Goal: Task Accomplishment & Management: Manage account settings

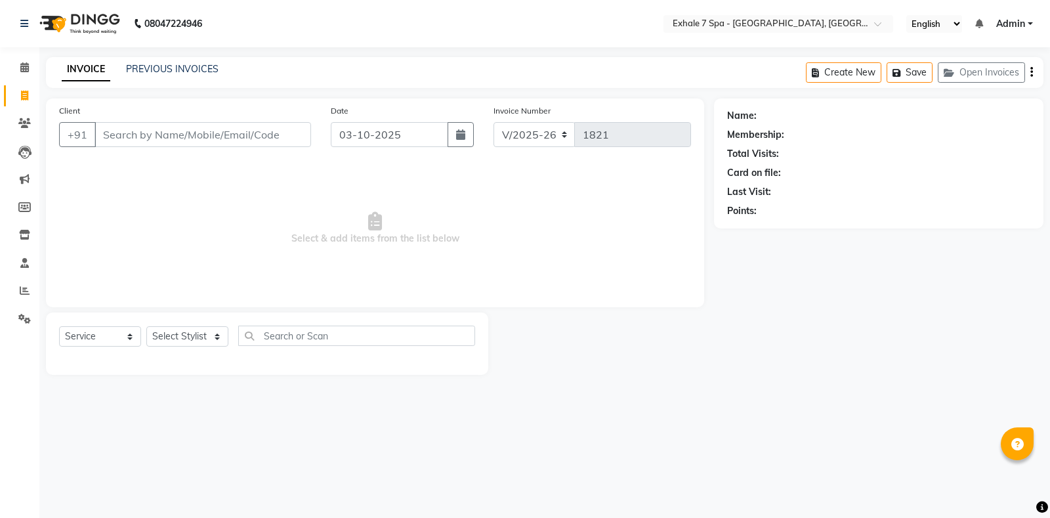
select select "4480"
select select "service"
click at [174, 72] on link "PREVIOUS INVOICES" at bounding box center [172, 69] width 93 height 12
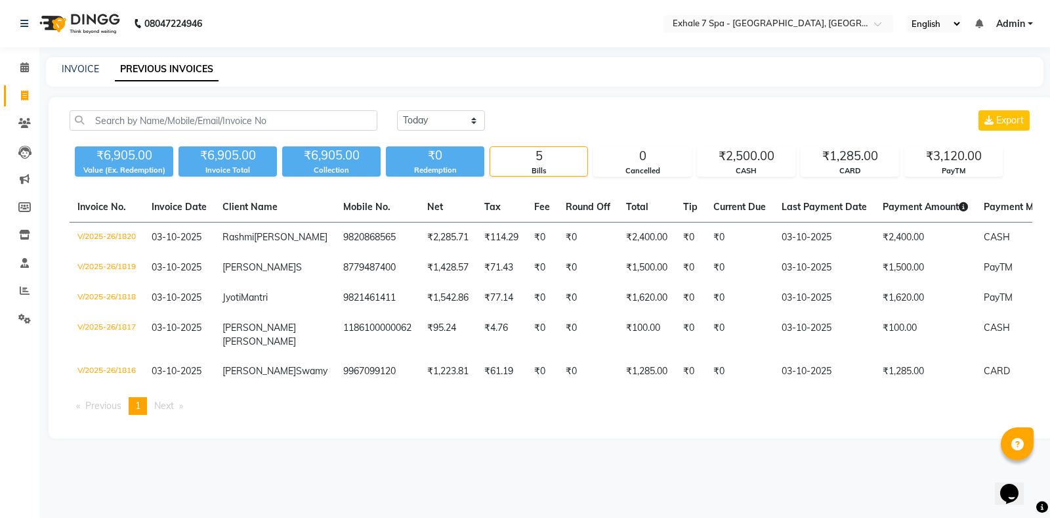
click at [60, 71] on div "INVOICE PREVIOUS INVOICES" at bounding box center [537, 69] width 982 height 14
click at [83, 79] on div "INVOICE PREVIOUS INVOICES" at bounding box center [545, 72] width 998 height 30
click at [85, 72] on link "INVOICE" at bounding box center [80, 69] width 37 height 12
select select "service"
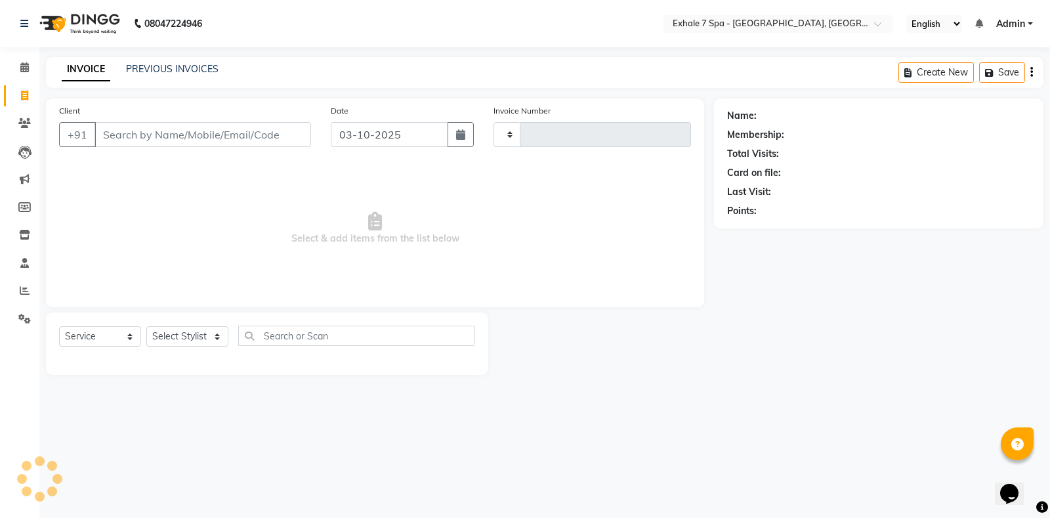
type input "1821"
select select "4480"
click at [1004, 64] on button "Open Invoices" at bounding box center [981, 72] width 87 height 20
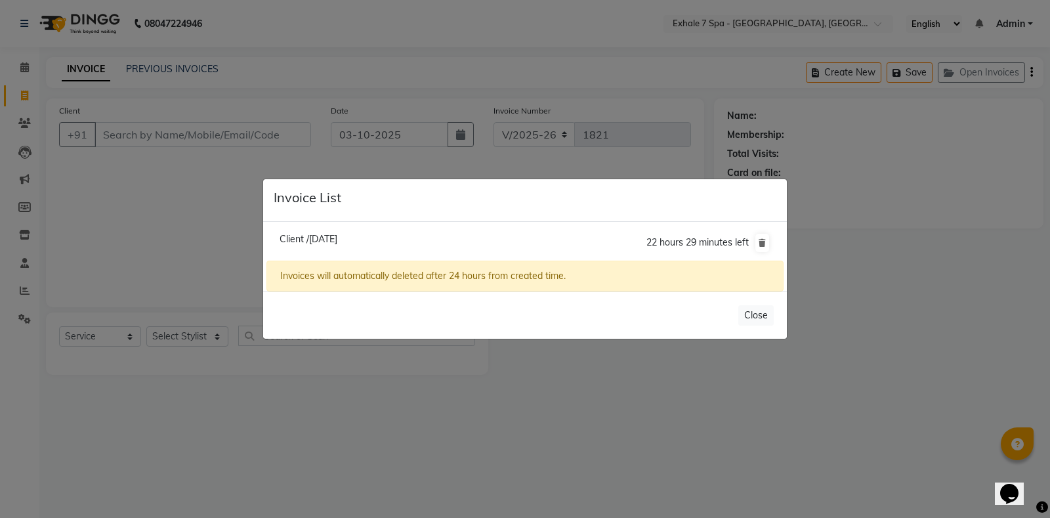
click at [337, 238] on span "Client /[DATE]" at bounding box center [309, 239] width 58 height 12
type input "11861000041"
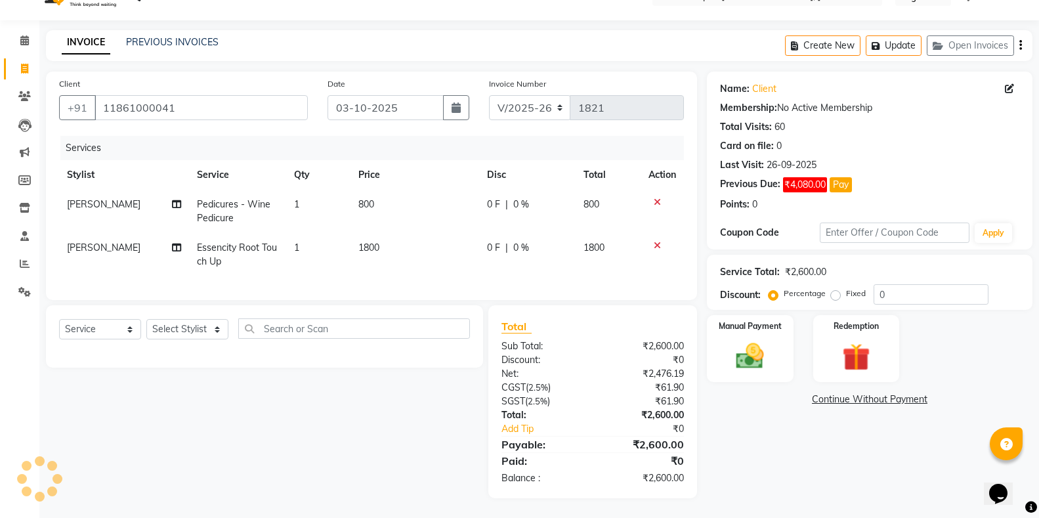
scroll to position [38, 0]
click at [163, 36] on link "PREVIOUS INVOICES" at bounding box center [172, 42] width 93 height 12
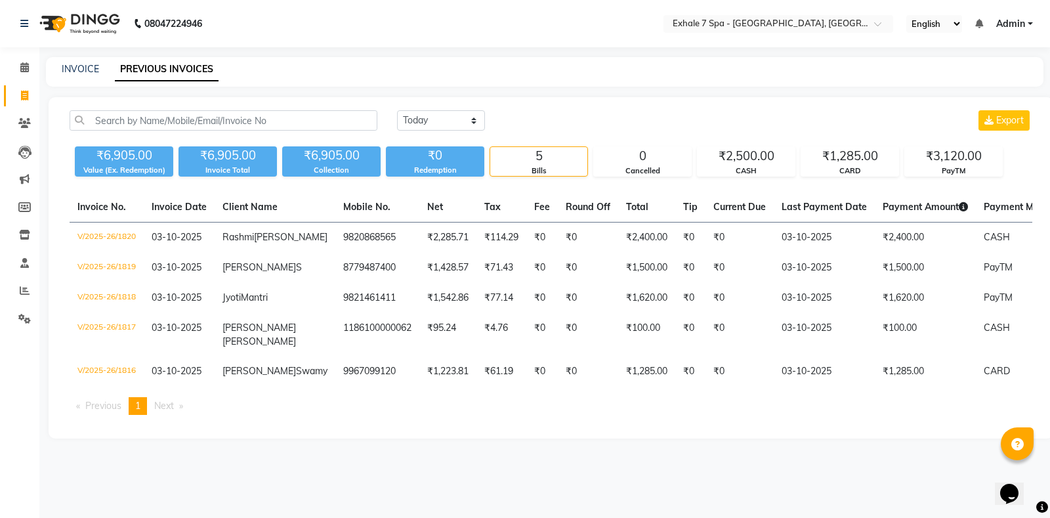
click at [74, 62] on div "INVOICE PREVIOUS INVOICES" at bounding box center [545, 72] width 998 height 30
click at [75, 71] on link "INVOICE" at bounding box center [80, 69] width 37 height 12
select select "service"
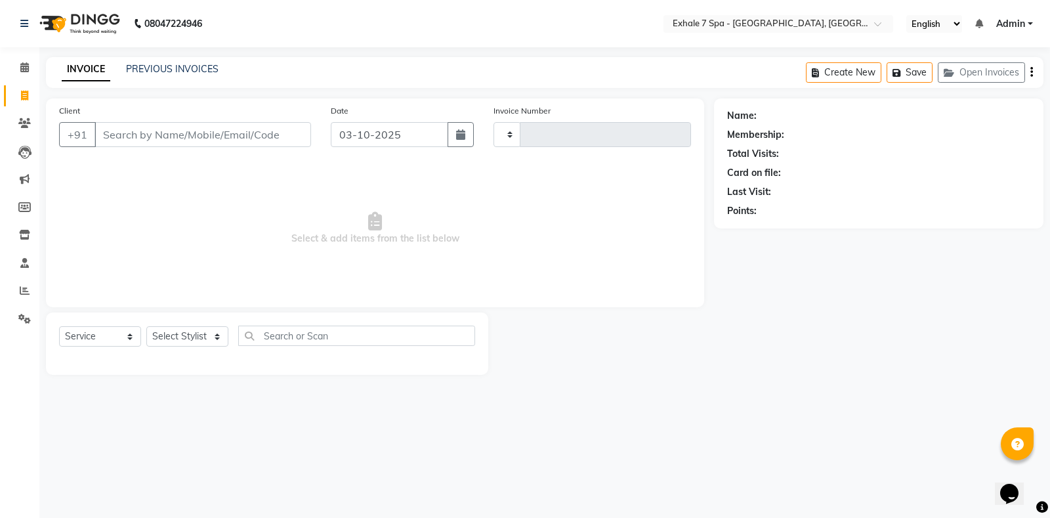
type input "1821"
select select "4480"
click at [140, 133] on input "Client" at bounding box center [203, 134] width 217 height 25
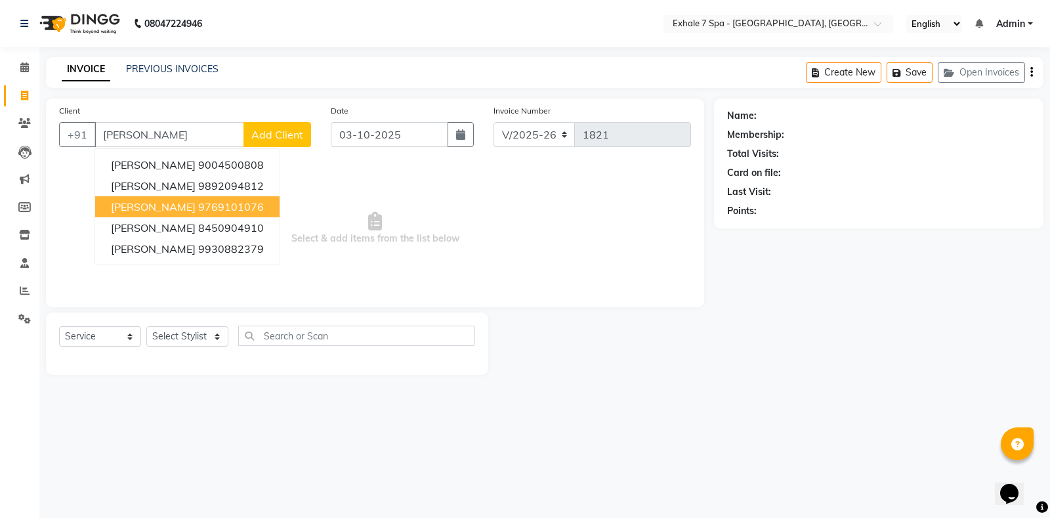
click at [165, 211] on span "[PERSON_NAME]" at bounding box center [153, 206] width 85 height 13
type input "9769101076"
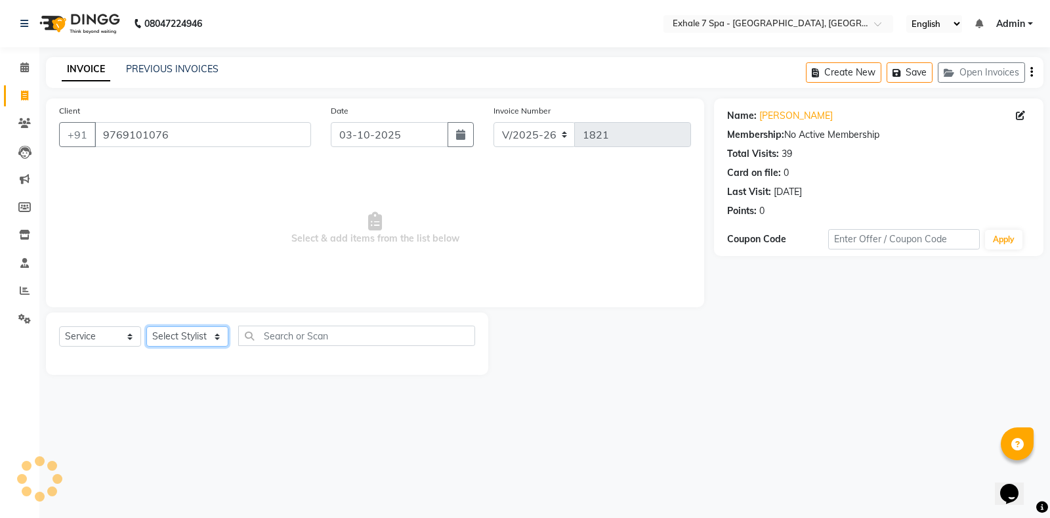
click at [204, 330] on select "Select Stylist [PERSON_NAME] [PERSON_NAME] Faraheem [PERSON_NAME] [PERSON_NAME]…" at bounding box center [187, 336] width 82 height 20
select select "71278"
click at [146, 326] on select "Select Stylist [PERSON_NAME] [PERSON_NAME] Faraheem [PERSON_NAME] [PERSON_NAME]…" at bounding box center [187, 336] width 82 height 20
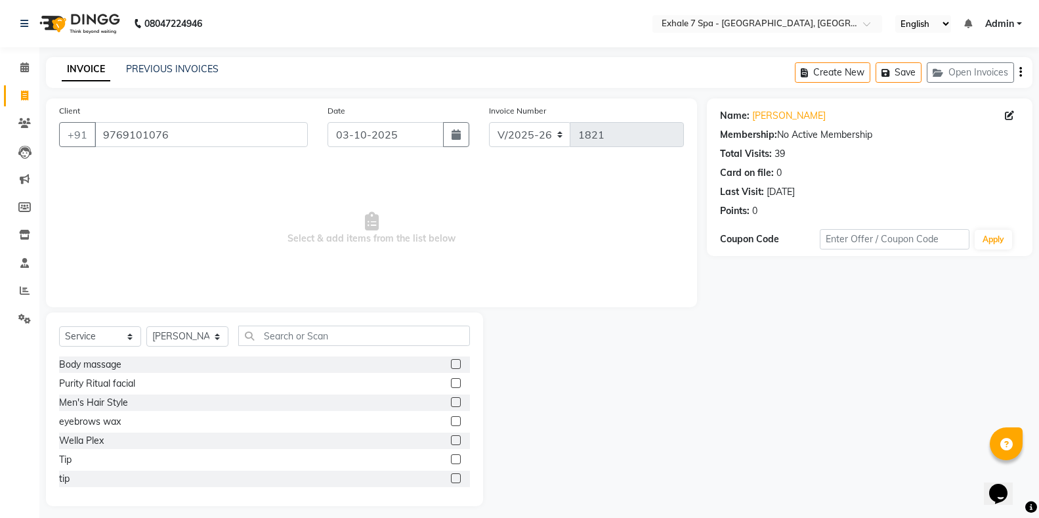
click at [274, 348] on div "Select Service Product Membership Package Voucher Prepaid Gift Card Select Styl…" at bounding box center [264, 341] width 411 height 31
click at [284, 328] on input "text" at bounding box center [354, 336] width 232 height 20
click at [286, 326] on input "text" at bounding box center [354, 336] width 232 height 20
click at [292, 339] on input "text" at bounding box center [354, 336] width 232 height 20
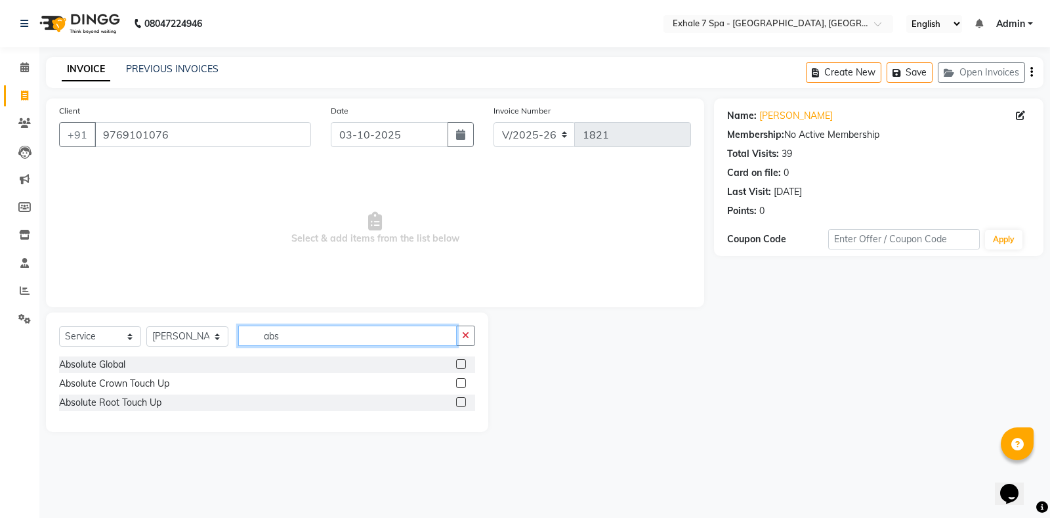
type input "abs"
click at [458, 384] on label at bounding box center [461, 383] width 10 height 10
click at [458, 384] on input "checkbox" at bounding box center [460, 383] width 9 height 9
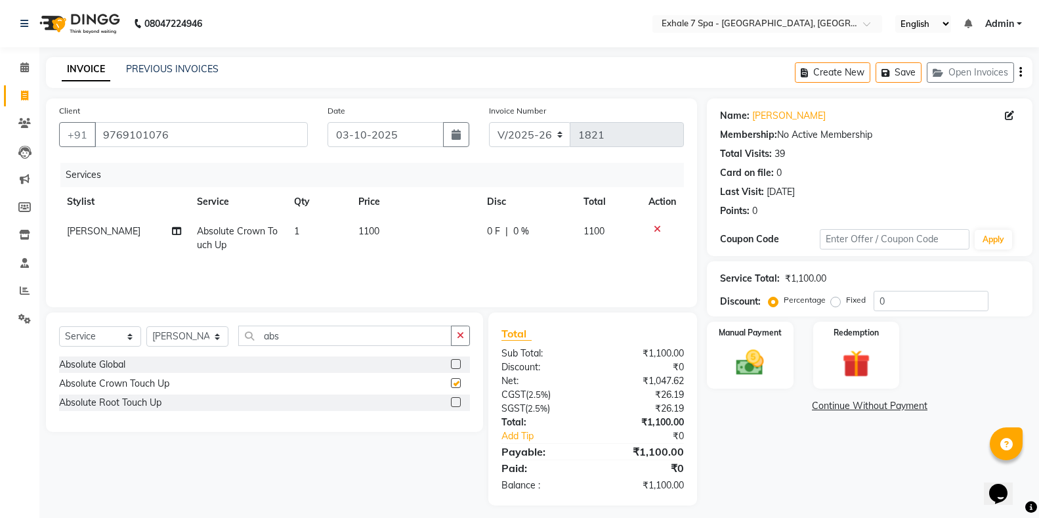
checkbox input "false"
click at [893, 69] on icon "button" at bounding box center [888, 72] width 13 height 9
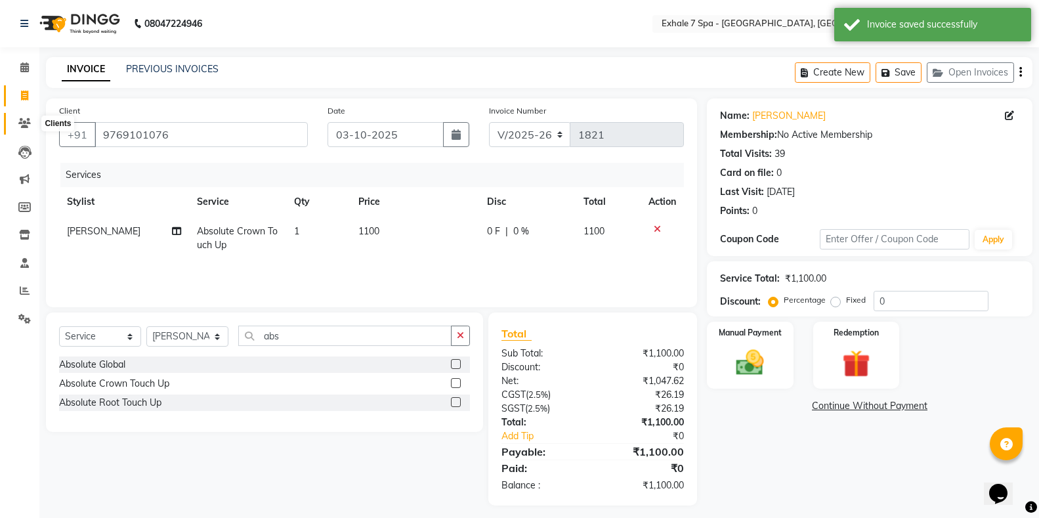
click at [26, 121] on icon at bounding box center [24, 123] width 12 height 10
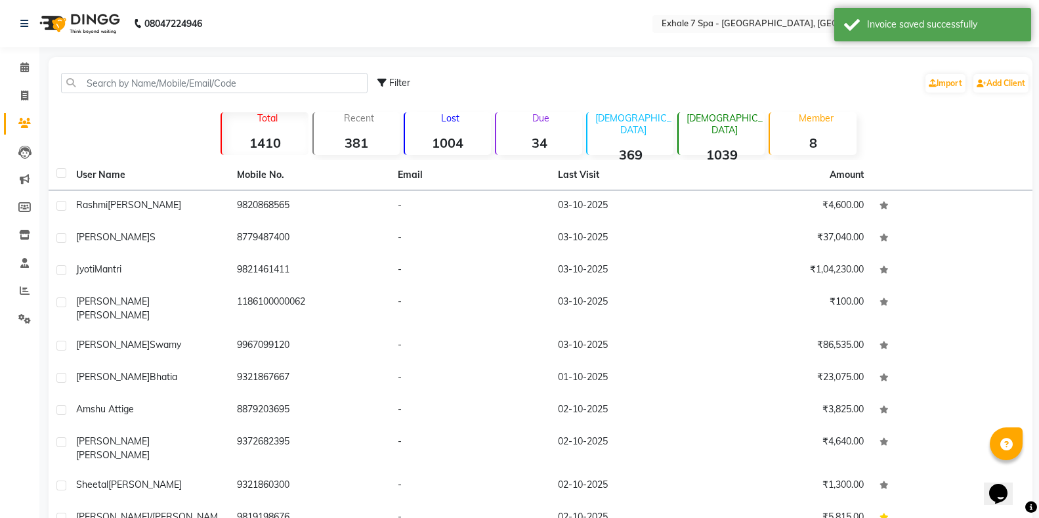
click at [93, 97] on div "Filter Import Add Client" at bounding box center [540, 82] width 979 height 41
click at [17, 95] on span at bounding box center [24, 96] width 23 height 15
select select "service"
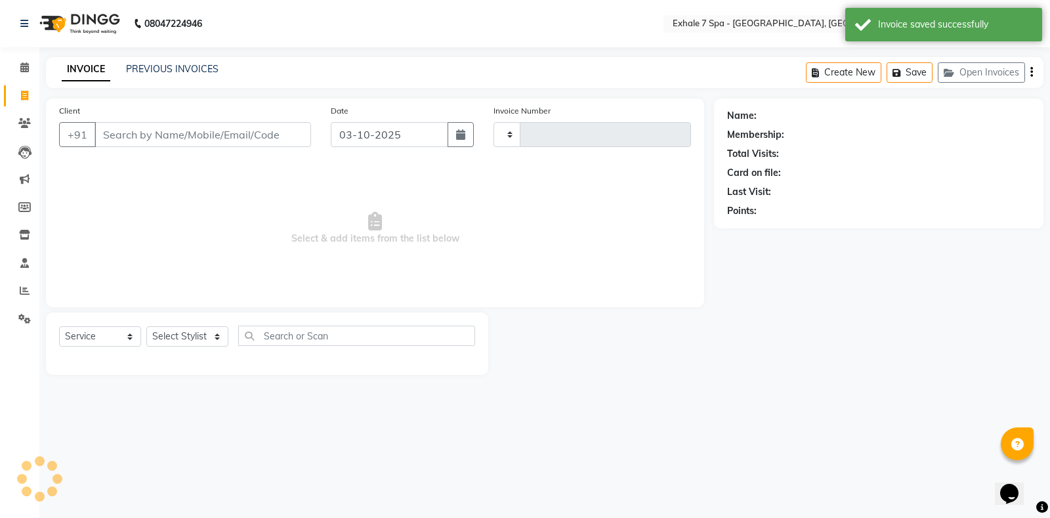
type input "1821"
select select "4480"
click at [25, 129] on span at bounding box center [24, 123] width 23 height 15
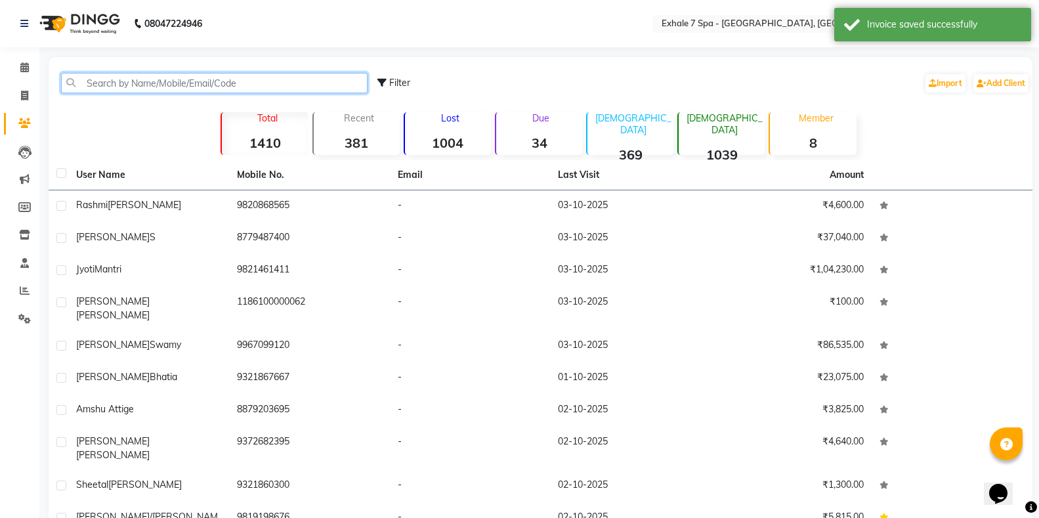
click at [79, 87] on input "text" at bounding box center [214, 83] width 307 height 20
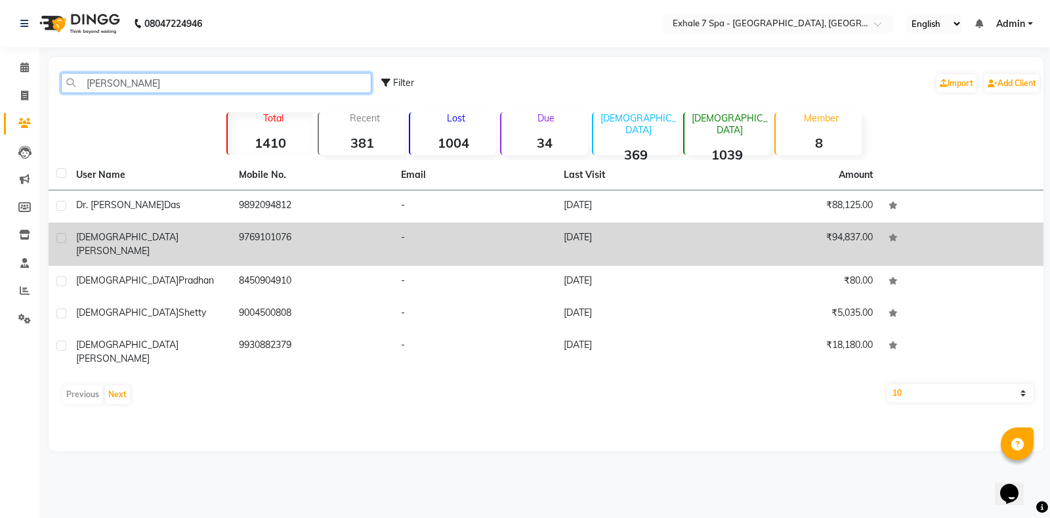
type input "[PERSON_NAME]"
click at [140, 250] on td "[PERSON_NAME]" at bounding box center [149, 244] width 163 height 43
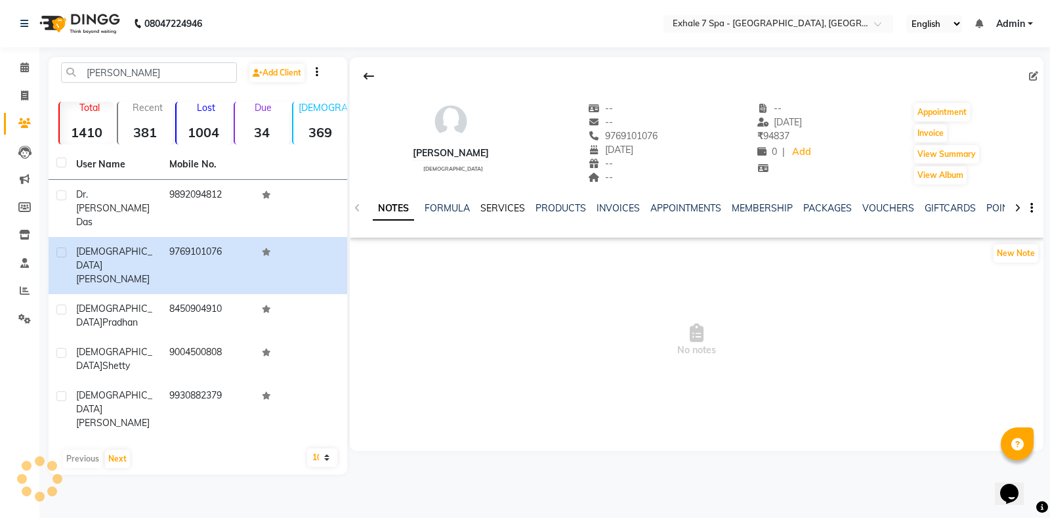
click at [508, 209] on link "SERVICES" at bounding box center [503, 208] width 45 height 12
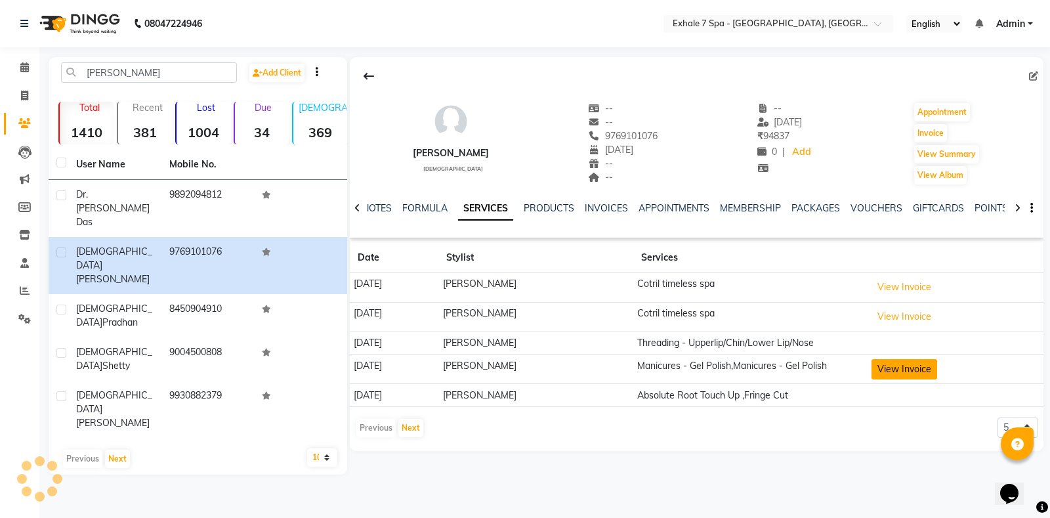
click at [894, 365] on button "View Invoice" at bounding box center [905, 369] width 66 height 20
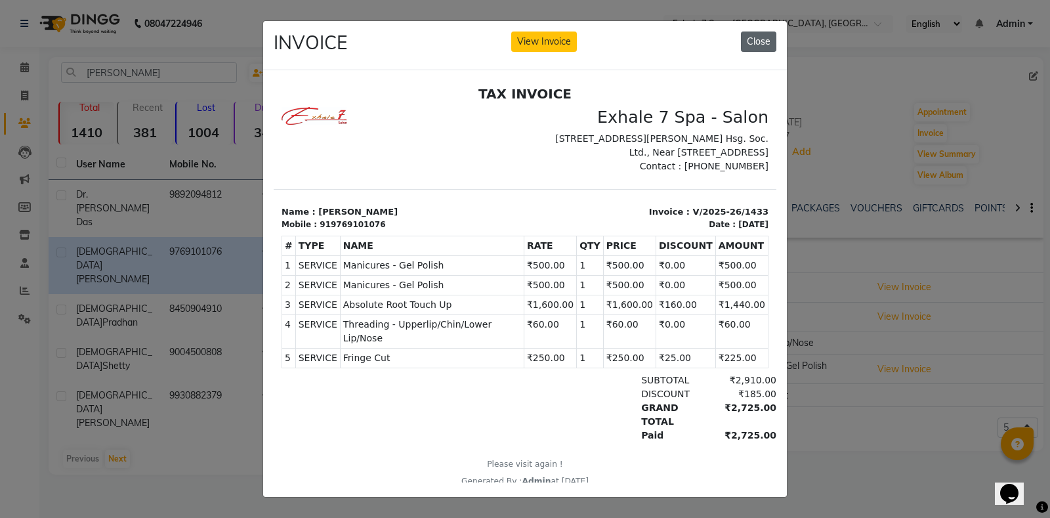
click at [746, 39] on button "Close" at bounding box center [758, 42] width 35 height 20
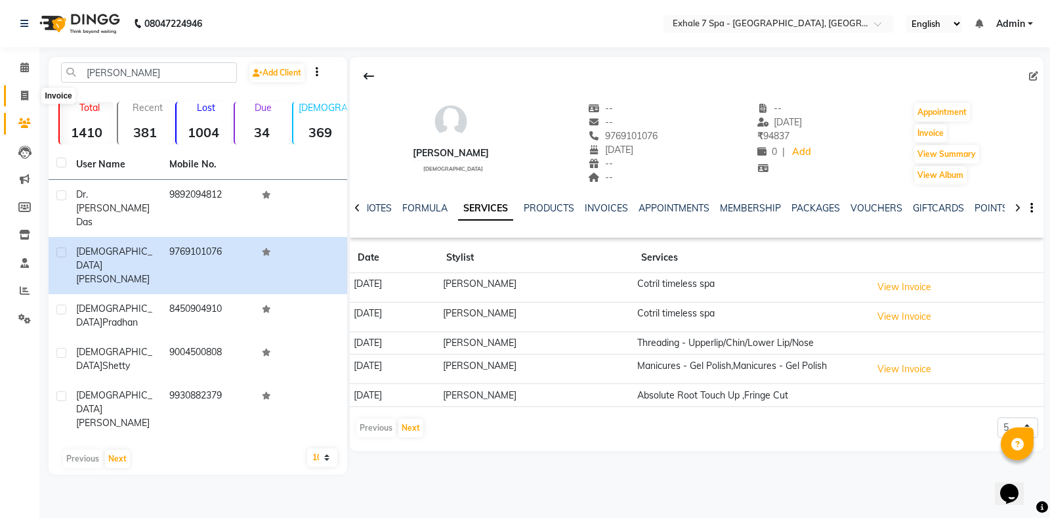
click at [18, 92] on span at bounding box center [24, 96] width 23 height 15
select select "service"
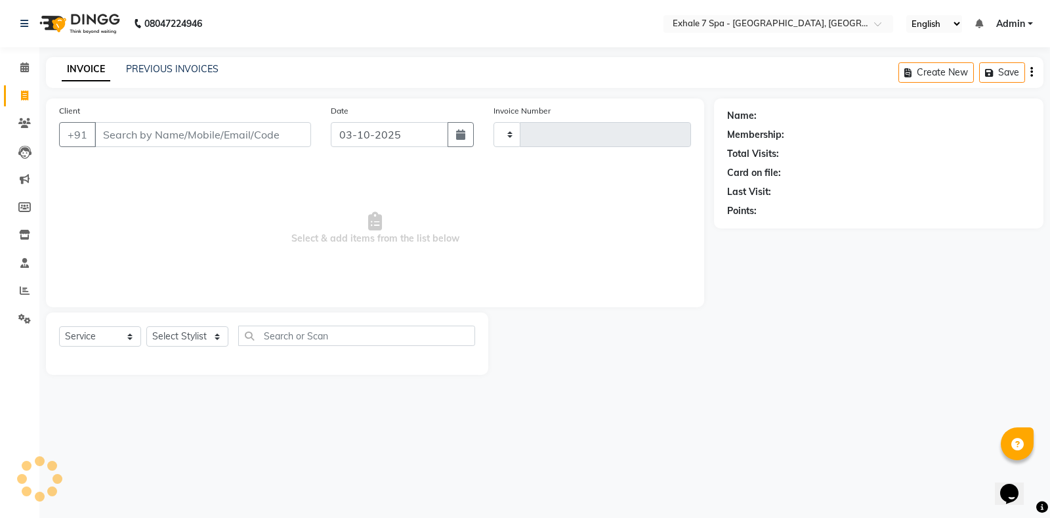
type input "1821"
select select "4480"
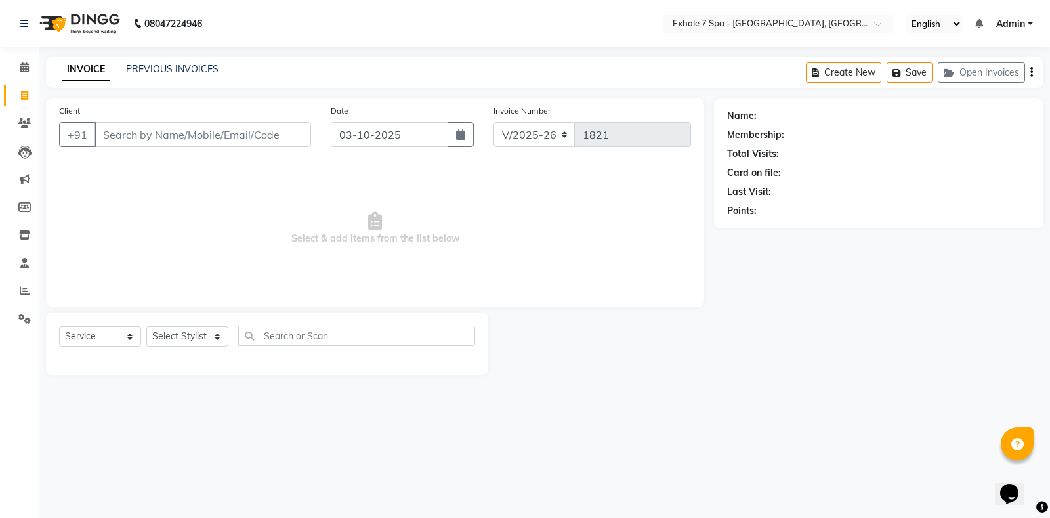
click at [98, 144] on input "Client" at bounding box center [203, 134] width 217 height 25
click at [103, 140] on input "Client" at bounding box center [203, 134] width 217 height 25
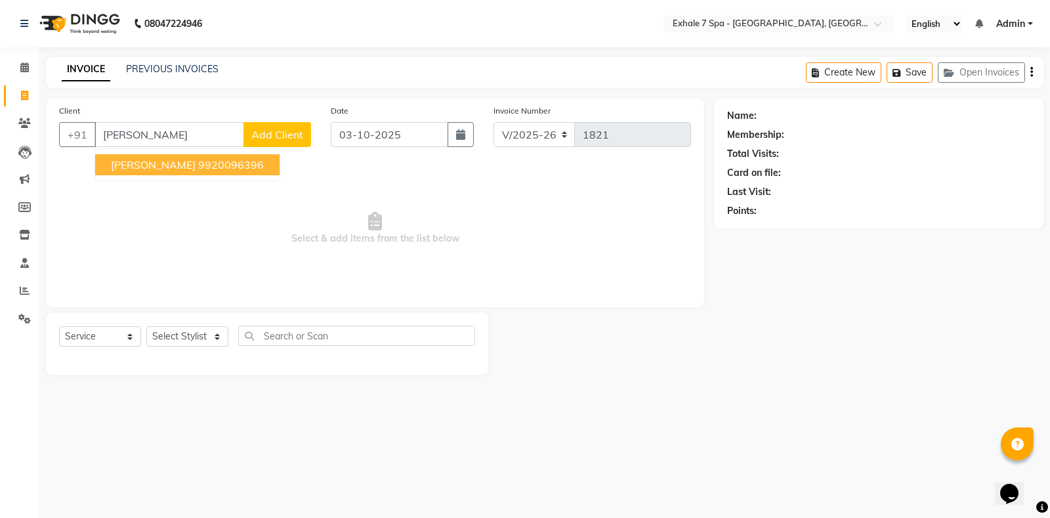
click at [139, 157] on button "[PERSON_NAME] 9920096396" at bounding box center [187, 164] width 184 height 21
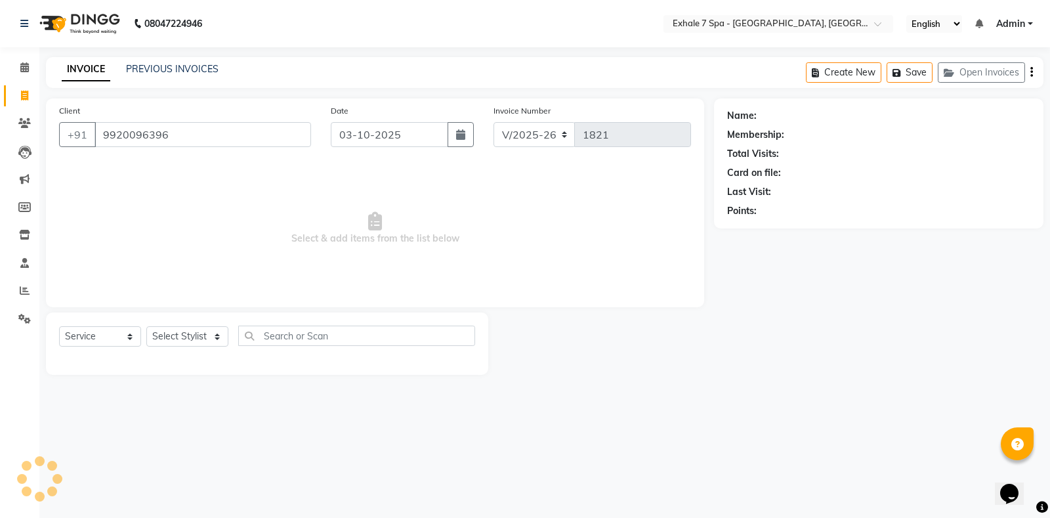
type input "9920096396"
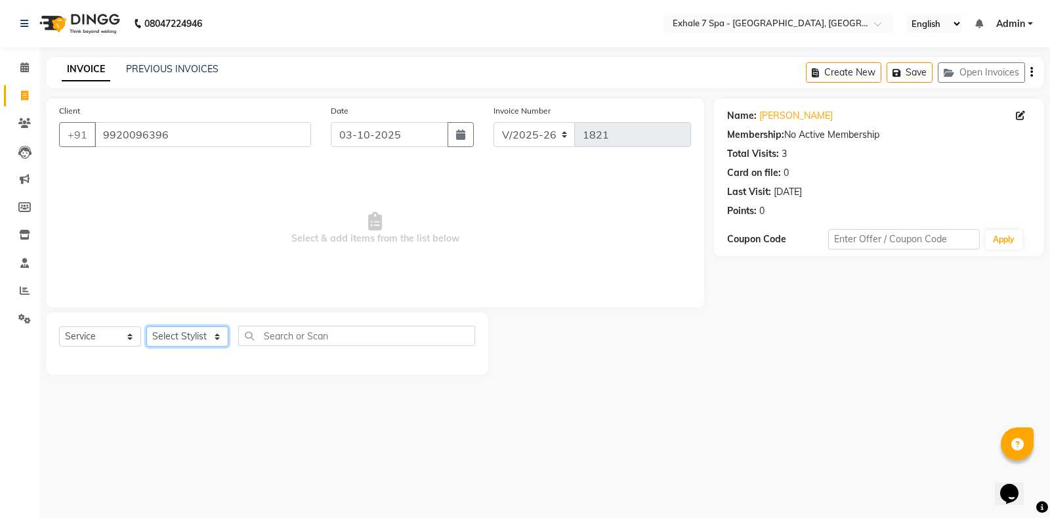
click at [197, 346] on select "Select Stylist [PERSON_NAME] [PERSON_NAME] Faraheem [PERSON_NAME] [PERSON_NAME]…" at bounding box center [187, 336] width 82 height 20
select select "33965"
click at [146, 326] on select "Select Stylist [PERSON_NAME] [PERSON_NAME] Faraheem [PERSON_NAME] [PERSON_NAME]…" at bounding box center [187, 336] width 82 height 20
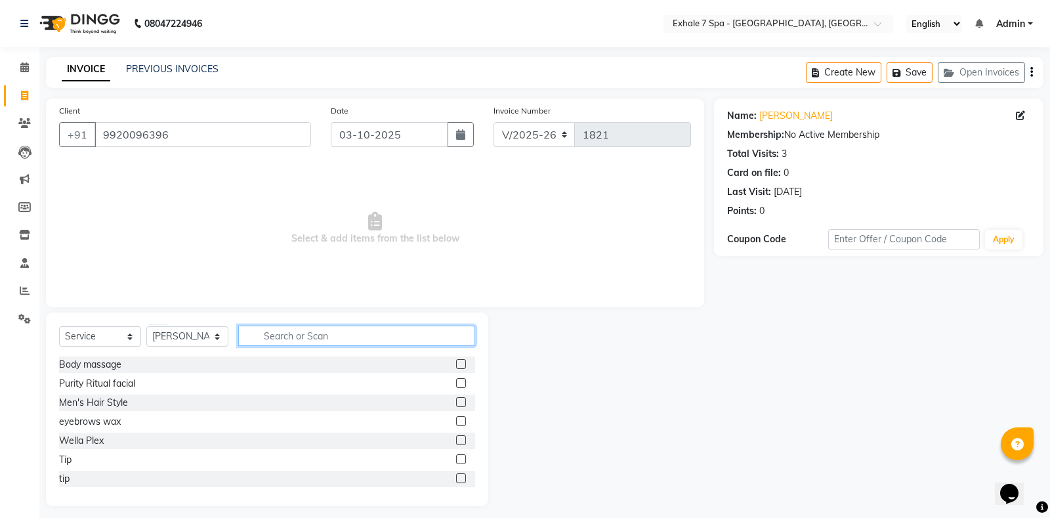
click at [269, 343] on input "text" at bounding box center [356, 336] width 237 height 20
type input "eb"
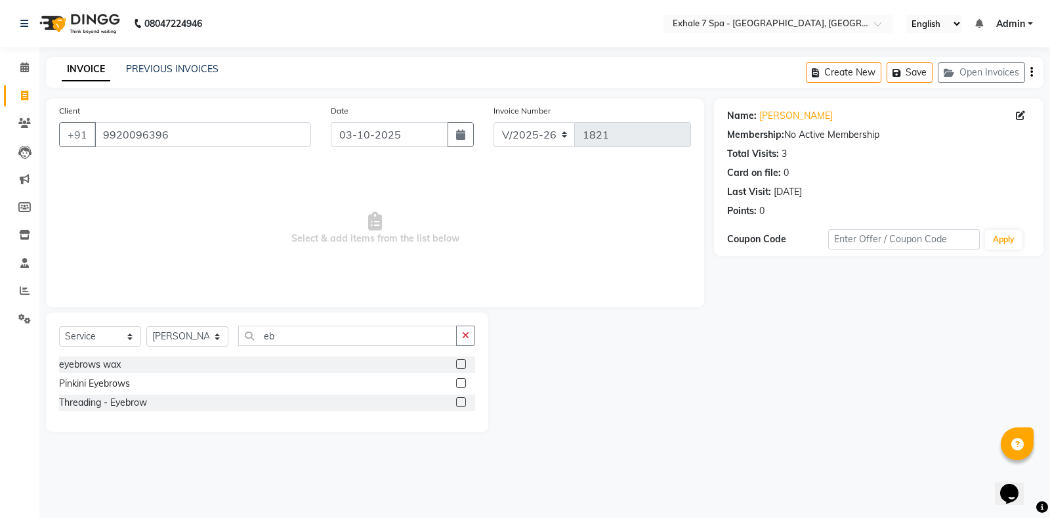
click at [459, 399] on label at bounding box center [461, 402] width 10 height 10
click at [459, 399] on input "checkbox" at bounding box center [460, 402] width 9 height 9
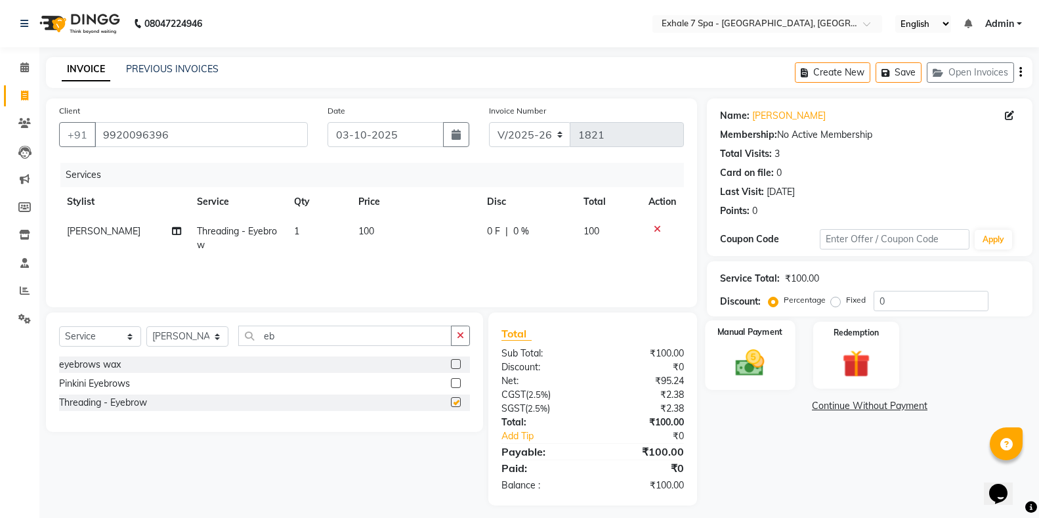
checkbox input "false"
click at [723, 342] on div "Manual Payment" at bounding box center [750, 355] width 90 height 70
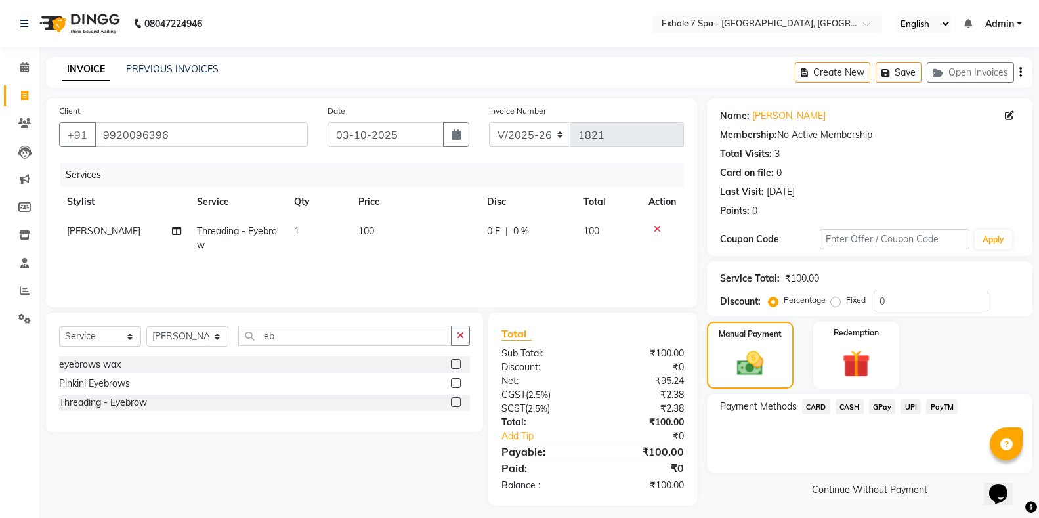
click at [840, 402] on span "CASH" at bounding box center [850, 406] width 28 height 15
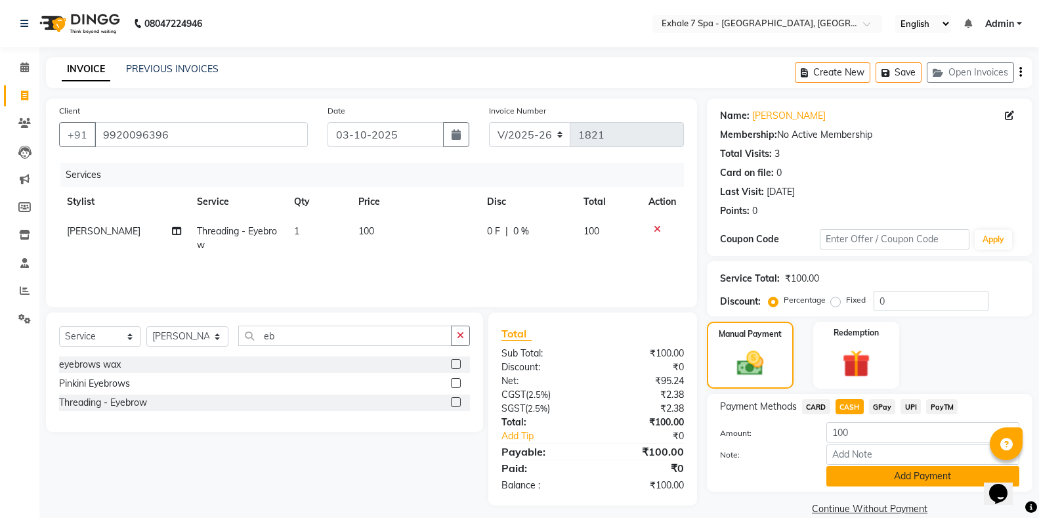
click at [843, 471] on button "Add Payment" at bounding box center [922, 476] width 193 height 20
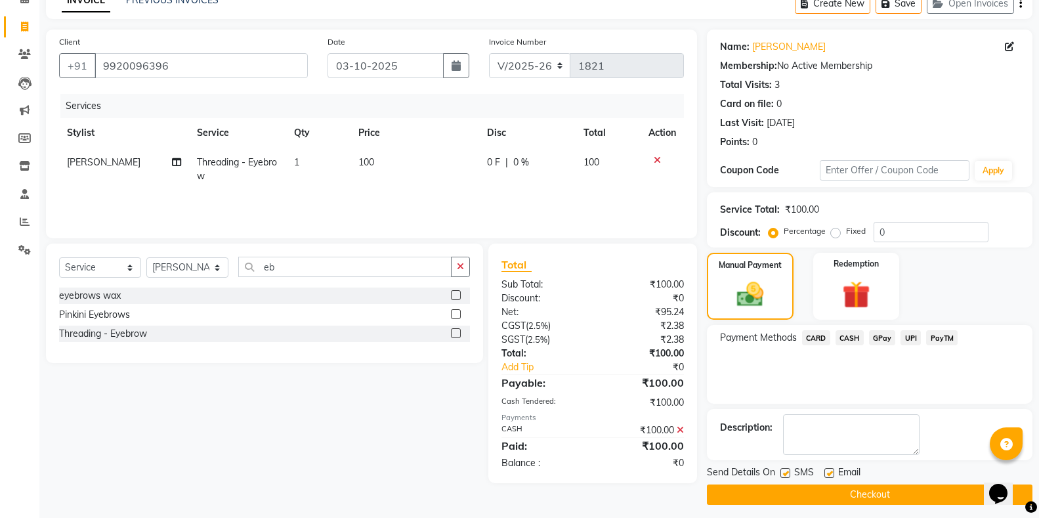
scroll to position [75, 0]
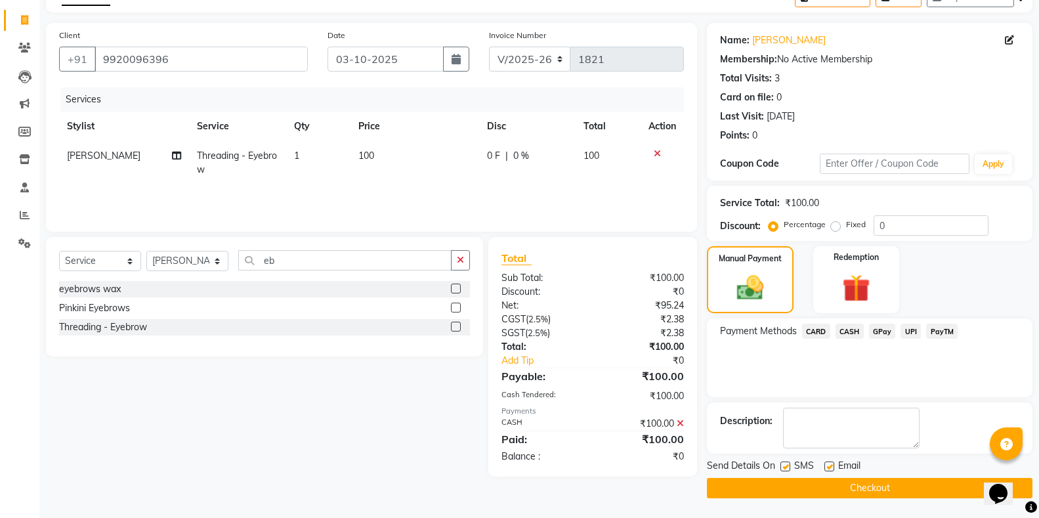
click at [802, 485] on button "Checkout" at bounding box center [870, 488] width 326 height 20
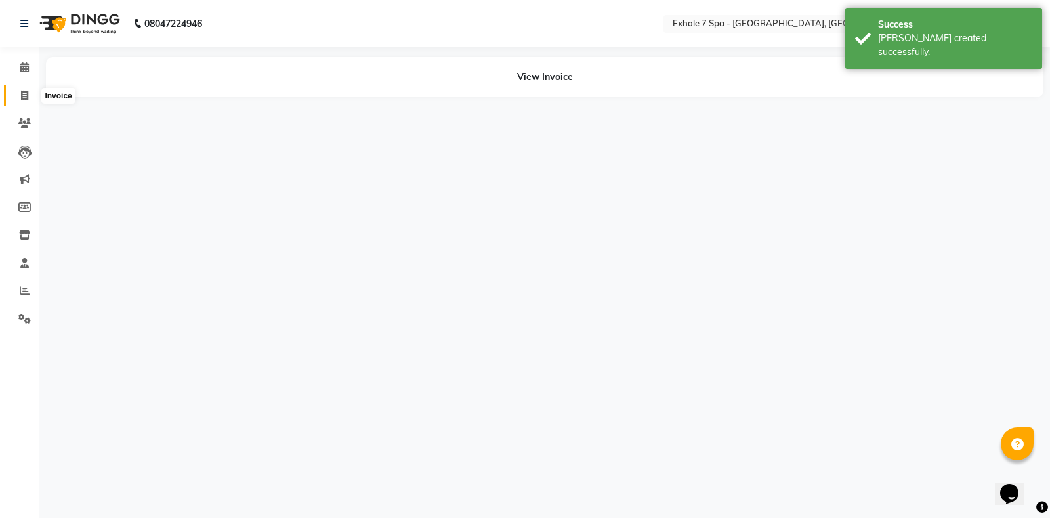
click at [16, 95] on span at bounding box center [24, 96] width 23 height 15
select select "service"
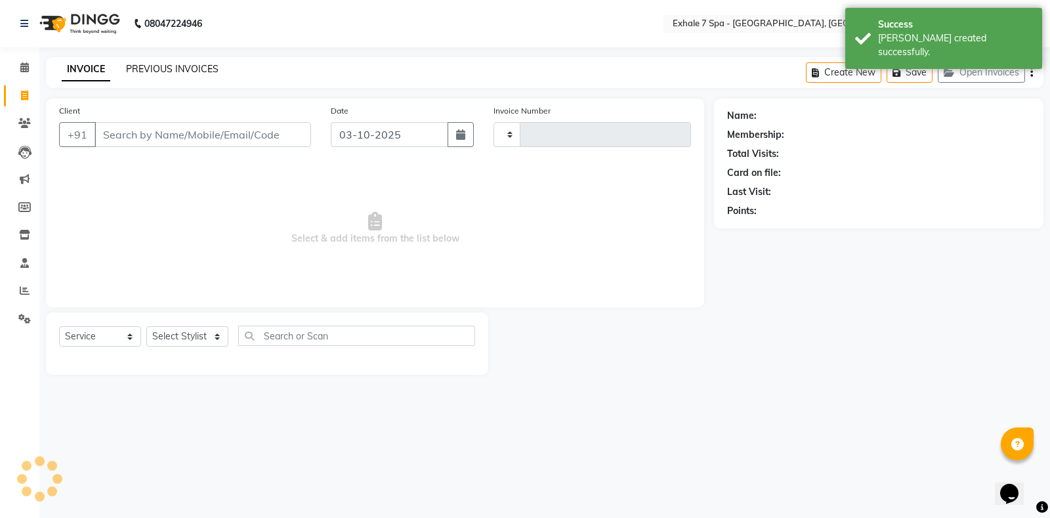
type input "1822"
select select "4480"
click at [167, 72] on link "PREVIOUS INVOICES" at bounding box center [172, 69] width 93 height 12
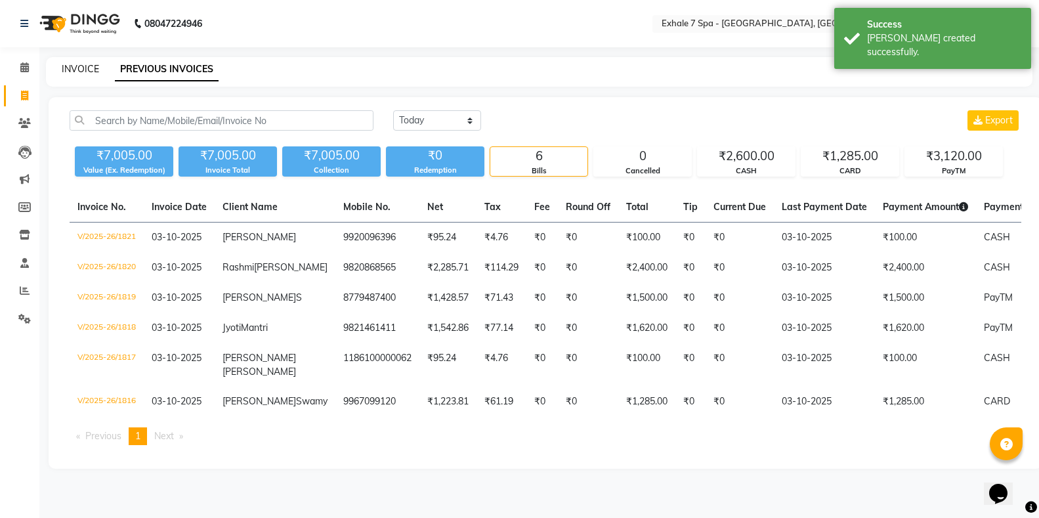
click at [64, 68] on link "INVOICE" at bounding box center [80, 69] width 37 height 12
select select "service"
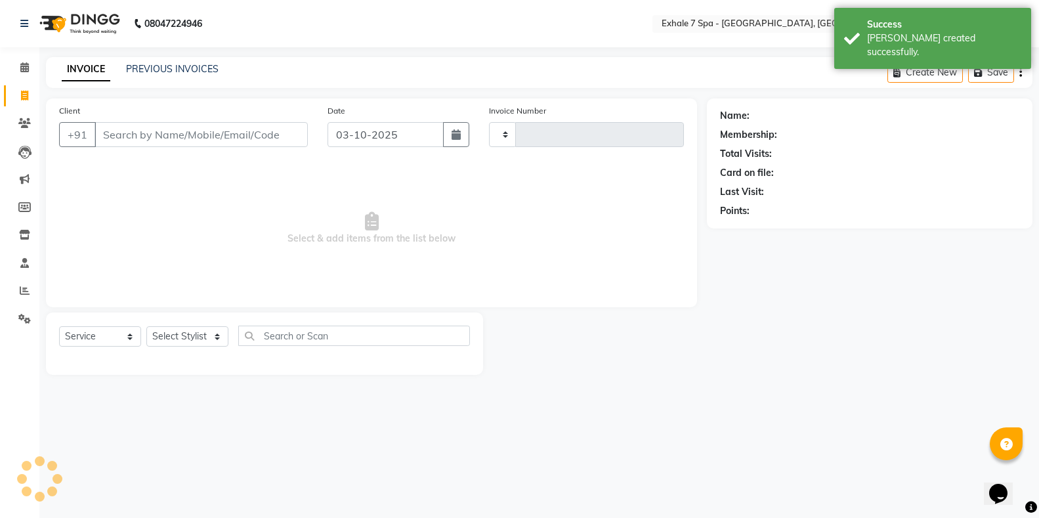
type input "1822"
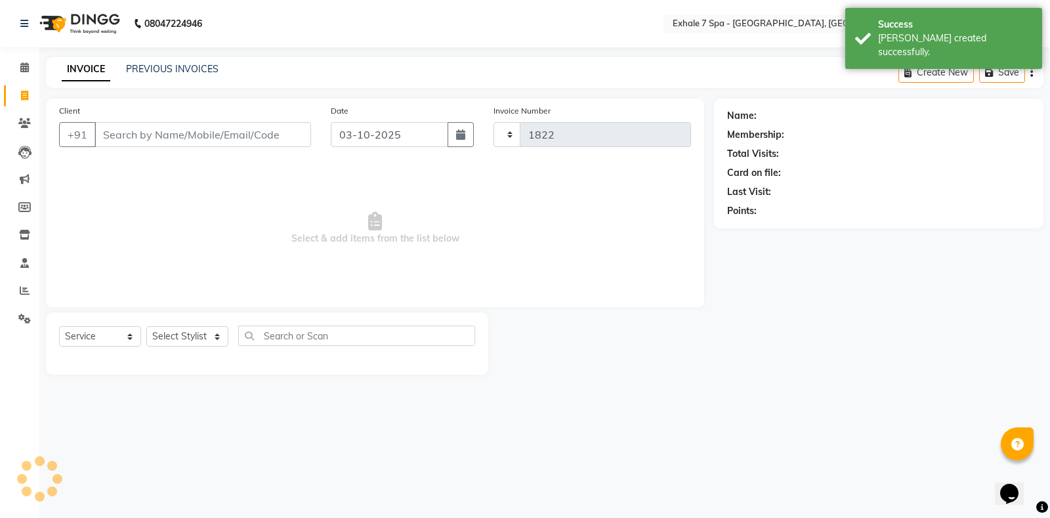
select select "4480"
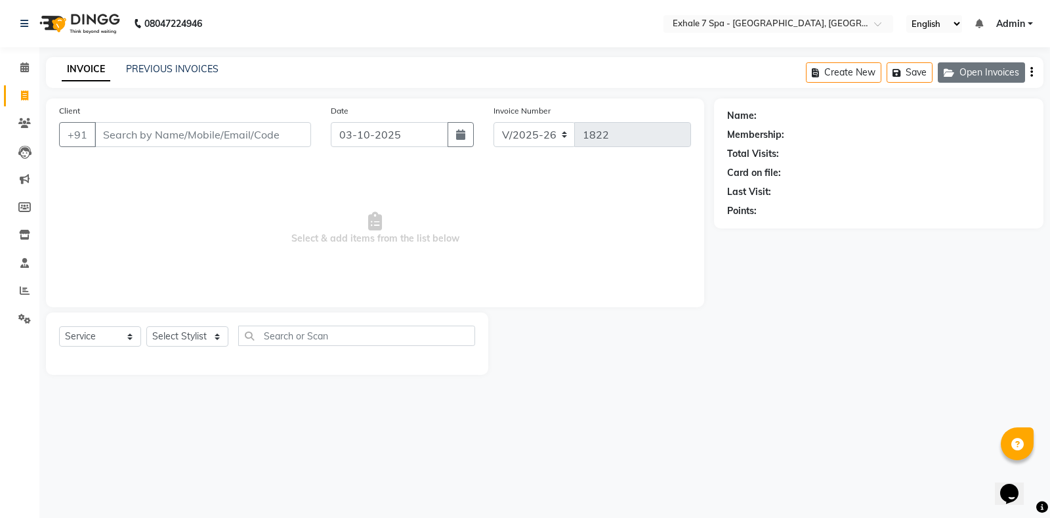
click at [972, 73] on button "Open Invoices" at bounding box center [981, 72] width 87 height 20
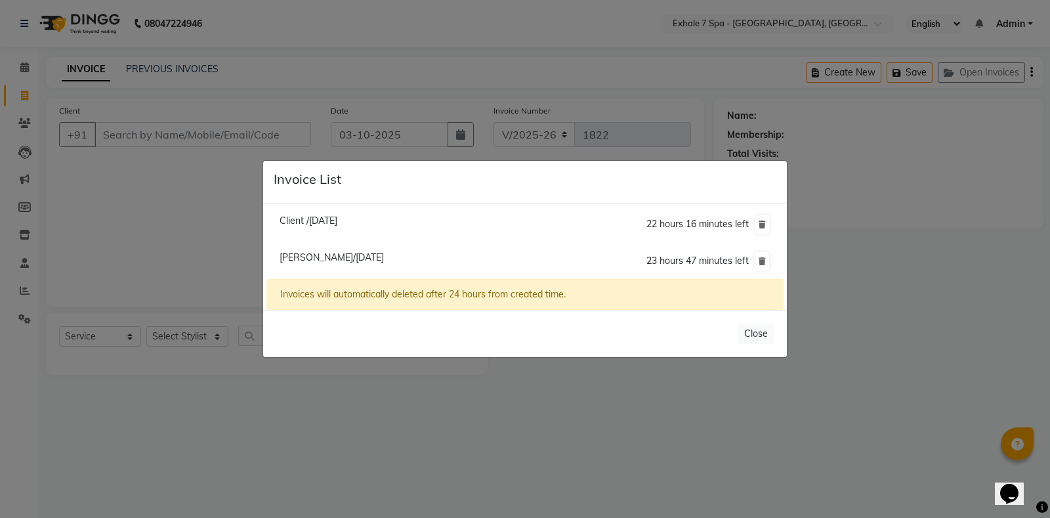
click at [308, 258] on span "[PERSON_NAME]/[DATE]" at bounding box center [332, 257] width 104 height 12
type input "9769101076"
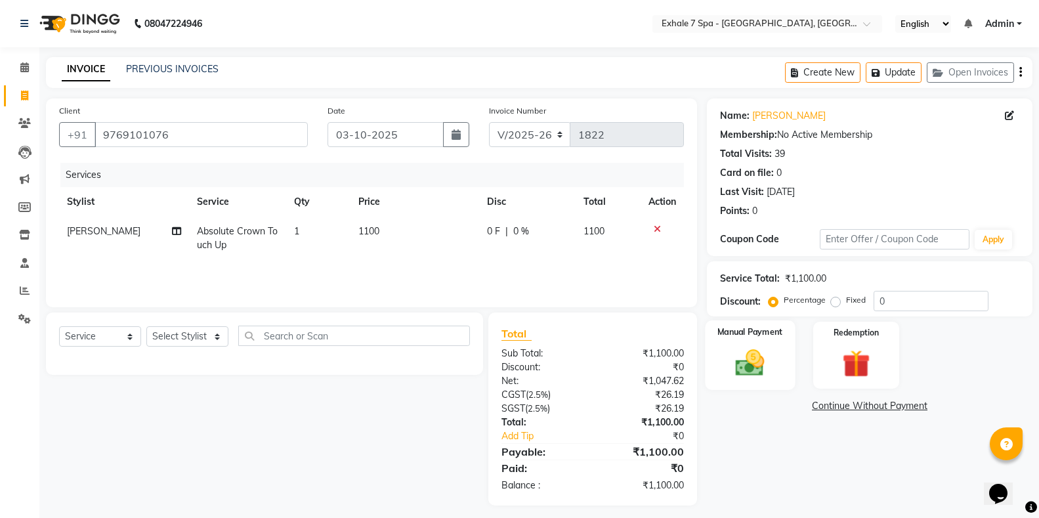
click at [759, 358] on img at bounding box center [750, 362] width 47 height 33
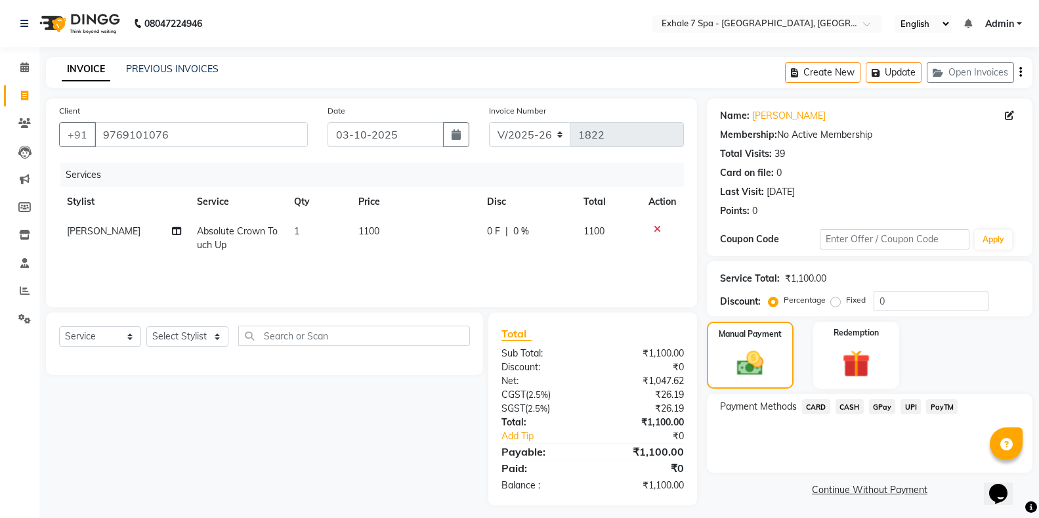
click at [930, 399] on span "PayTM" at bounding box center [942, 406] width 32 height 15
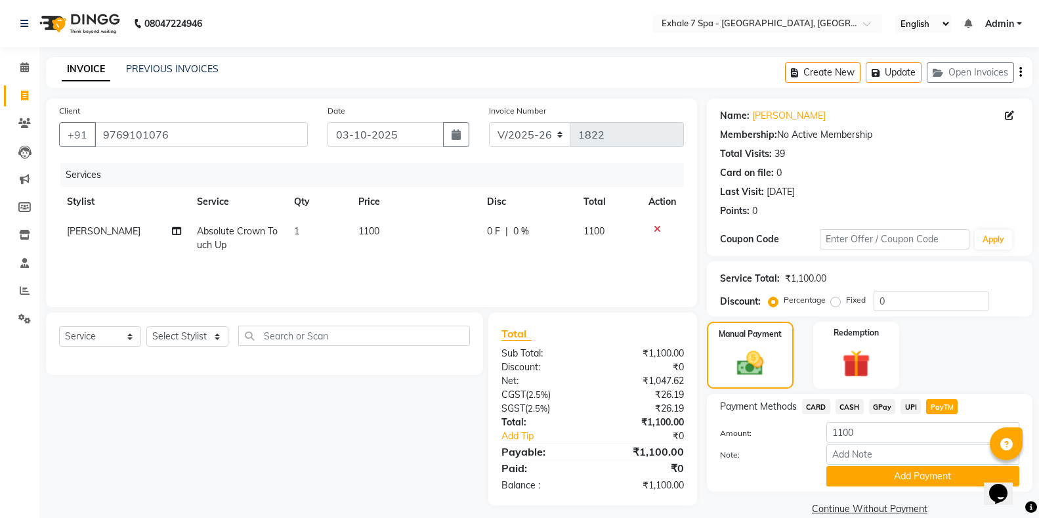
click at [938, 492] on div "Name: [PERSON_NAME] Membership: No Active Membership Total Visits: 39 Card on f…" at bounding box center [874, 308] width 335 height 420
click at [937, 483] on button "Add Payment" at bounding box center [922, 476] width 193 height 20
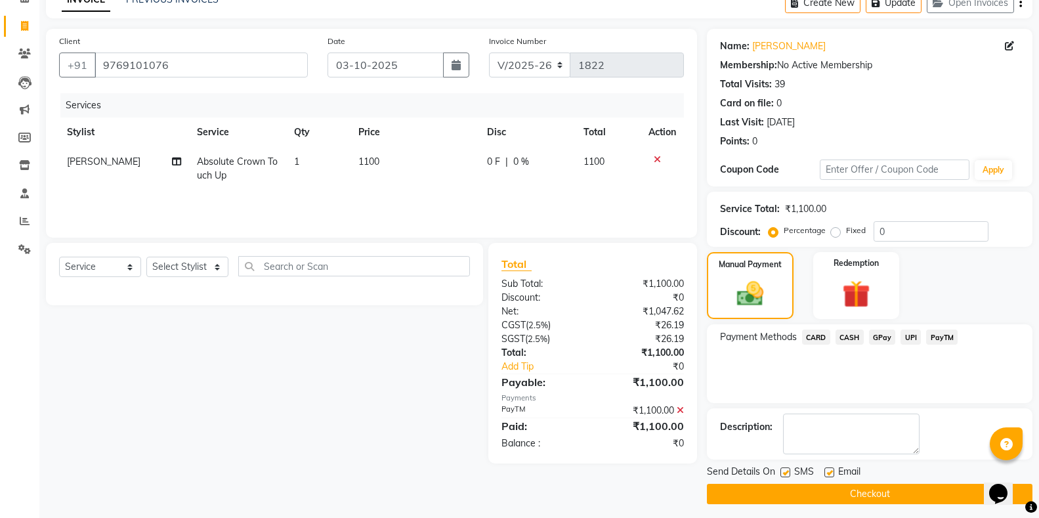
scroll to position [75, 0]
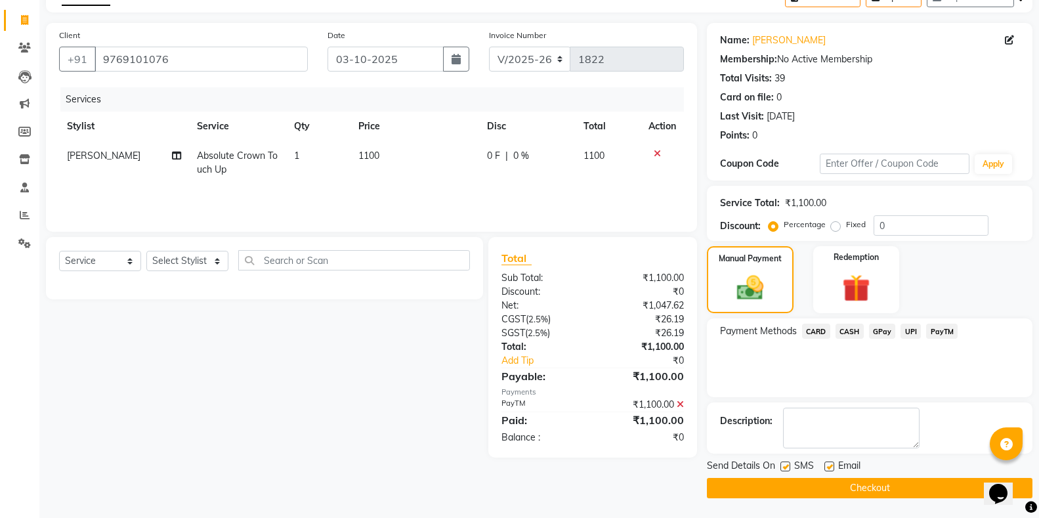
click at [779, 464] on div "Send Details On SMS Email" at bounding box center [870, 467] width 326 height 16
click at [782, 463] on label at bounding box center [786, 466] width 10 height 10
click at [782, 463] on input "checkbox" at bounding box center [785, 467] width 9 height 9
checkbox input "false"
click at [854, 490] on button "Checkout" at bounding box center [870, 488] width 326 height 20
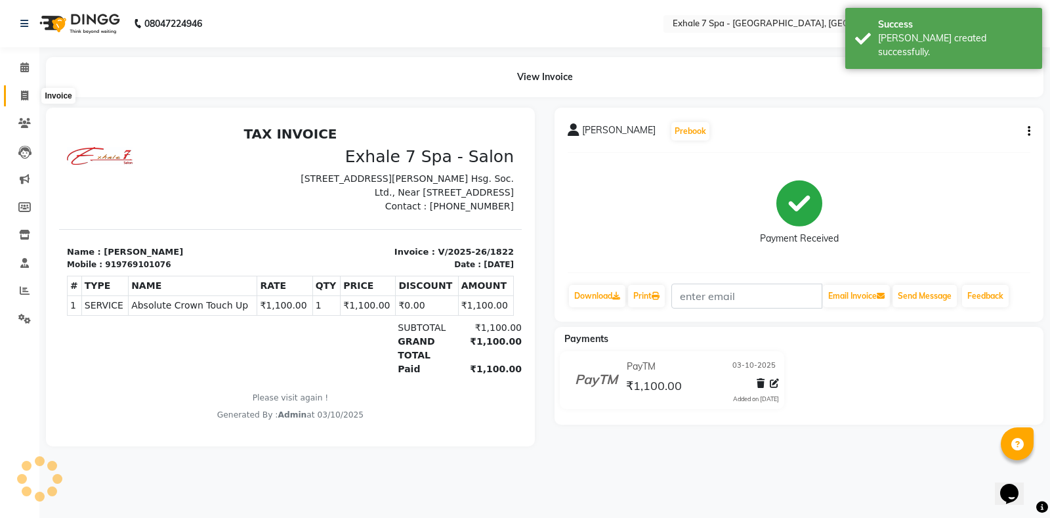
click at [21, 93] on icon at bounding box center [24, 96] width 7 height 10
select select "service"
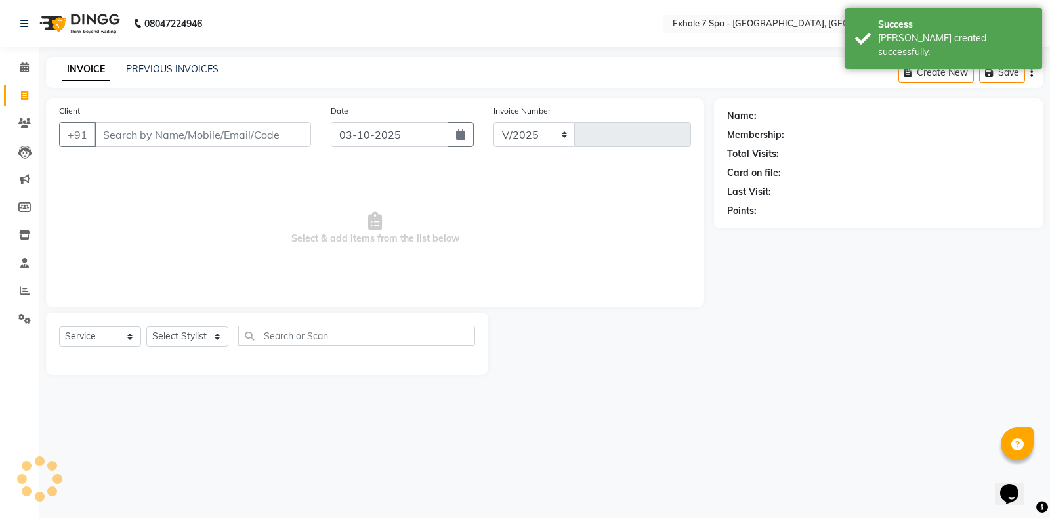
select select "4480"
type input "1823"
click at [198, 73] on link "PREVIOUS INVOICES" at bounding box center [172, 69] width 93 height 12
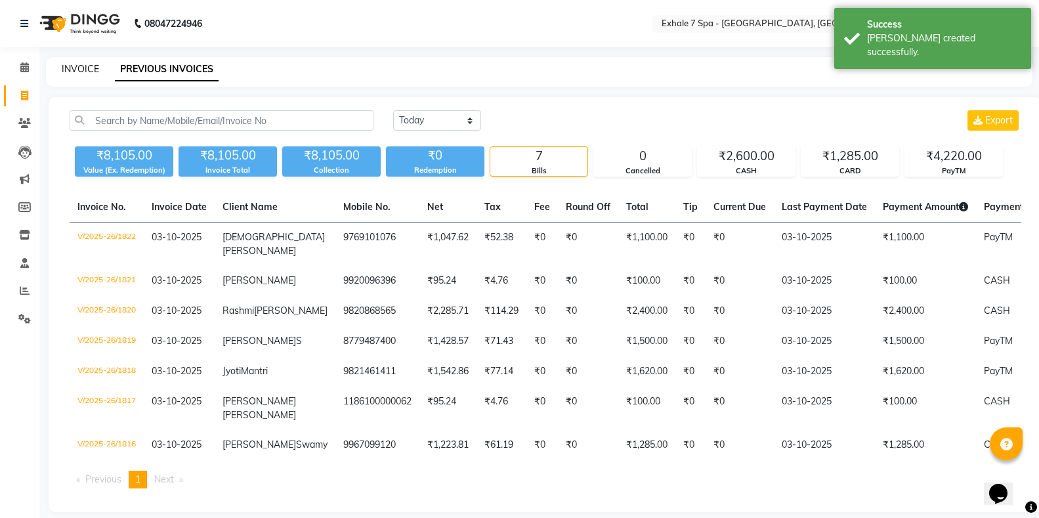
click at [71, 71] on link "INVOICE" at bounding box center [80, 69] width 37 height 12
select select "service"
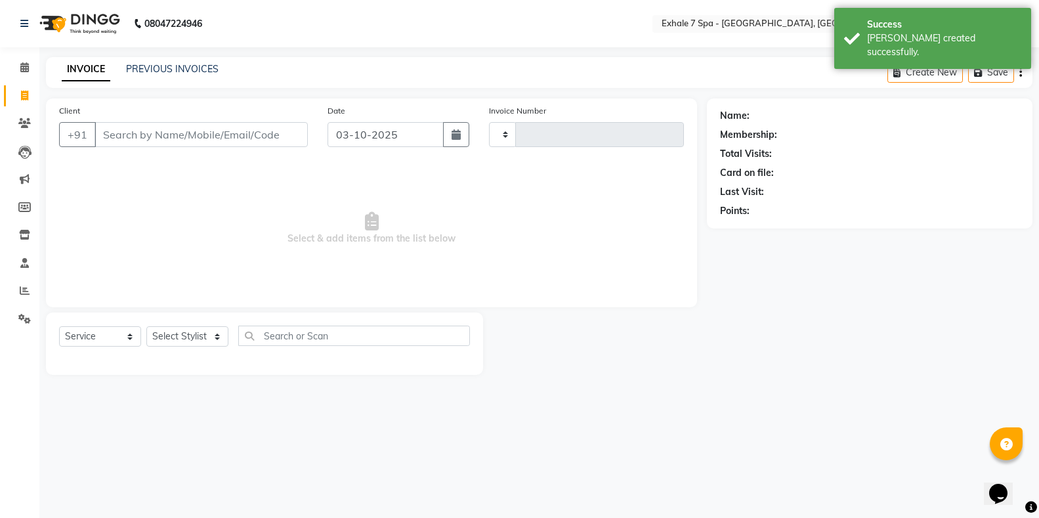
type input "1823"
select select "4480"
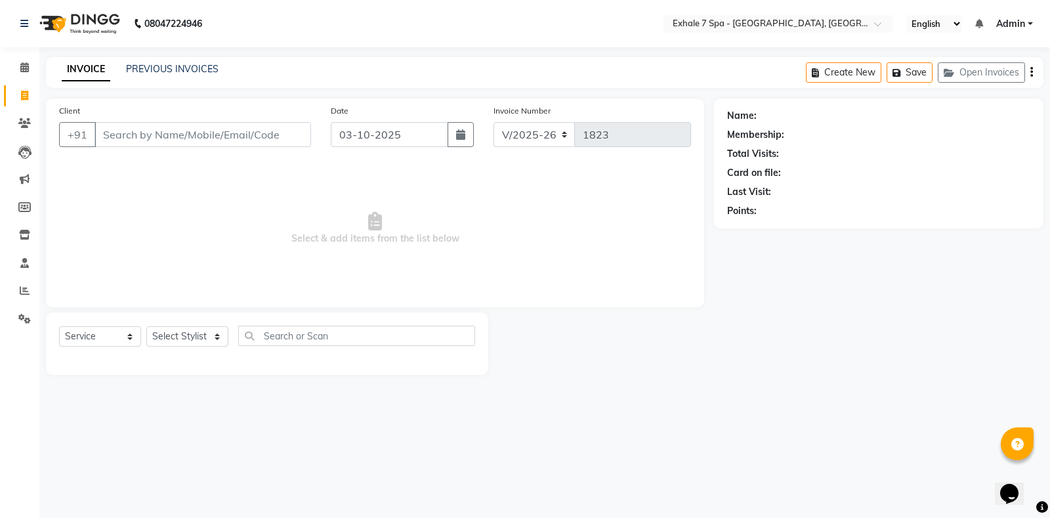
click at [190, 79] on div "INVOICE PREVIOUS INVOICES Create New Save Open Invoices" at bounding box center [545, 72] width 998 height 31
click at [160, 68] on link "PREVIOUS INVOICES" at bounding box center [172, 69] width 93 height 12
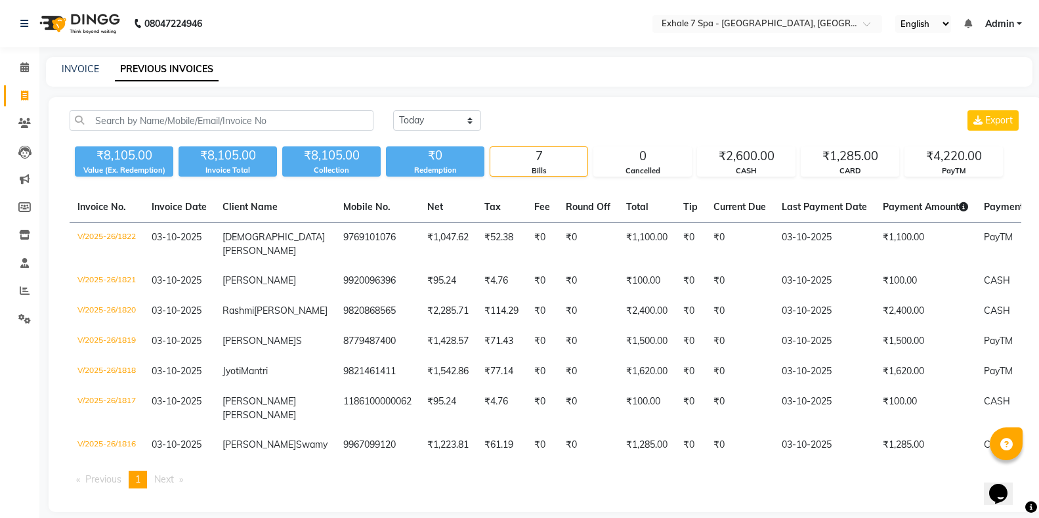
click at [66, 62] on div "INVOICE" at bounding box center [80, 69] width 37 height 14
click at [94, 68] on link "INVOICE" at bounding box center [80, 69] width 37 height 12
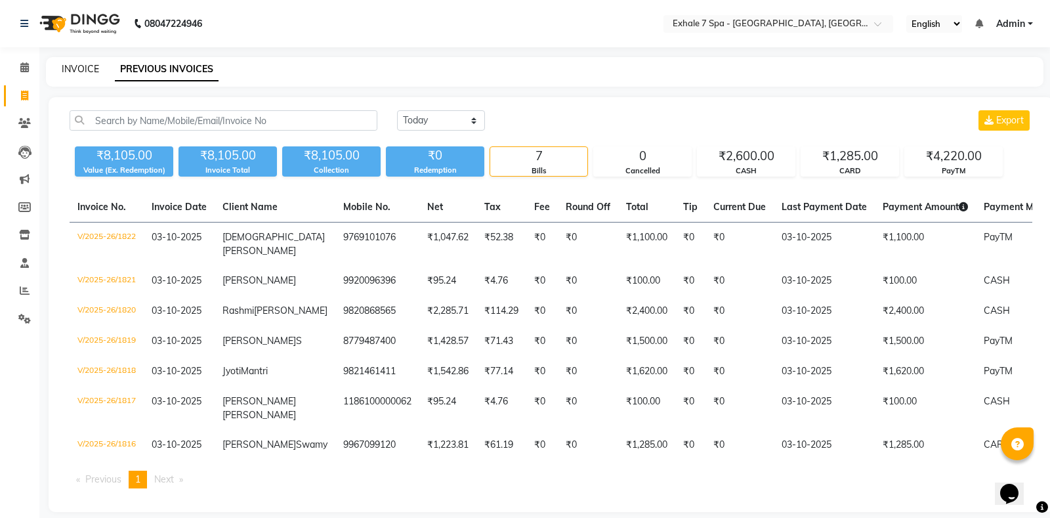
select select "service"
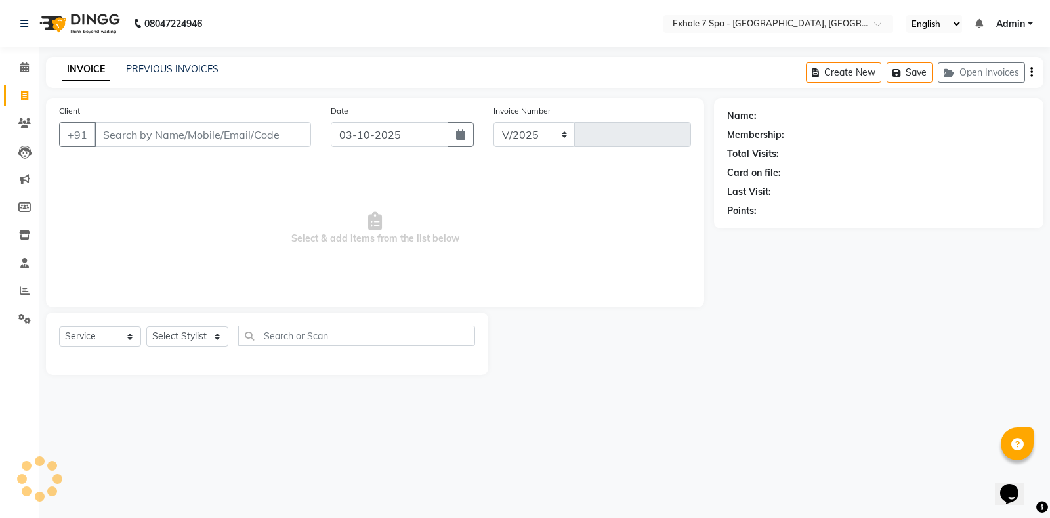
select select "4480"
type input "1823"
click at [121, 133] on input "Client" at bounding box center [203, 134] width 217 height 25
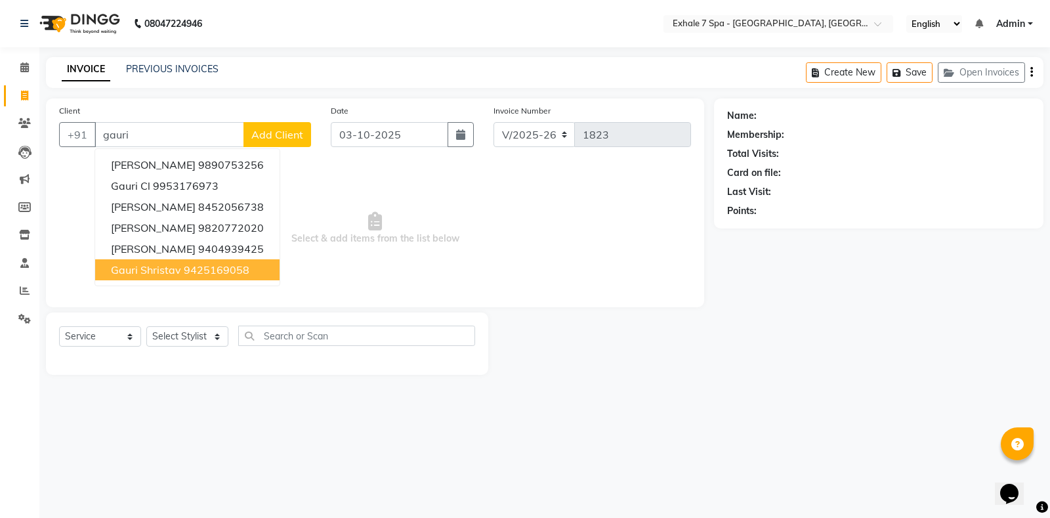
click at [181, 270] on span "Gauri Shristav" at bounding box center [146, 269] width 70 height 13
type input "9425169058"
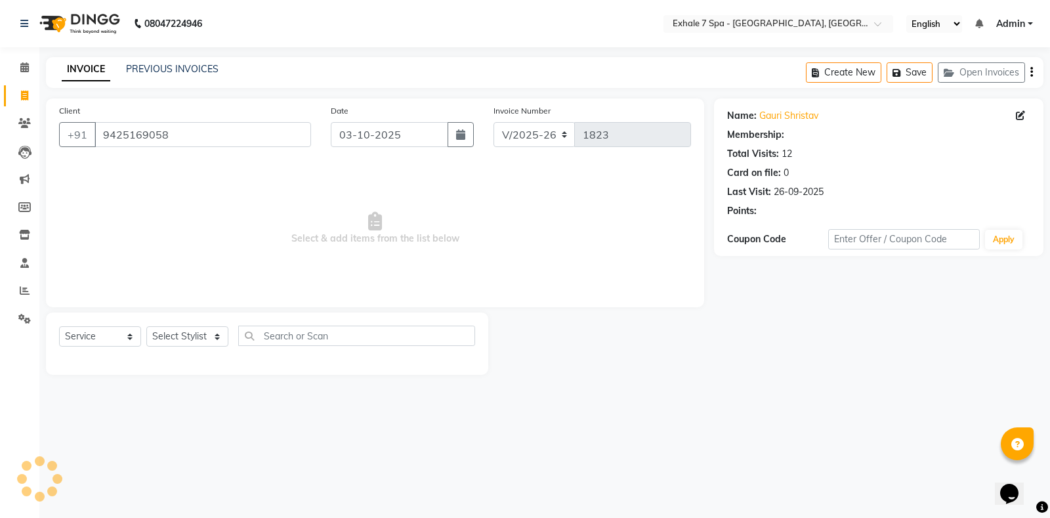
select select "1: Object"
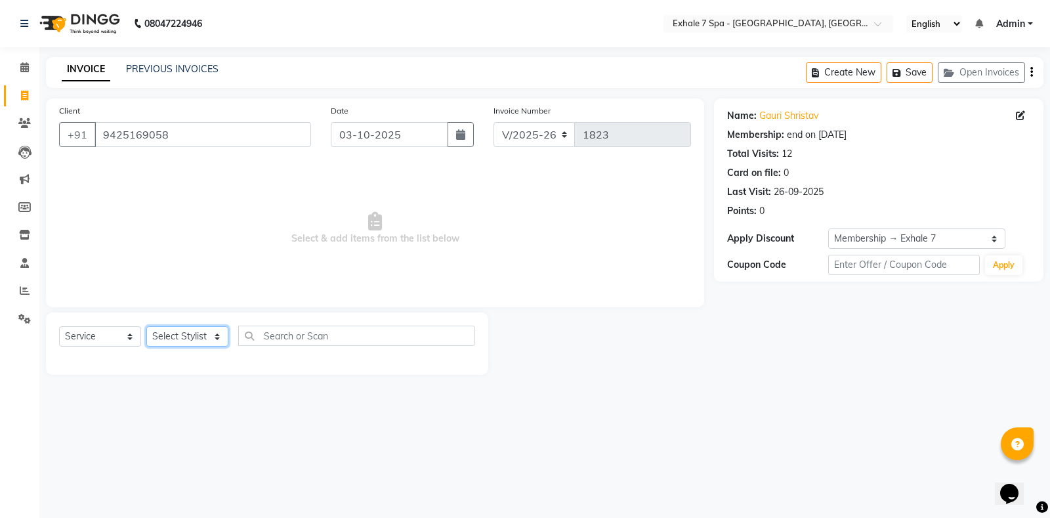
click at [200, 337] on select "Select Stylist [PERSON_NAME] [PERSON_NAME] Faraheem [PERSON_NAME] [PERSON_NAME]…" at bounding box center [187, 336] width 82 height 20
select select "37082"
click at [146, 326] on select "Select Stylist [PERSON_NAME] [PERSON_NAME] Faraheem [PERSON_NAME] [PERSON_NAME]…" at bounding box center [187, 336] width 82 height 20
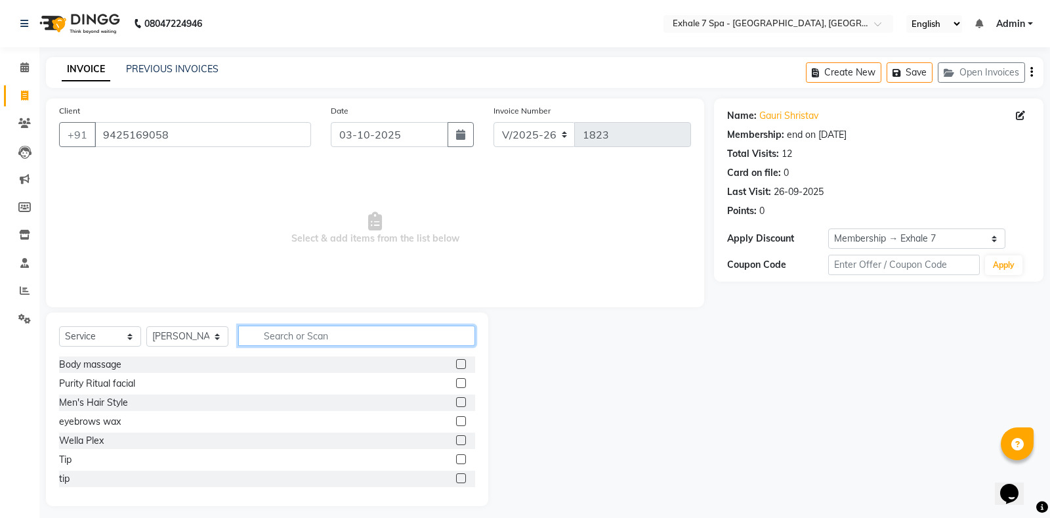
click at [275, 337] on input "text" at bounding box center [356, 336] width 237 height 20
type input "head"
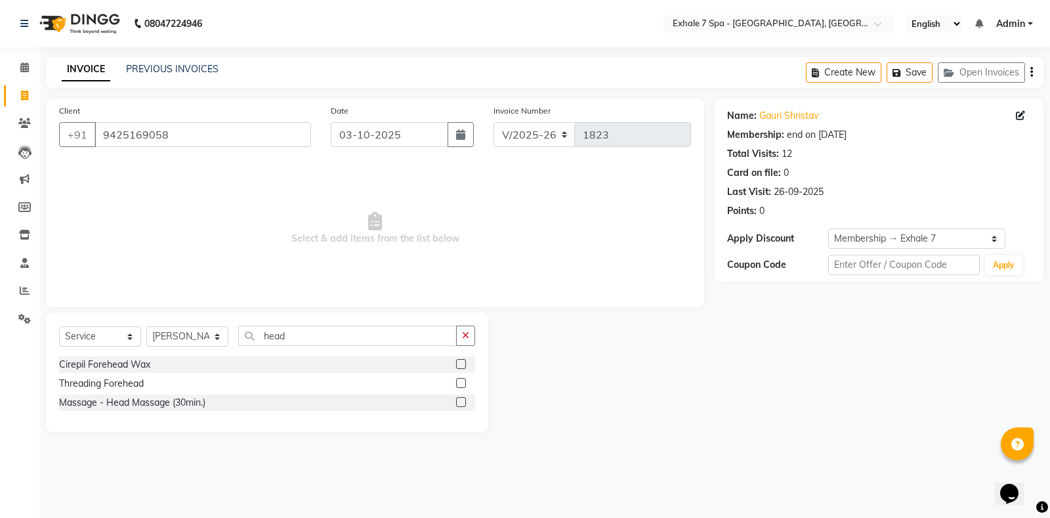
click at [464, 402] on label at bounding box center [461, 402] width 10 height 10
click at [464, 402] on input "checkbox" at bounding box center [460, 402] width 9 height 9
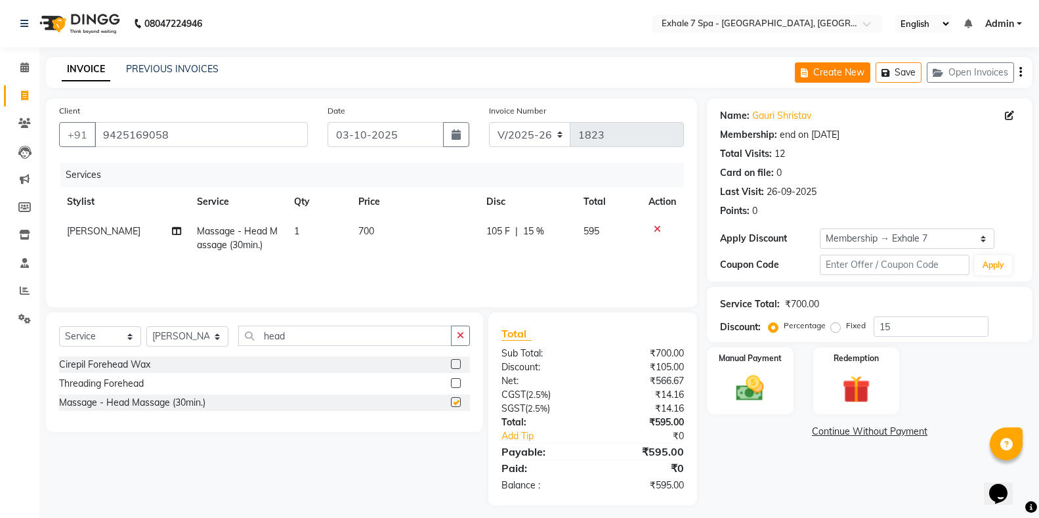
checkbox input "false"
click at [894, 66] on button "Save" at bounding box center [899, 72] width 46 height 20
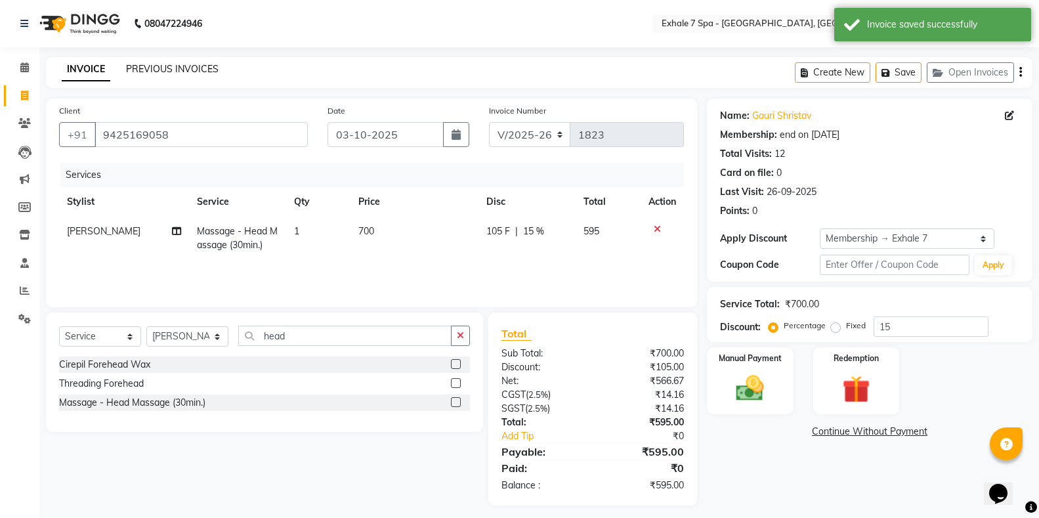
click at [139, 70] on link "PREVIOUS INVOICES" at bounding box center [172, 69] width 93 height 12
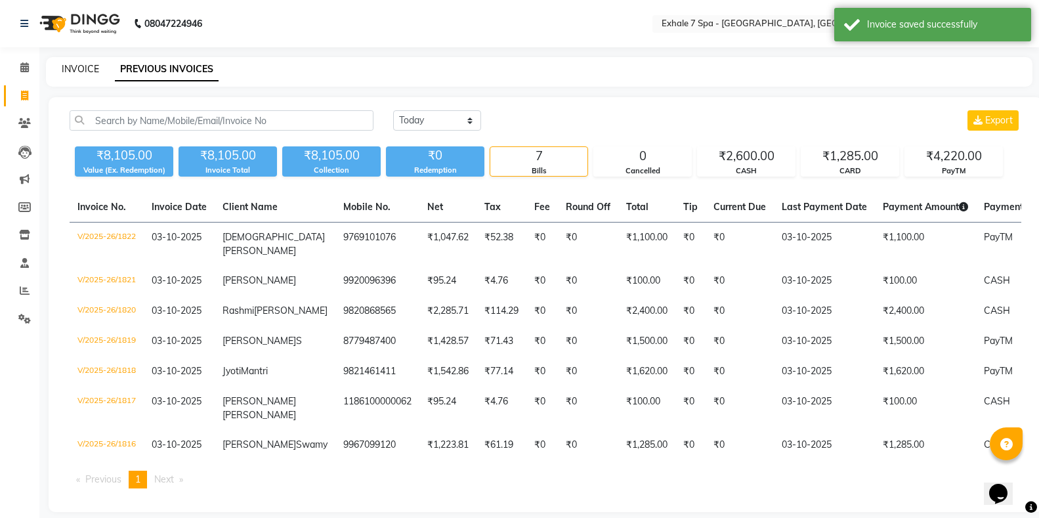
click at [81, 71] on link "INVOICE" at bounding box center [80, 69] width 37 height 12
select select "service"
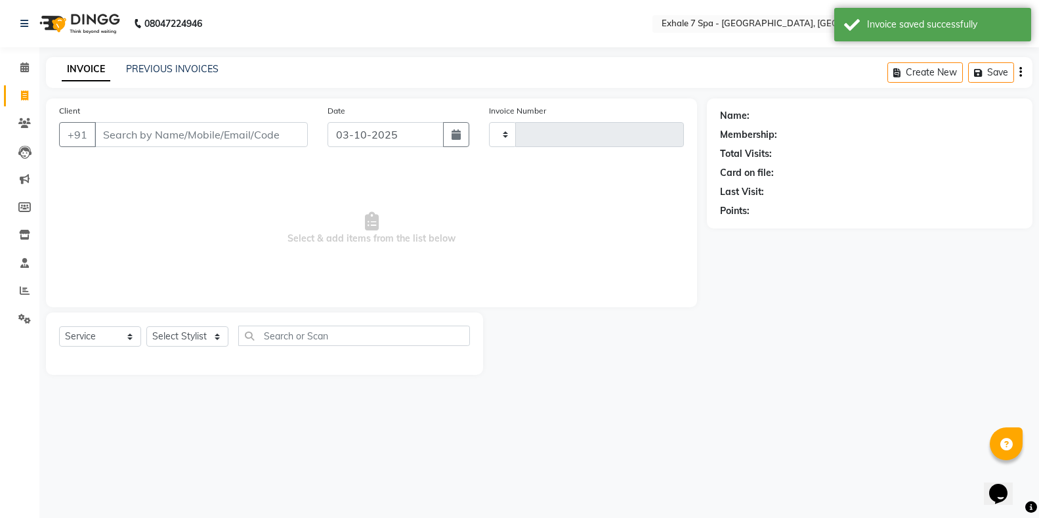
type input "1823"
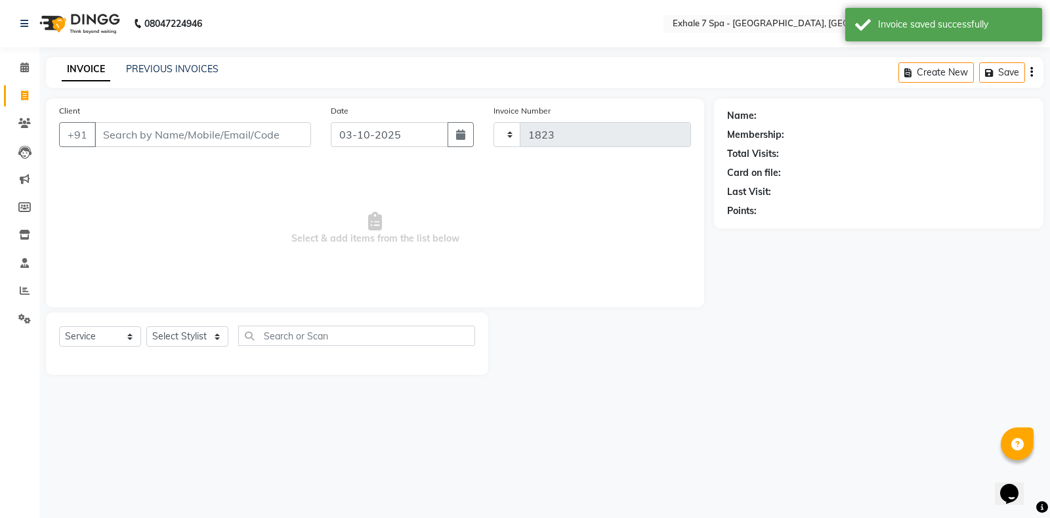
select select "4480"
click at [21, 287] on icon at bounding box center [25, 291] width 10 height 10
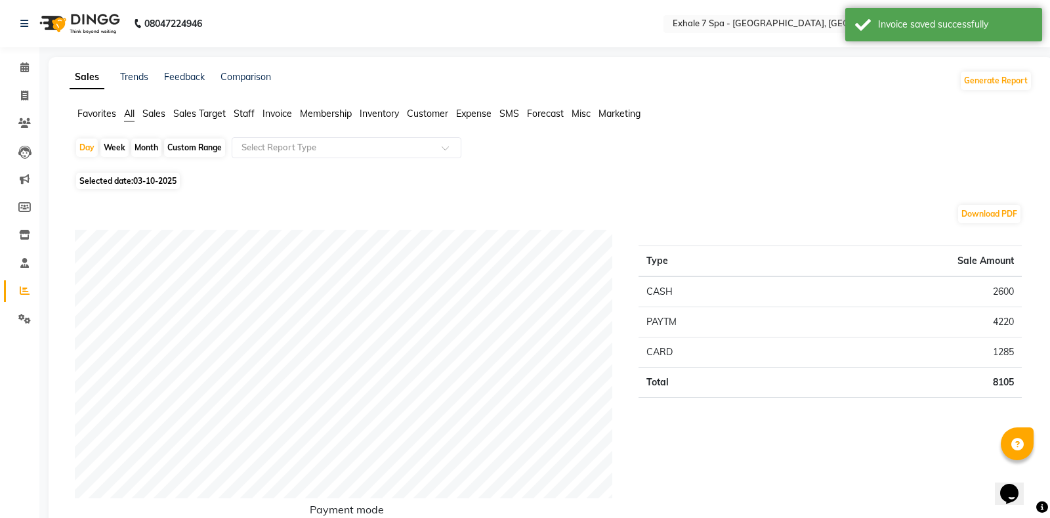
click at [245, 114] on span "Staff" at bounding box center [244, 114] width 21 height 12
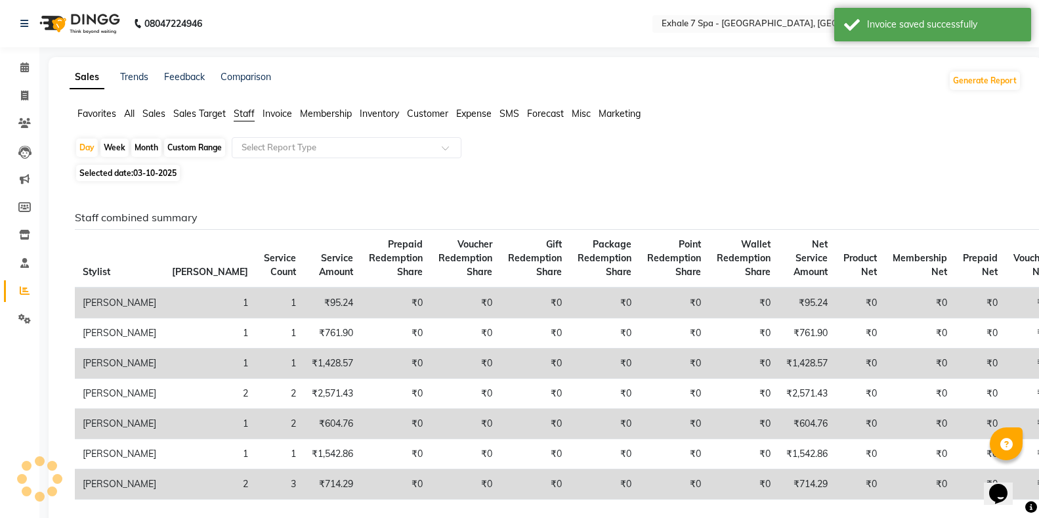
click at [183, 152] on div "Custom Range" at bounding box center [194, 148] width 61 height 18
select select "10"
select select "2025"
click at [204, 148] on div "Custom Range" at bounding box center [194, 148] width 61 height 18
select select "10"
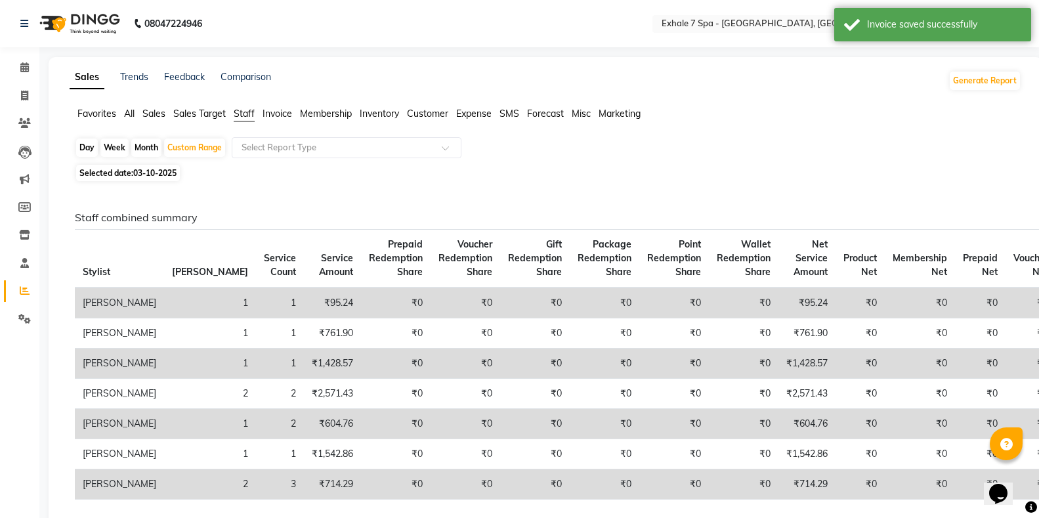
select select "2025"
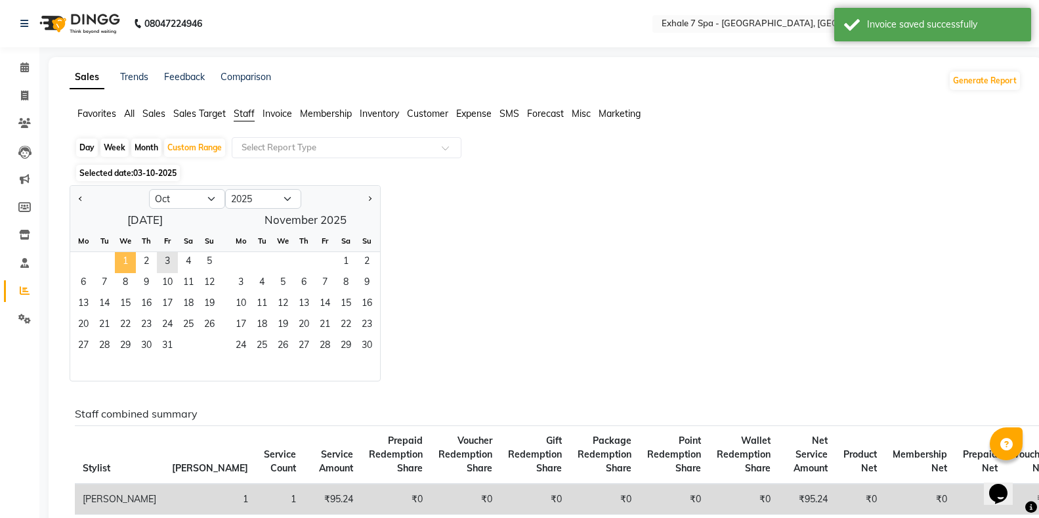
click at [121, 259] on span "1" at bounding box center [125, 262] width 21 height 21
click at [169, 259] on span "3" at bounding box center [167, 262] width 21 height 21
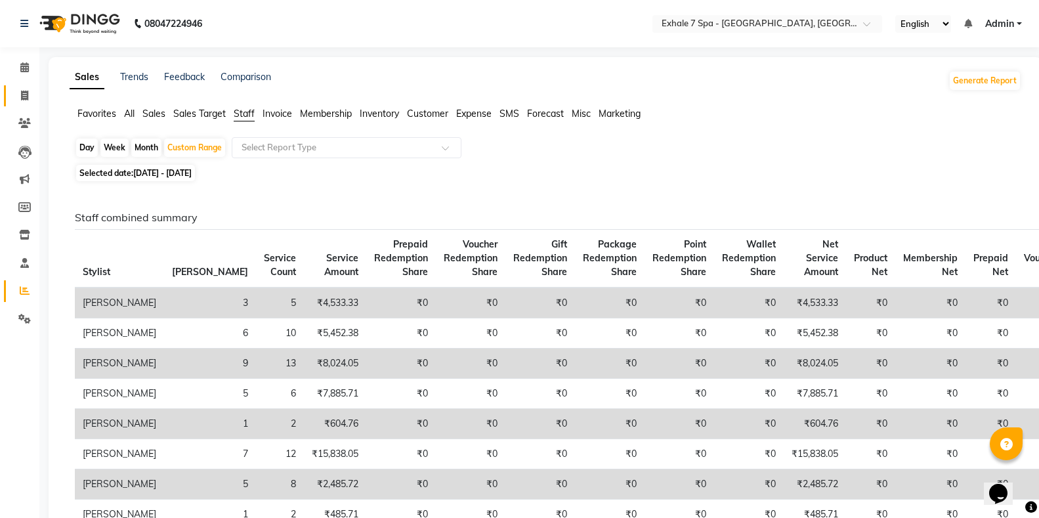
click at [12, 99] on link "Invoice" at bounding box center [20, 96] width 32 height 22
select select "service"
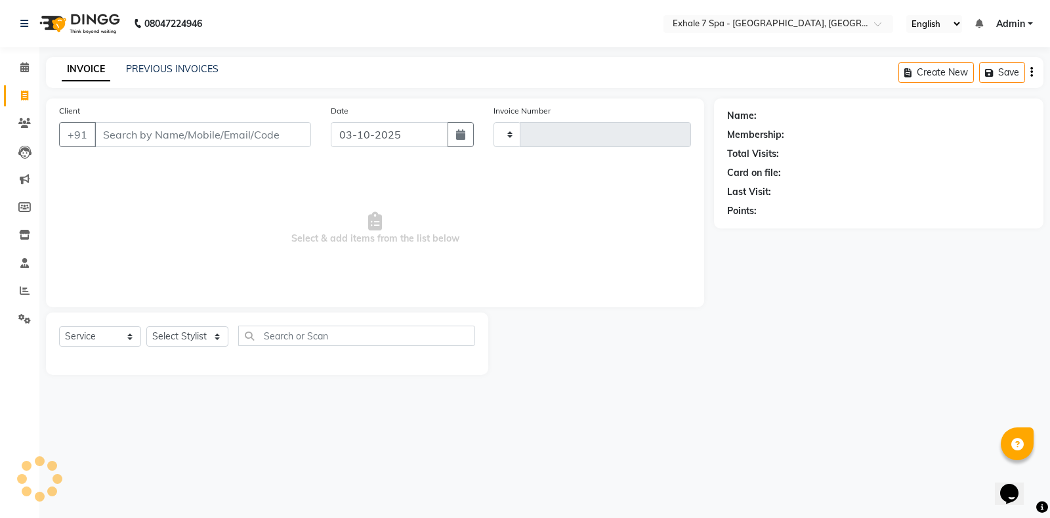
type input "1823"
select select "4480"
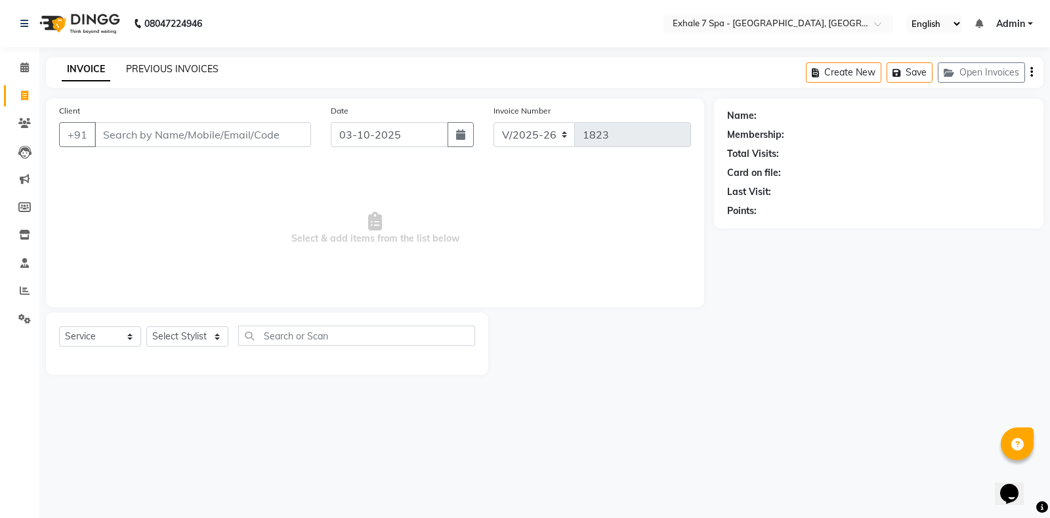
click at [134, 70] on link "PREVIOUS INVOICES" at bounding box center [172, 69] width 93 height 12
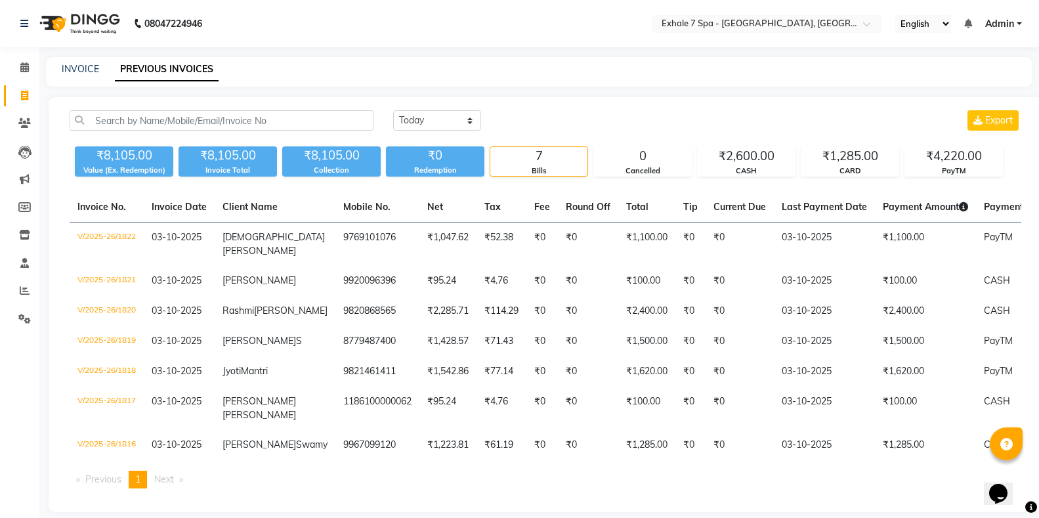
click at [93, 62] on div "INVOICE" at bounding box center [80, 69] width 37 height 14
click at [79, 73] on link "INVOICE" at bounding box center [80, 69] width 37 height 12
select select "service"
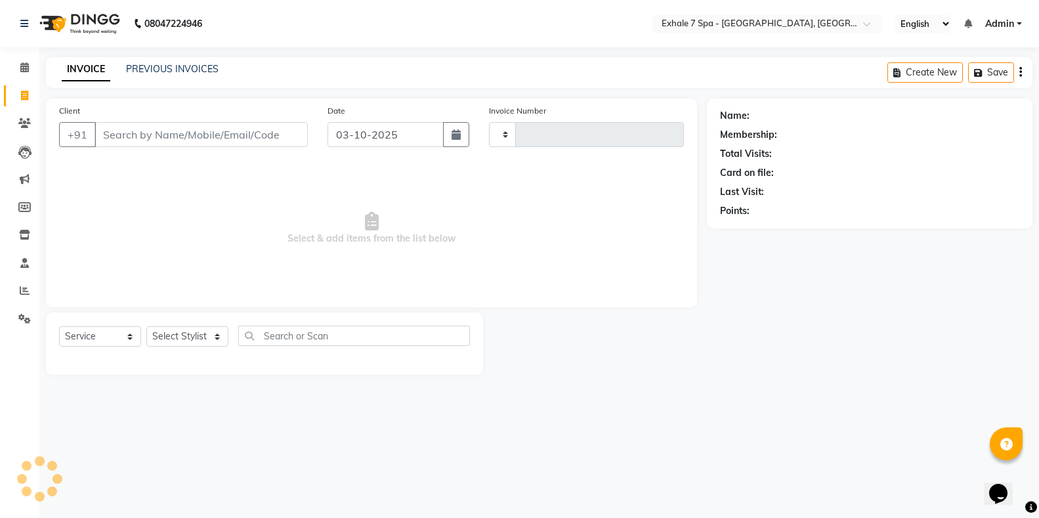
type input "1823"
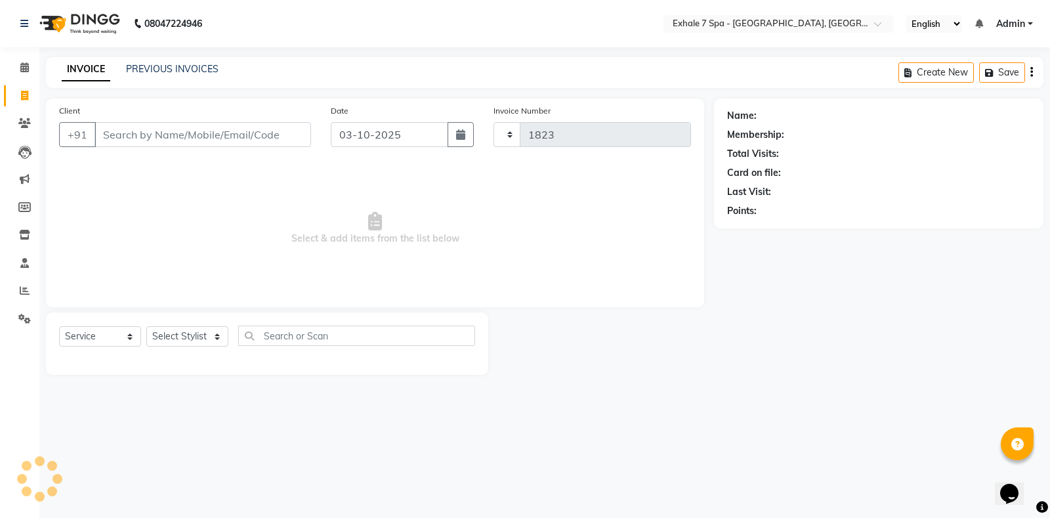
select select "4480"
click at [144, 64] on link "PREVIOUS INVOICES" at bounding box center [172, 69] width 93 height 12
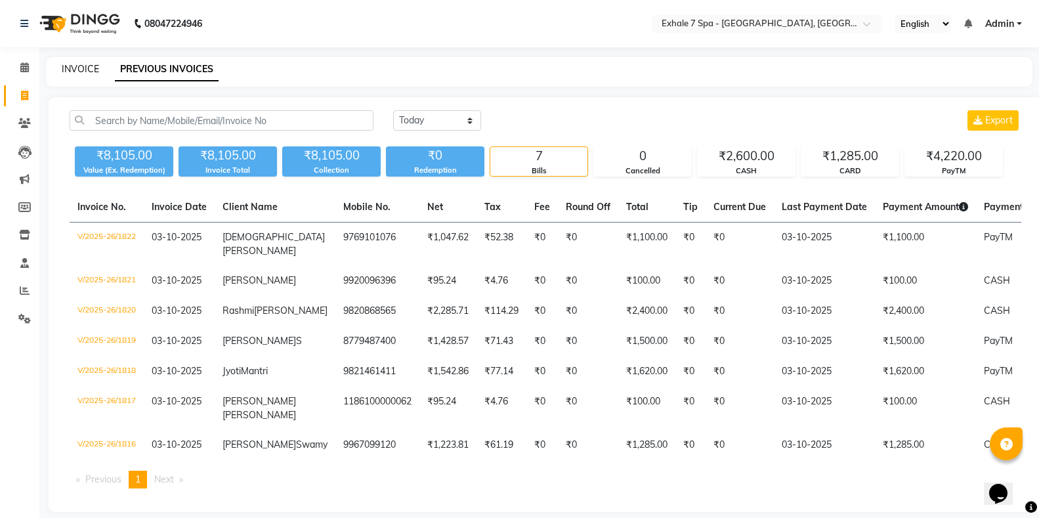
click at [66, 71] on link "INVOICE" at bounding box center [80, 69] width 37 height 12
select select "service"
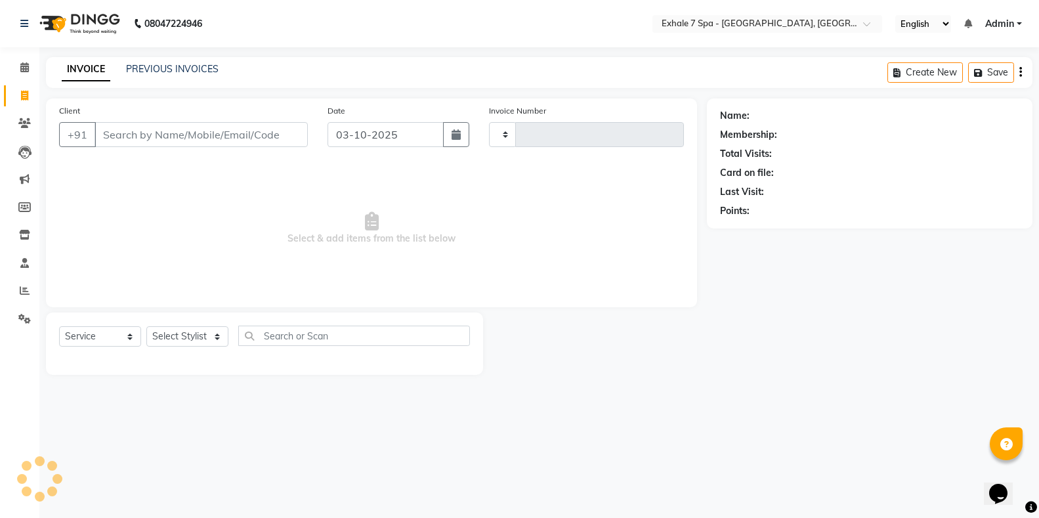
type input "1823"
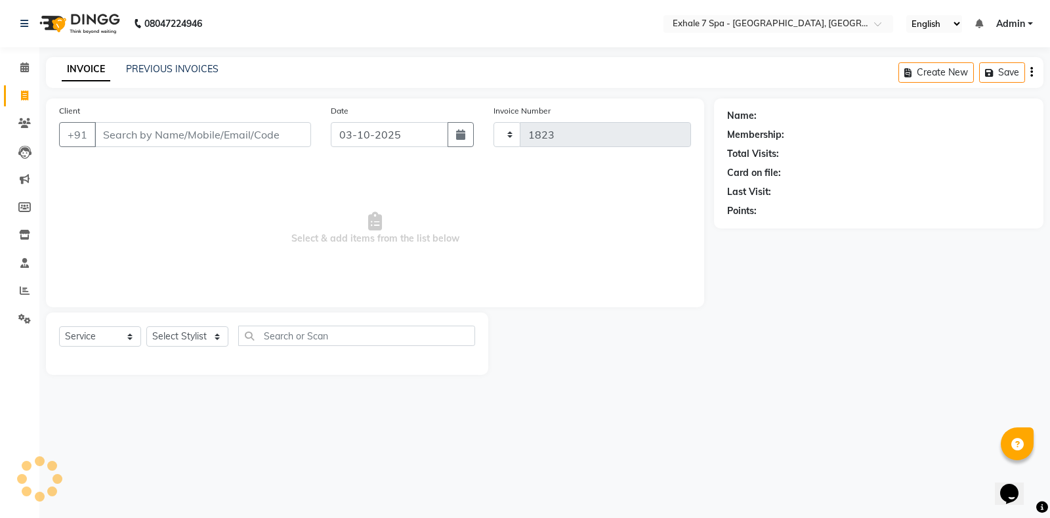
select select "4480"
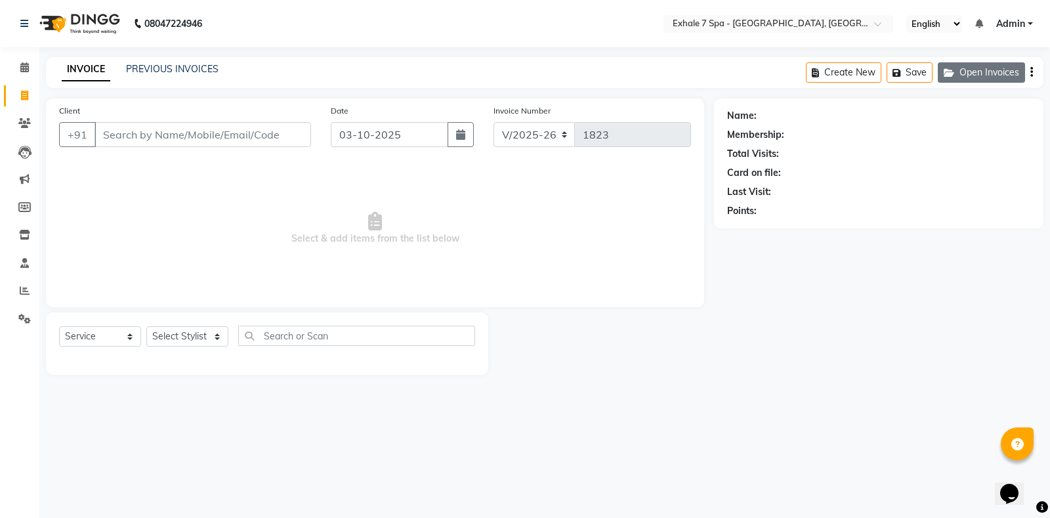
click at [967, 79] on button "Open Invoices" at bounding box center [981, 72] width 87 height 20
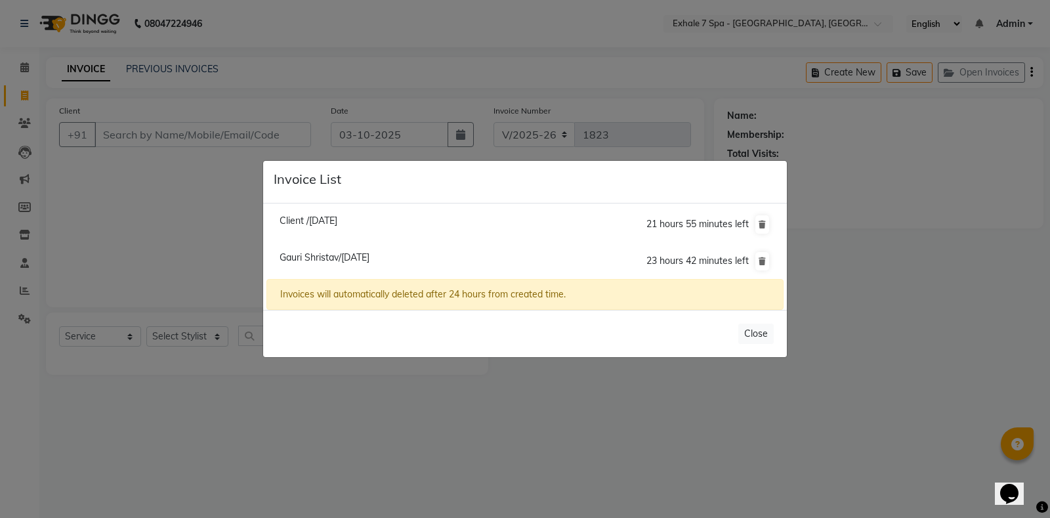
click at [311, 257] on span "Gauri Shristav/[DATE]" at bounding box center [325, 257] width 90 height 12
type input "9425169058"
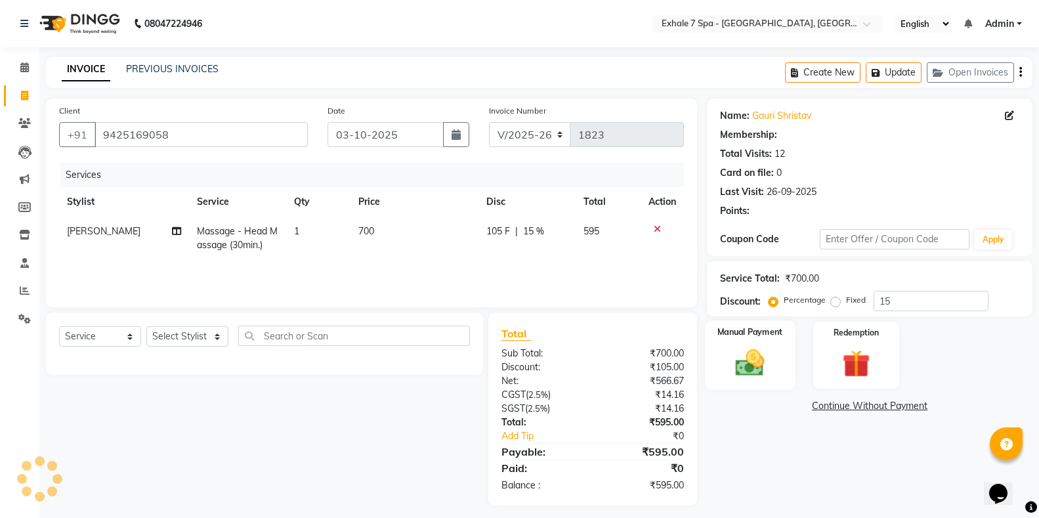
type input "0"
select select "1: Object"
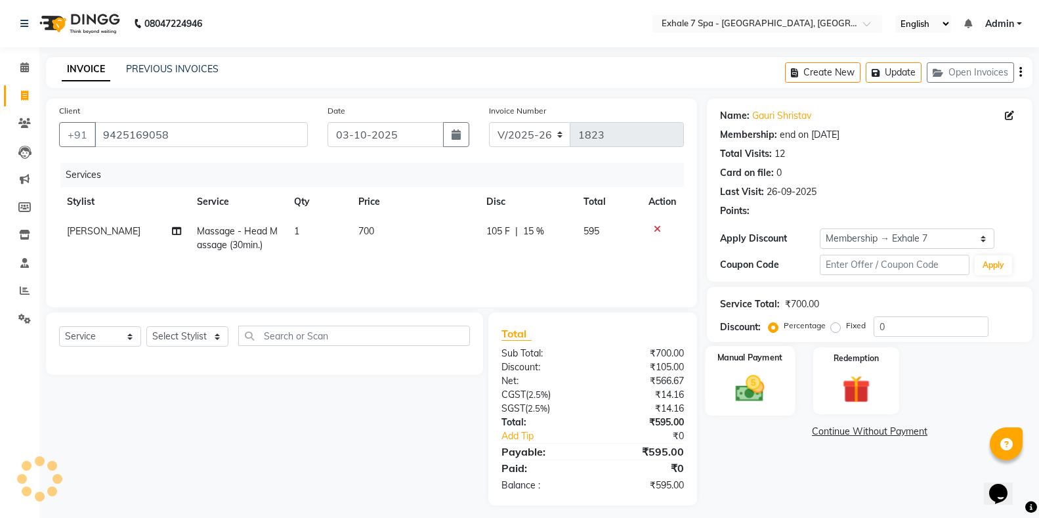
type input "15"
click at [751, 354] on label "Manual Payment" at bounding box center [751, 357] width 66 height 12
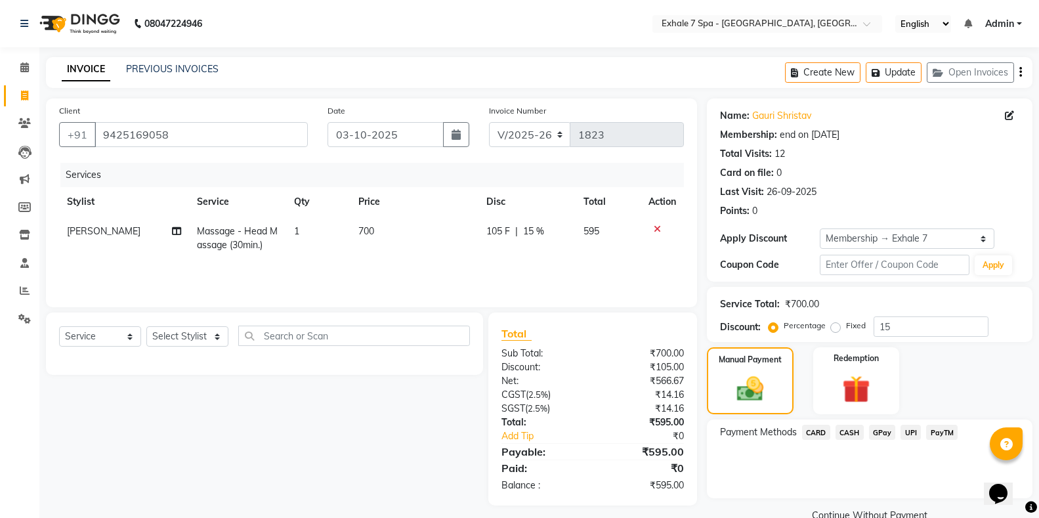
click at [936, 425] on span "PayTM" at bounding box center [942, 432] width 32 height 15
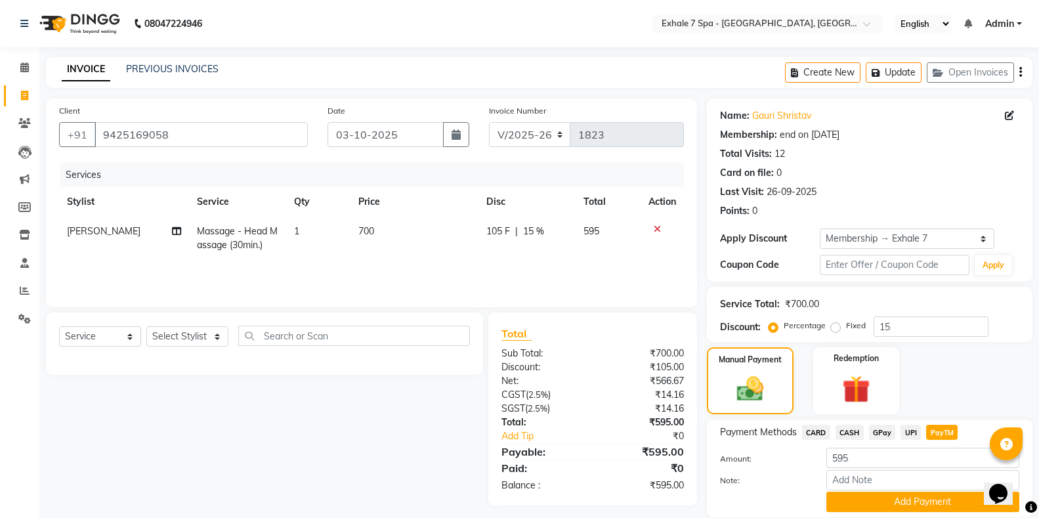
scroll to position [46, 0]
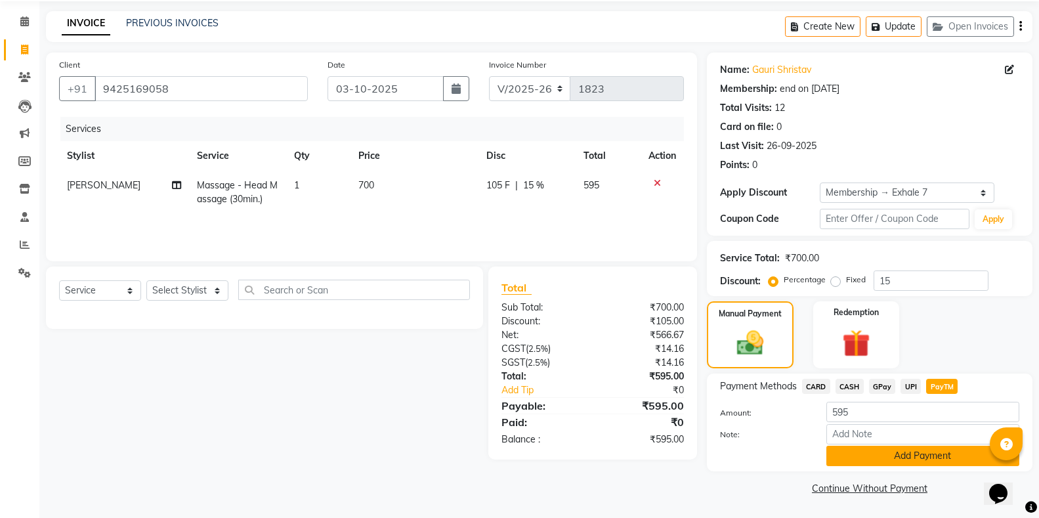
click at [937, 460] on button "Add Payment" at bounding box center [922, 456] width 193 height 20
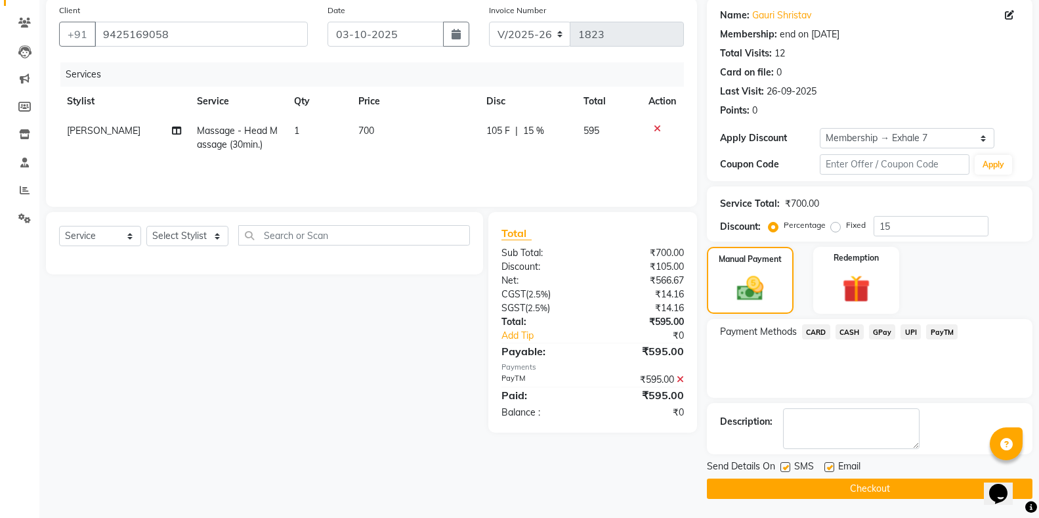
scroll to position [101, 0]
click at [928, 483] on button "Checkout" at bounding box center [870, 488] width 326 height 20
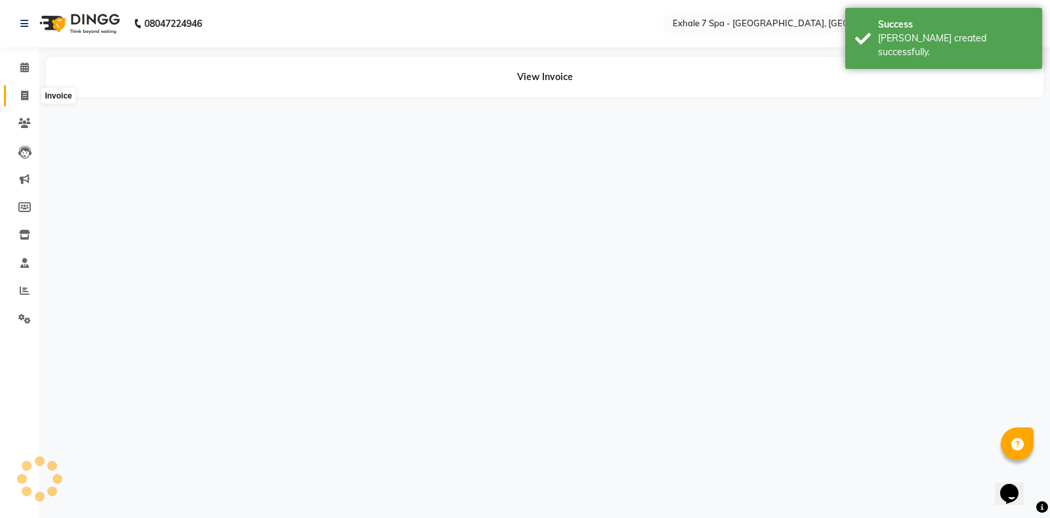
click at [13, 99] on span at bounding box center [24, 96] width 23 height 15
select select "service"
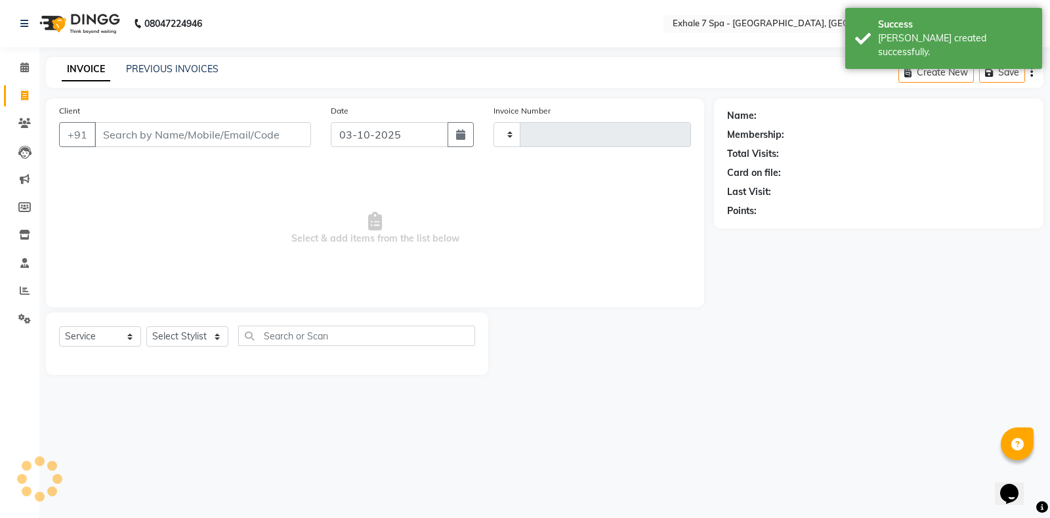
type input "1824"
select select "4480"
click at [181, 60] on div "INVOICE PREVIOUS INVOICES Create New Save Open Invoices" at bounding box center [545, 72] width 998 height 31
click at [152, 67] on link "PREVIOUS INVOICES" at bounding box center [172, 69] width 93 height 12
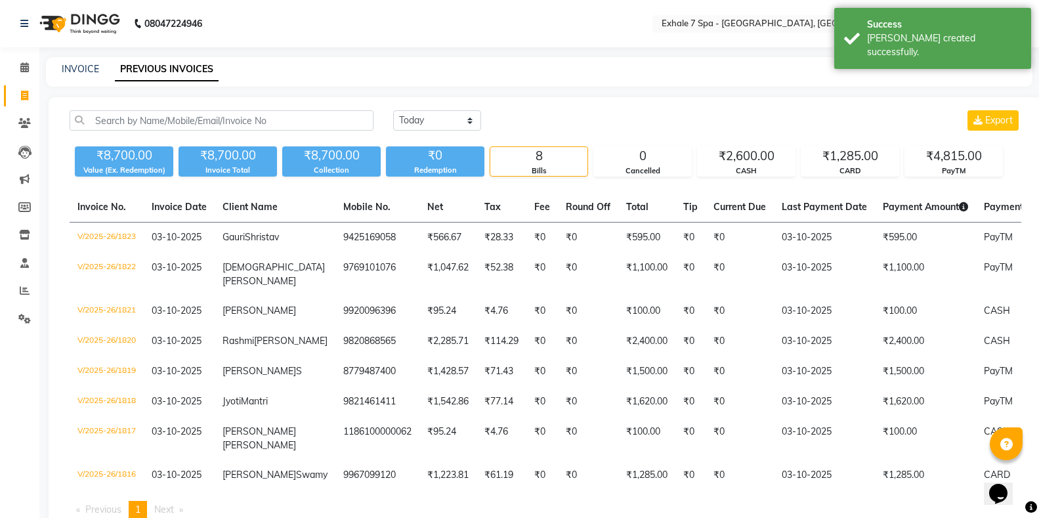
click at [99, 73] on div "INVOICE PREVIOUS INVOICES" at bounding box center [531, 69] width 971 height 14
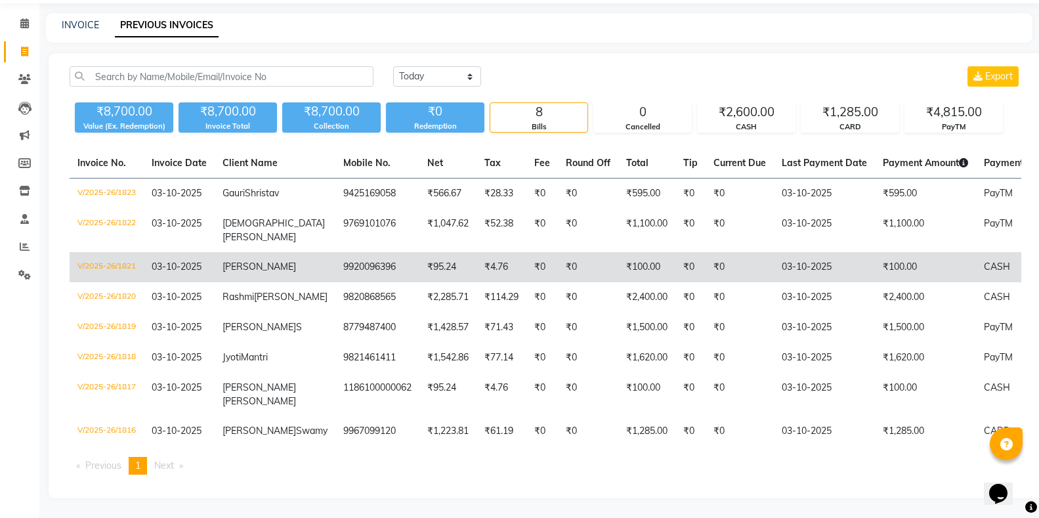
scroll to position [95, 0]
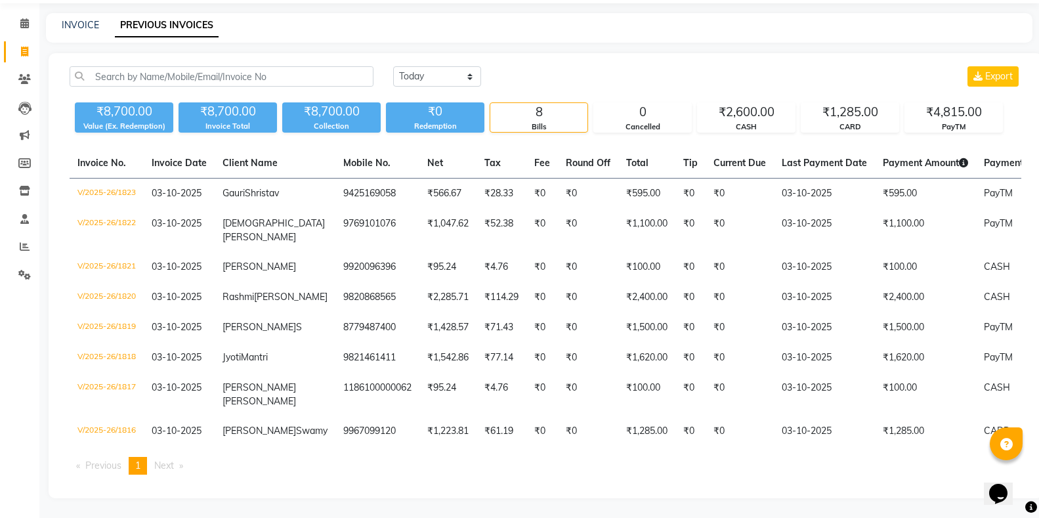
drag, startPoint x: 151, startPoint y: 463, endPoint x: 136, endPoint y: 464, distance: 15.2
click at [151, 463] on li "Next page" at bounding box center [169, 466] width 42 height 18
click at [32, 72] on span at bounding box center [24, 79] width 23 height 15
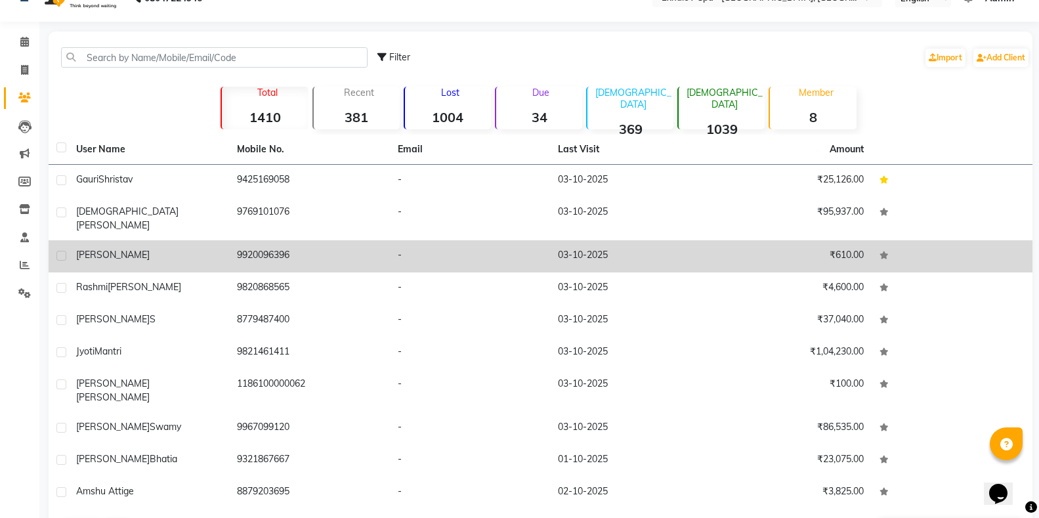
scroll to position [51, 0]
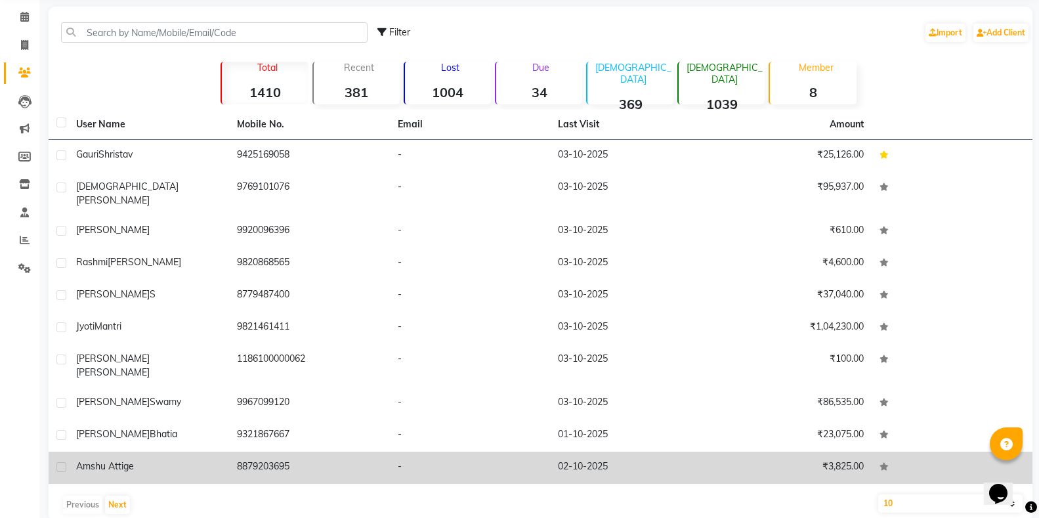
click at [113, 455] on td "Amshu Attige" at bounding box center [148, 468] width 161 height 32
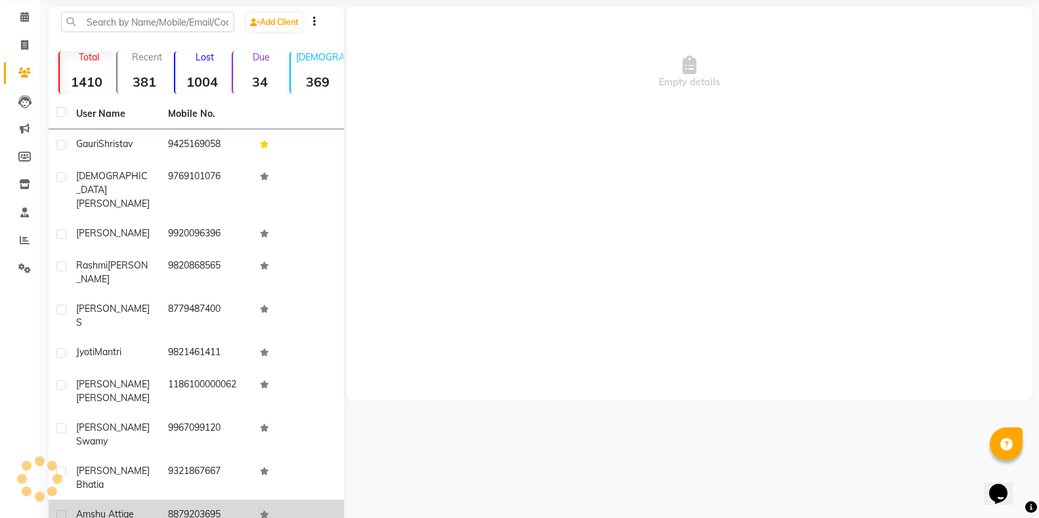
scroll to position [40, 0]
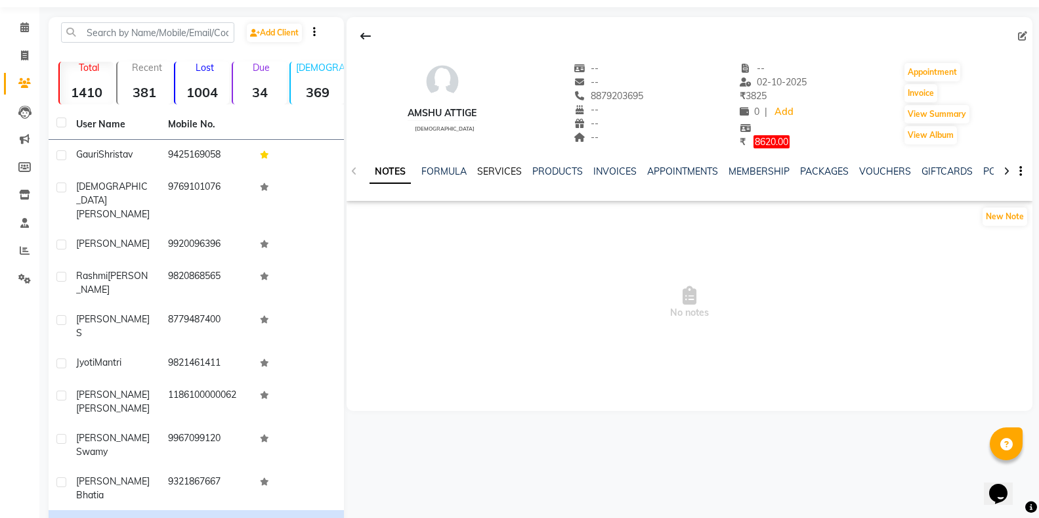
click at [508, 173] on link "SERVICES" at bounding box center [499, 171] width 45 height 12
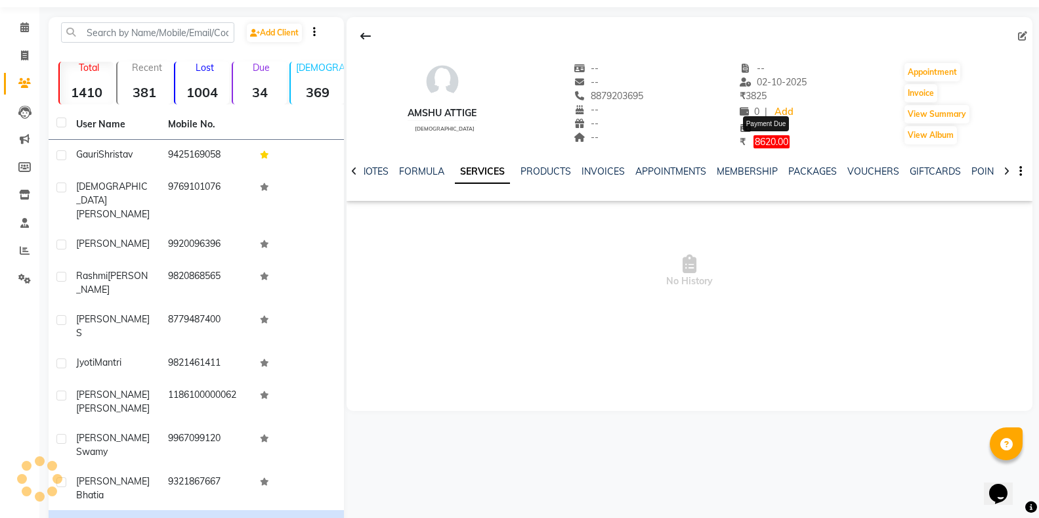
click at [758, 137] on span "8620.00" at bounding box center [772, 141] width 36 height 13
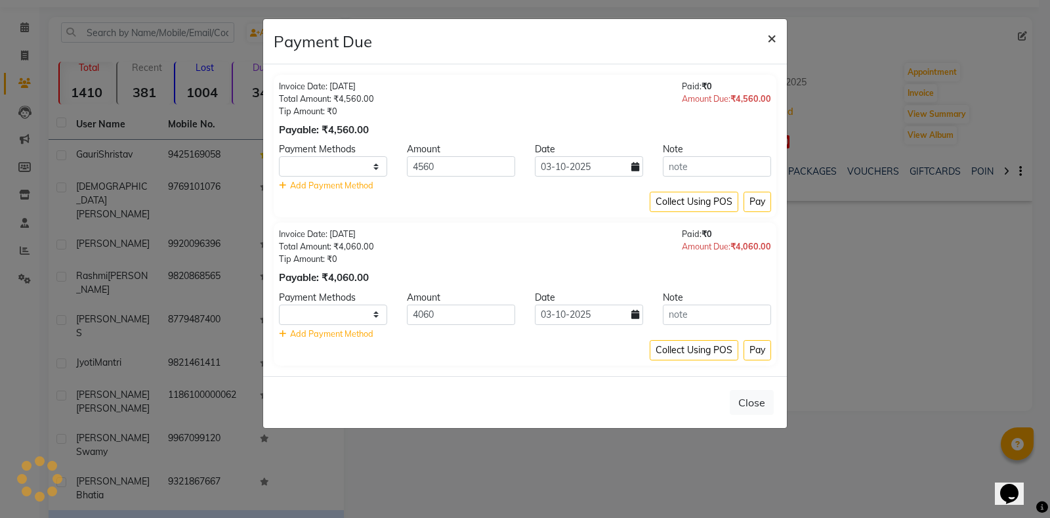
click at [764, 38] on button "×" at bounding box center [772, 37] width 30 height 37
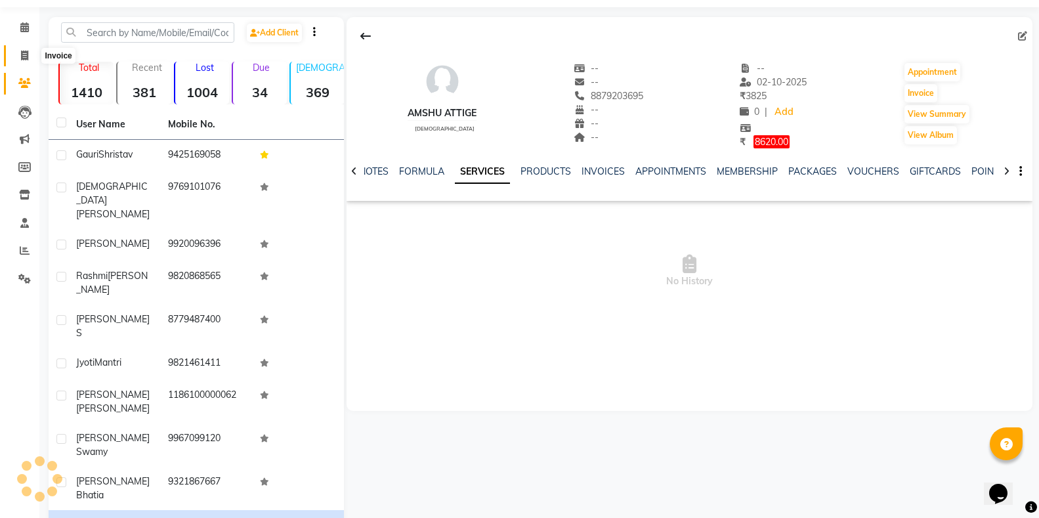
click at [14, 51] on span at bounding box center [24, 56] width 23 height 15
select select "service"
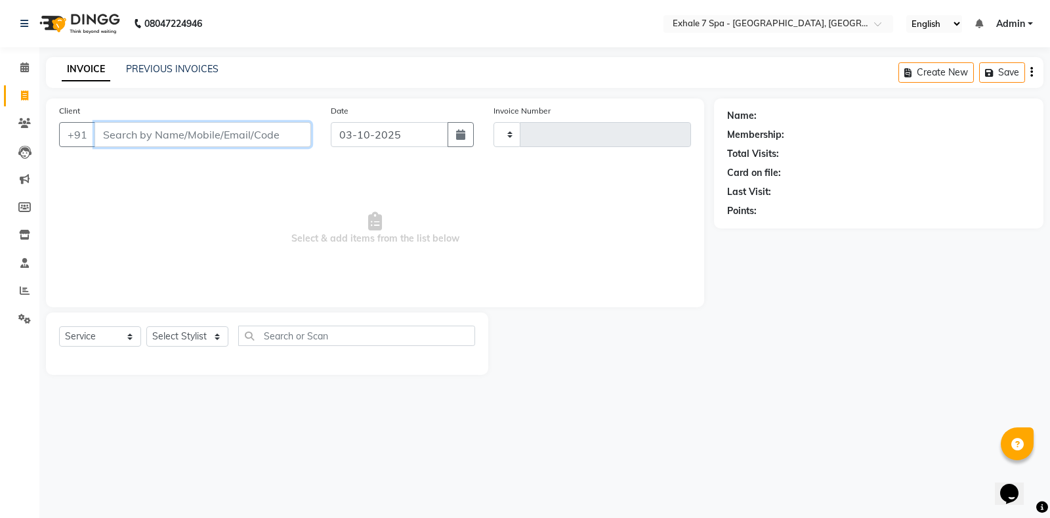
click at [182, 125] on input "Client" at bounding box center [203, 134] width 217 height 25
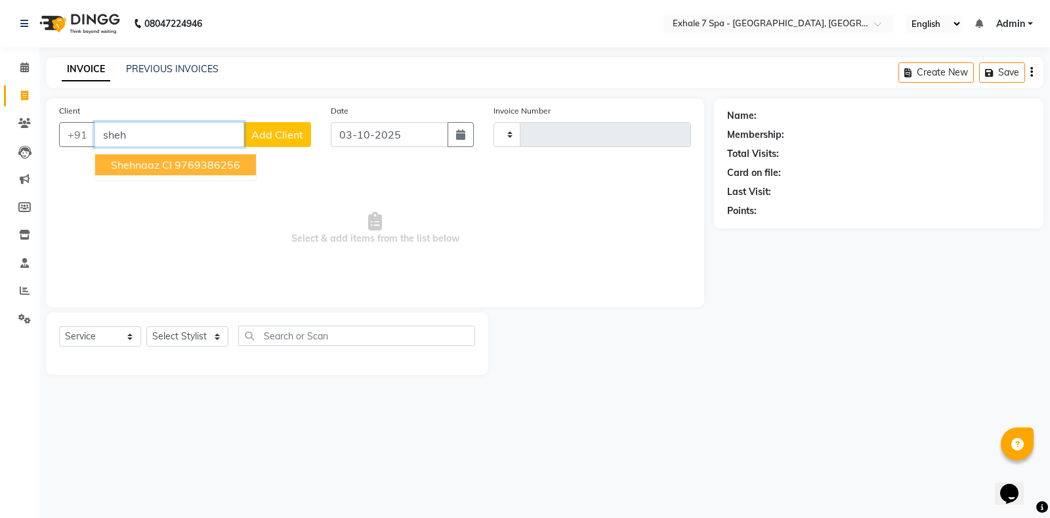
click at [194, 162] on ngb-highlight "9769386256" at bounding box center [208, 164] width 66 height 13
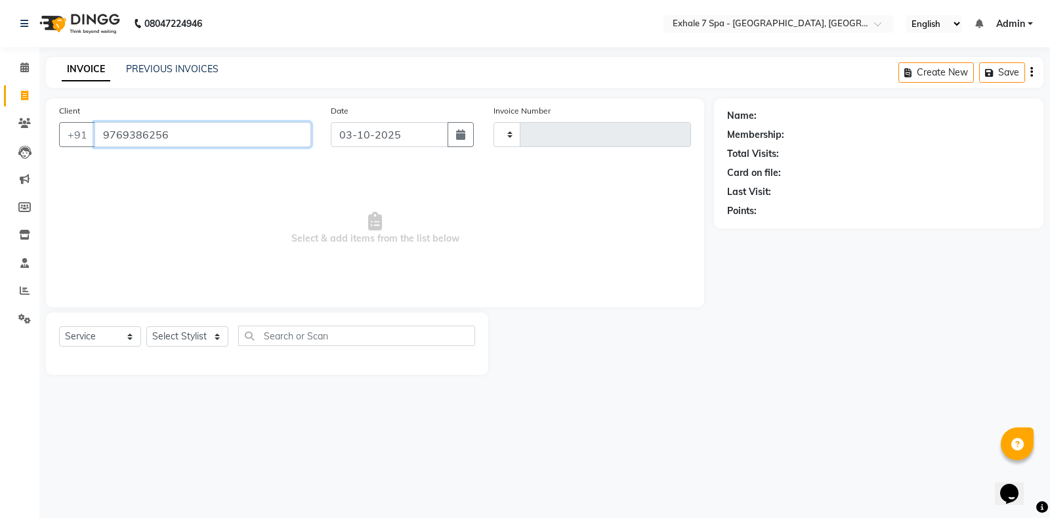
type input "9769386256"
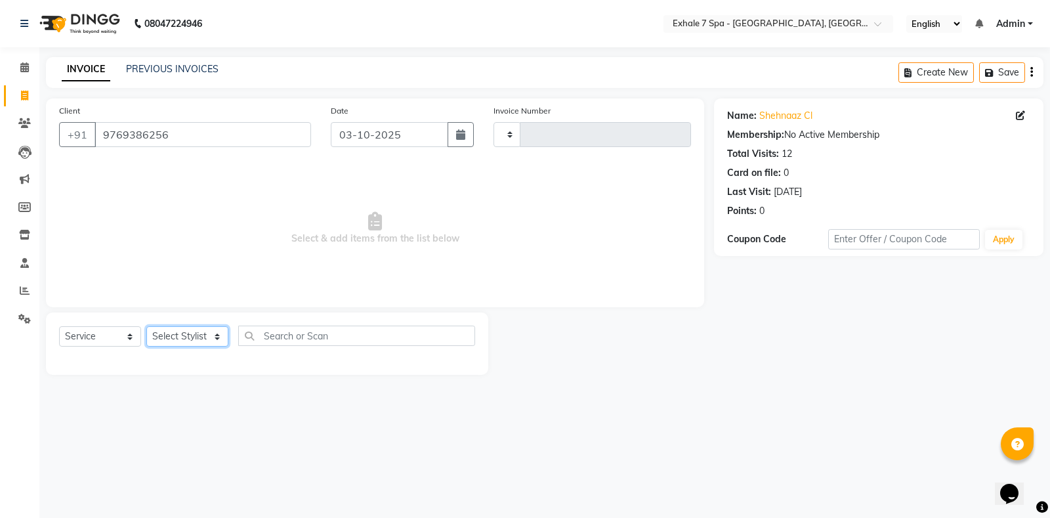
click at [186, 333] on select "Select Stylist" at bounding box center [187, 336] width 82 height 20
click at [192, 332] on select "Select Stylist" at bounding box center [187, 336] width 82 height 20
click at [180, 345] on select "Select Stylist" at bounding box center [187, 336] width 82 height 20
click at [179, 339] on select "Select Stylist" at bounding box center [187, 336] width 82 height 20
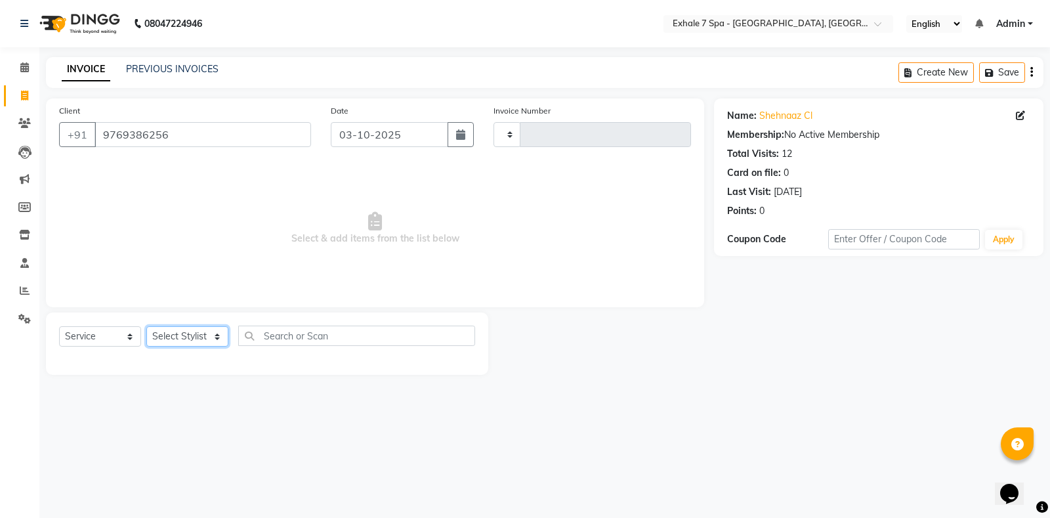
click at [165, 345] on select "Select Stylist" at bounding box center [187, 336] width 82 height 20
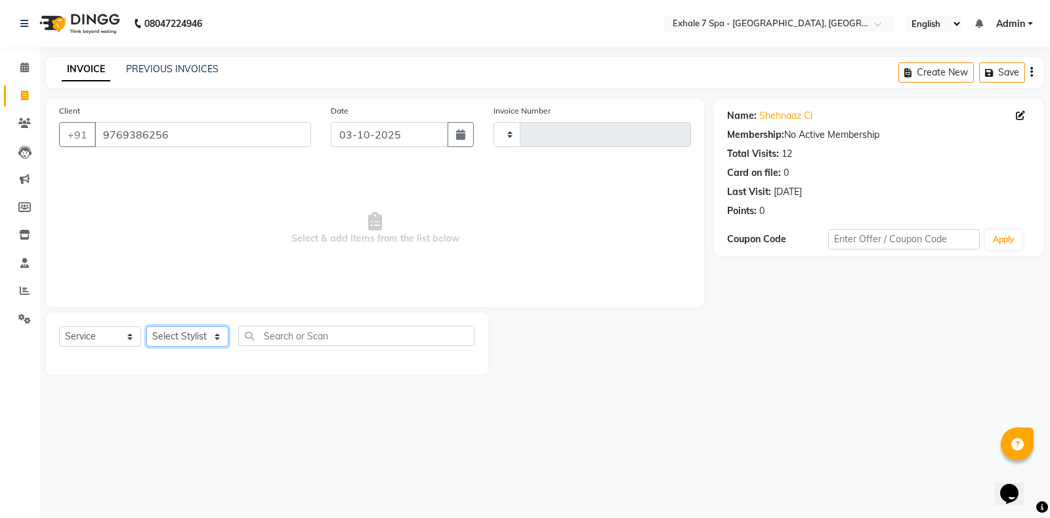
click at [165, 345] on select "Select Stylist" at bounding box center [187, 336] width 82 height 20
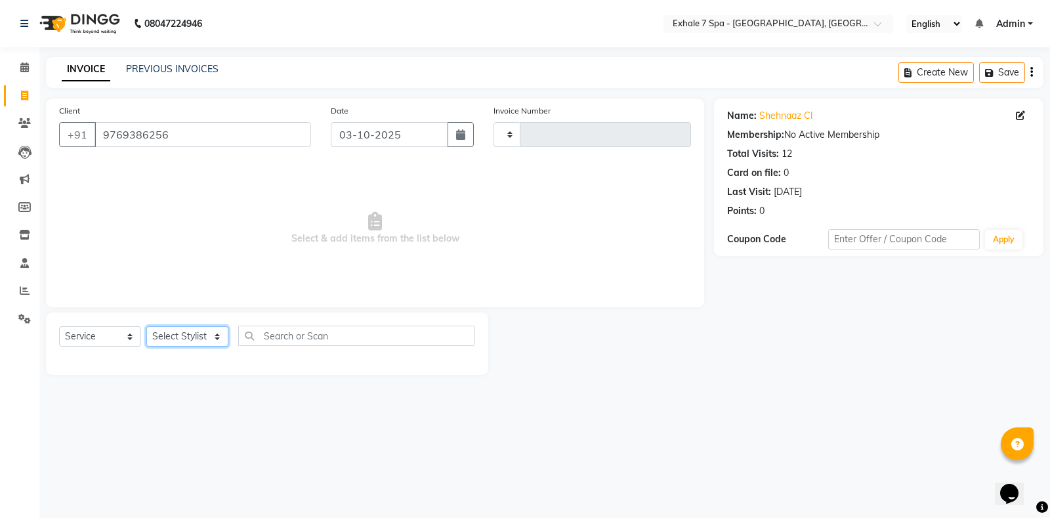
click at [165, 345] on select "Select Stylist" at bounding box center [187, 336] width 82 height 20
drag, startPoint x: 28, startPoint y: 3, endPoint x: 244, endPoint y: 222, distance: 307.8
click at [244, 222] on span "Select & add items from the list below" at bounding box center [375, 228] width 632 height 131
click at [177, 339] on select "Select Stylist" at bounding box center [187, 336] width 82 height 20
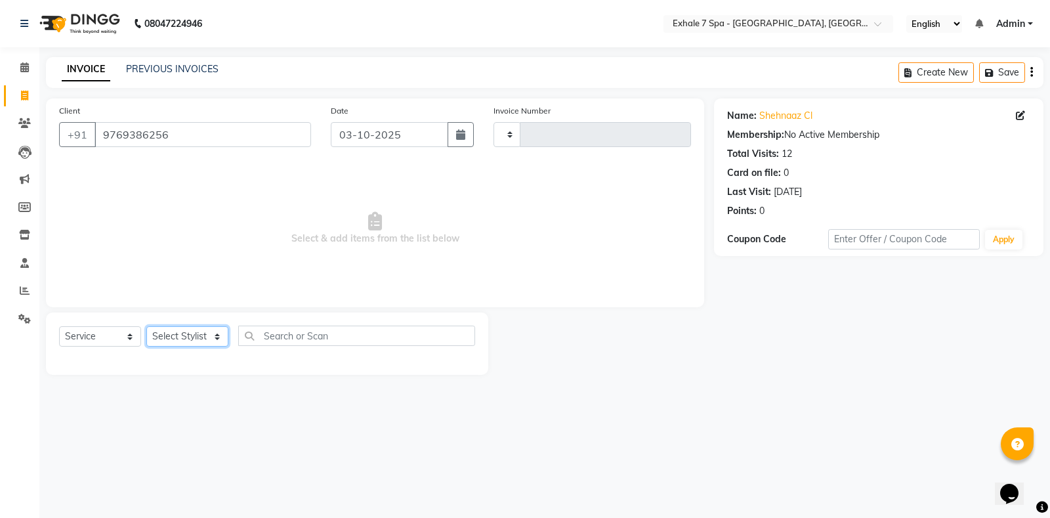
click at [177, 339] on select "Select Stylist" at bounding box center [187, 336] width 82 height 20
click at [177, 340] on select "Select Stylist" at bounding box center [187, 336] width 82 height 20
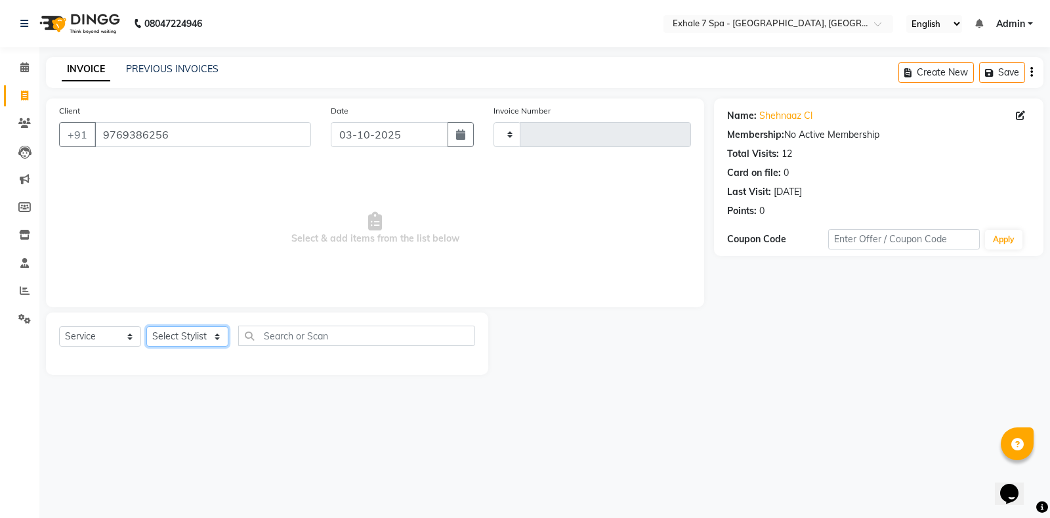
click at [177, 340] on select "Select Stylist" at bounding box center [187, 336] width 82 height 20
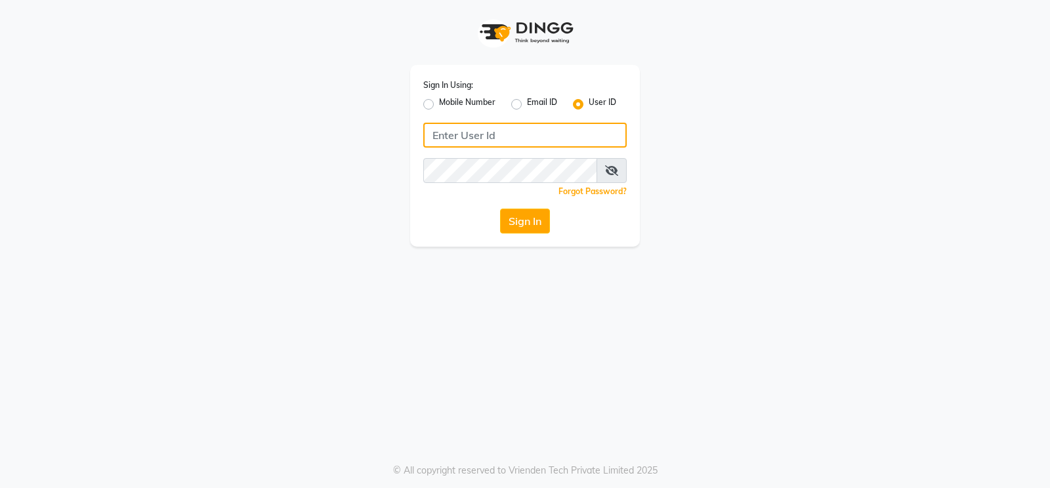
click at [439, 146] on input "Username" at bounding box center [525, 135] width 204 height 25
type input "exhale7"
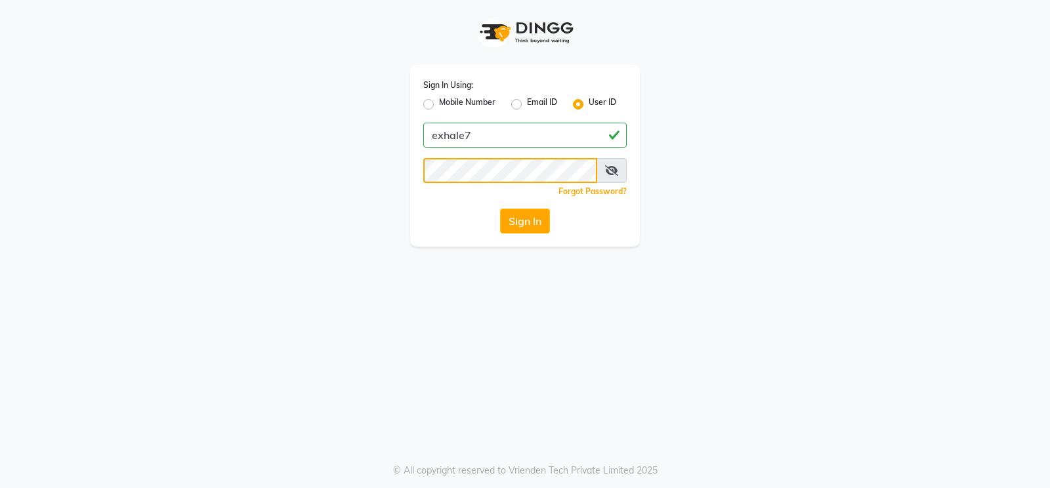
click at [500, 209] on button "Sign In" at bounding box center [525, 221] width 50 height 25
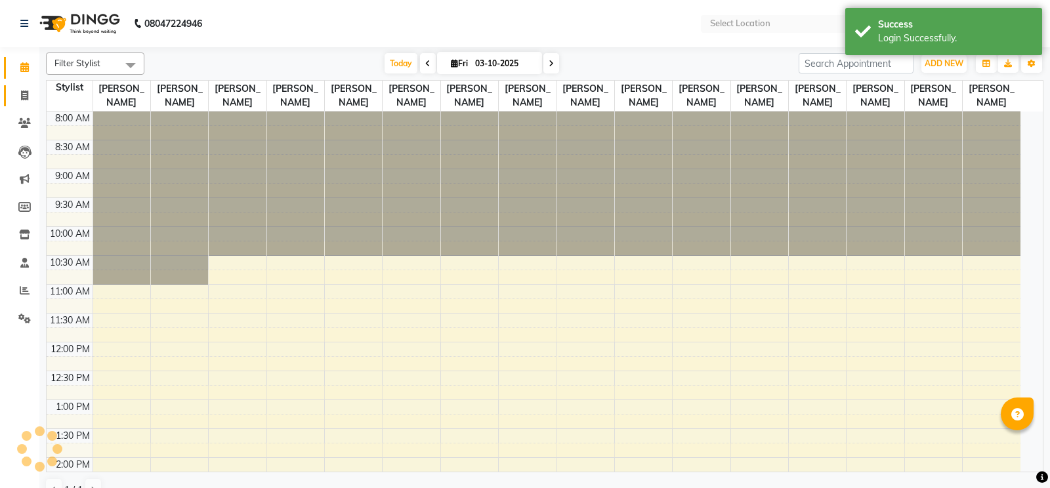
click at [25, 92] on icon at bounding box center [24, 96] width 7 height 10
select select "service"
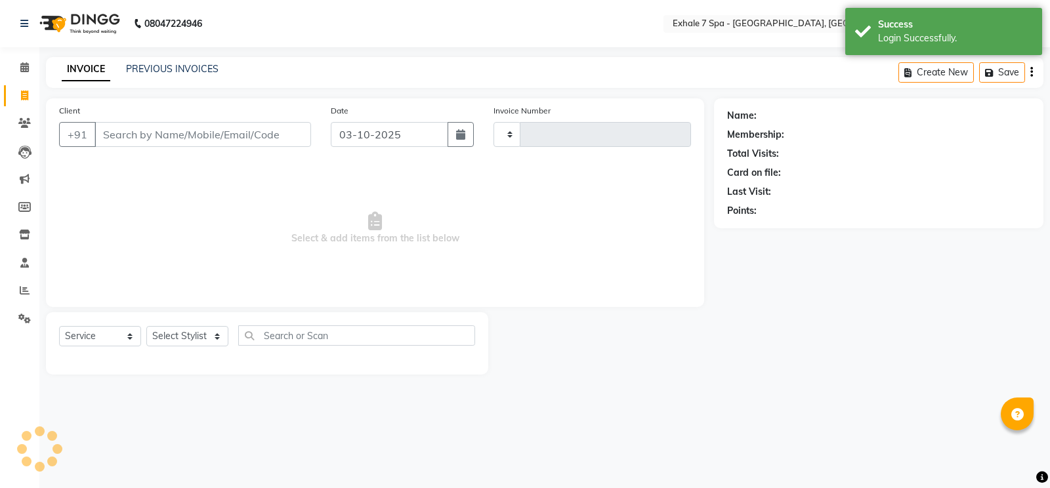
select select "en"
click at [129, 134] on input "Client" at bounding box center [203, 134] width 217 height 25
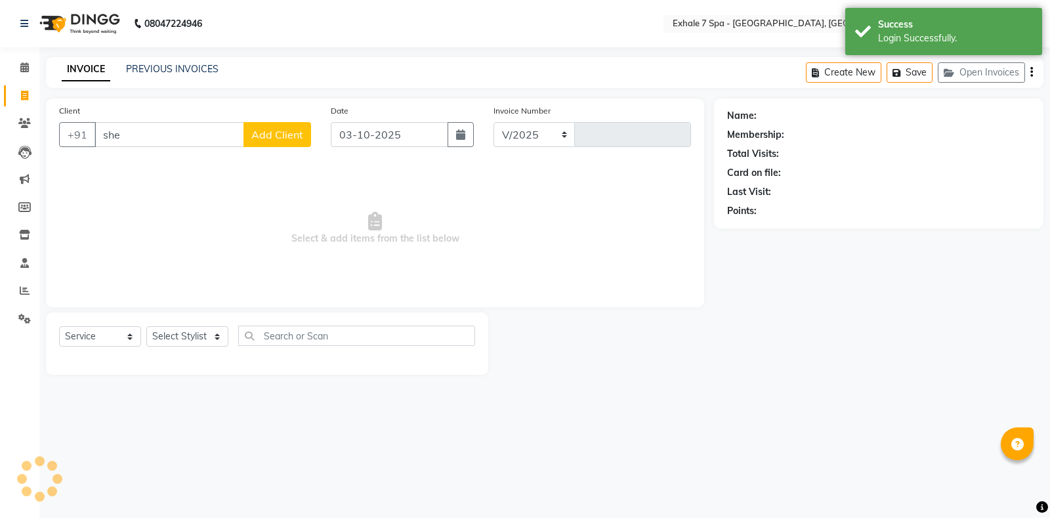
type input "sheh"
select select "4480"
type input "1824"
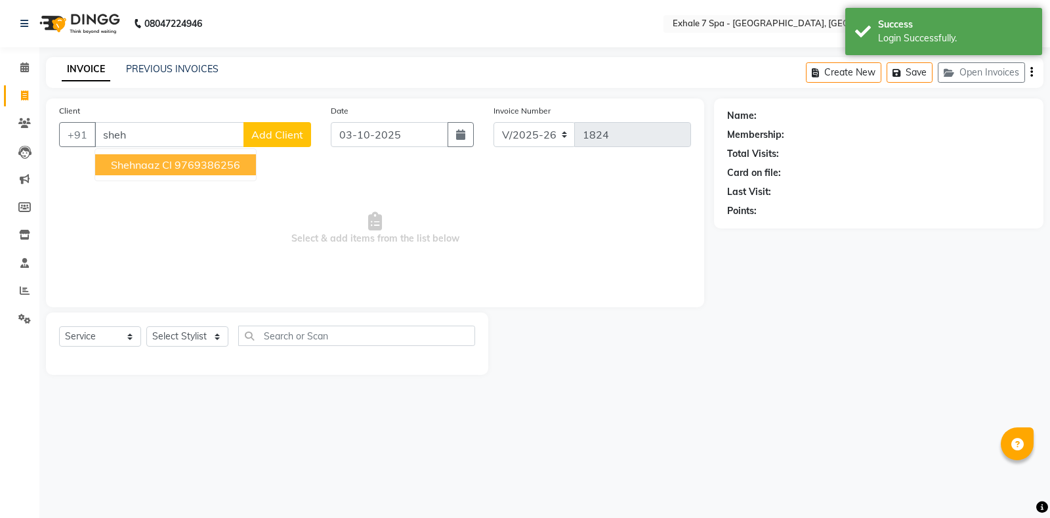
click at [133, 179] on ngb-typeahead-window "Shehnaaz Cl 9769386256" at bounding box center [176, 164] width 162 height 33
click at [135, 169] on span "Shehnaaz Cl" at bounding box center [141, 164] width 61 height 13
type input "9769386256"
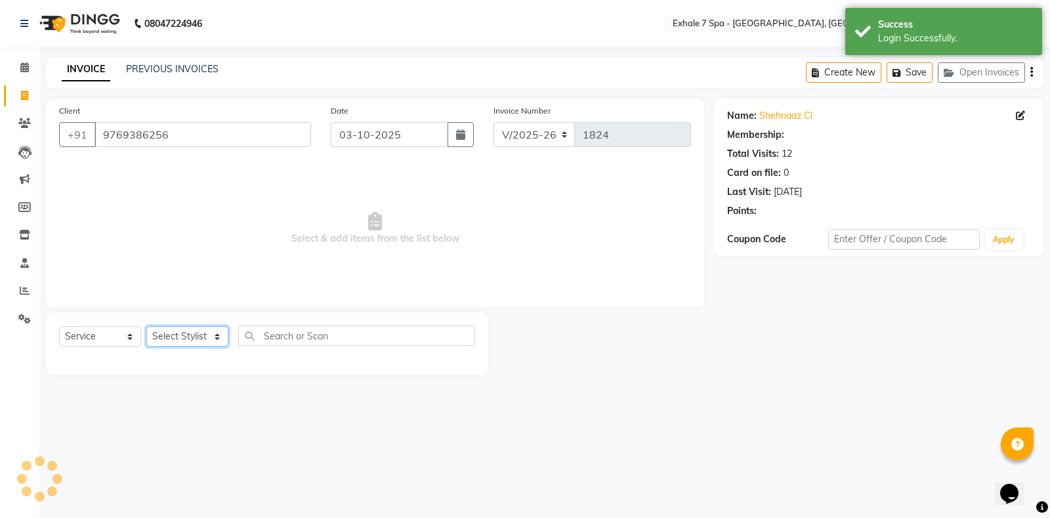
click at [194, 331] on select "Select Stylist [PERSON_NAME] [PERSON_NAME] Faraheem [PERSON_NAME] [PERSON_NAME]…" at bounding box center [187, 336] width 82 height 20
select select "28490"
click at [146, 326] on select "Select Stylist [PERSON_NAME] [PERSON_NAME] Faraheem [PERSON_NAME] [PERSON_NAME]…" at bounding box center [187, 336] width 82 height 20
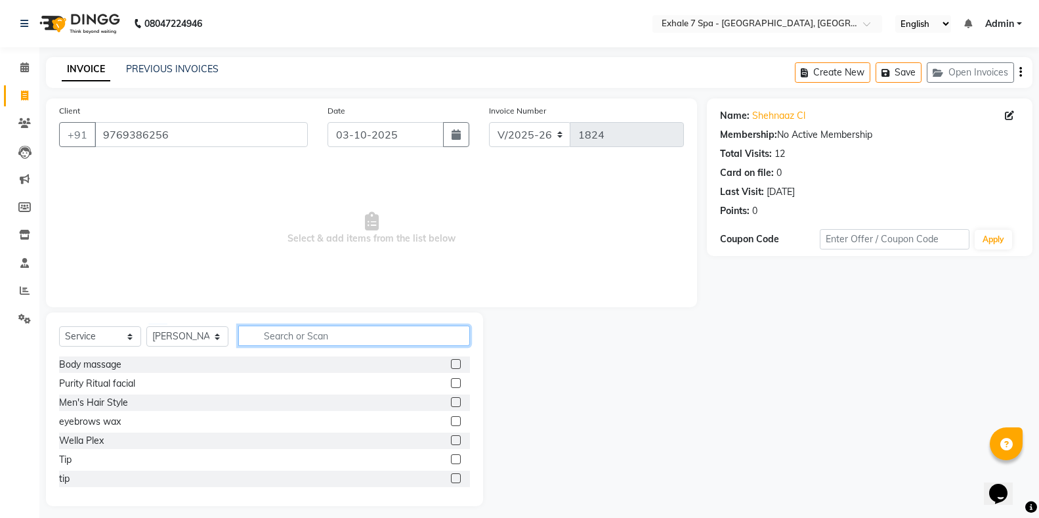
click at [271, 339] on input "text" at bounding box center [354, 336] width 232 height 20
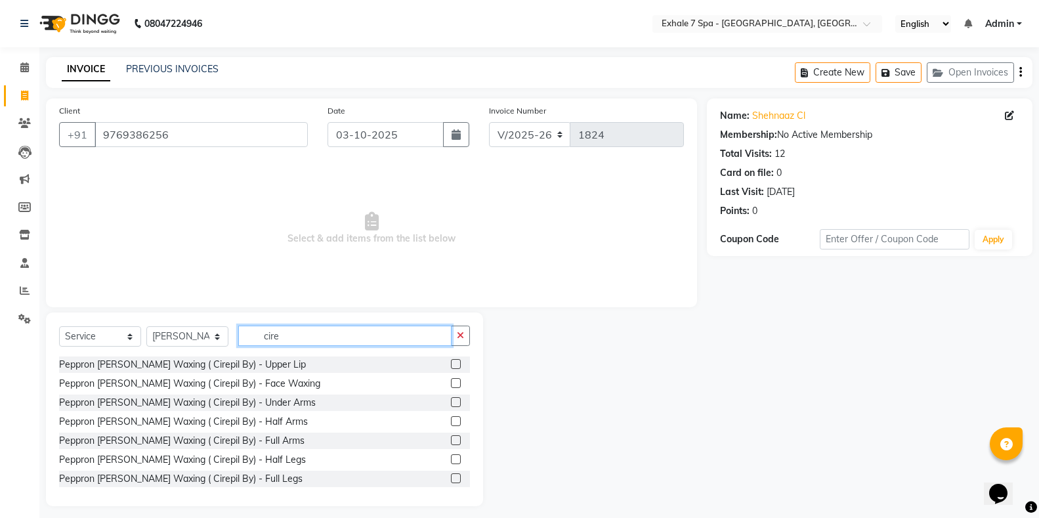
type input "cire"
click at [451, 440] on label at bounding box center [456, 440] width 10 height 10
click at [451, 440] on input "checkbox" at bounding box center [455, 441] width 9 height 9
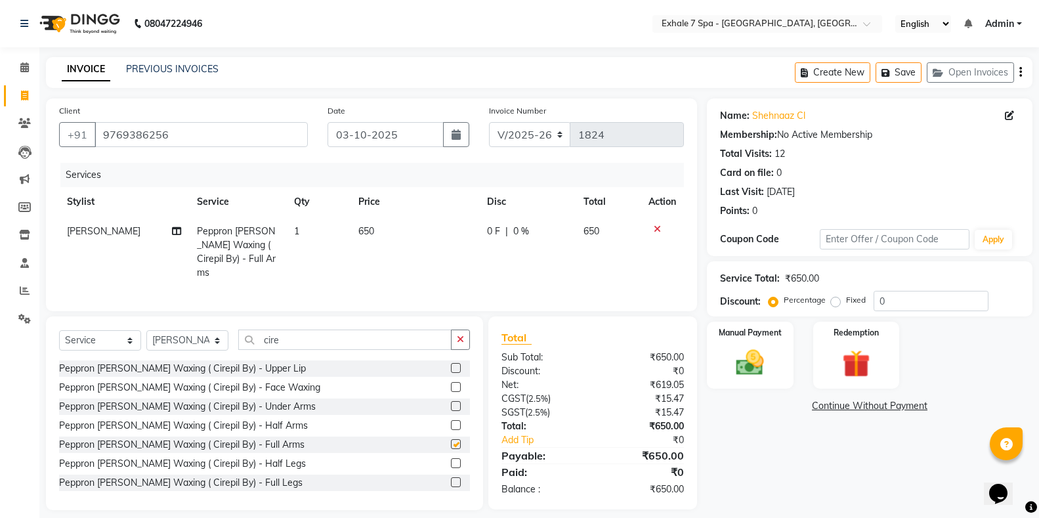
checkbox input "false"
click at [451, 481] on label at bounding box center [456, 482] width 10 height 10
click at [451, 481] on input "checkbox" at bounding box center [455, 483] width 9 height 9
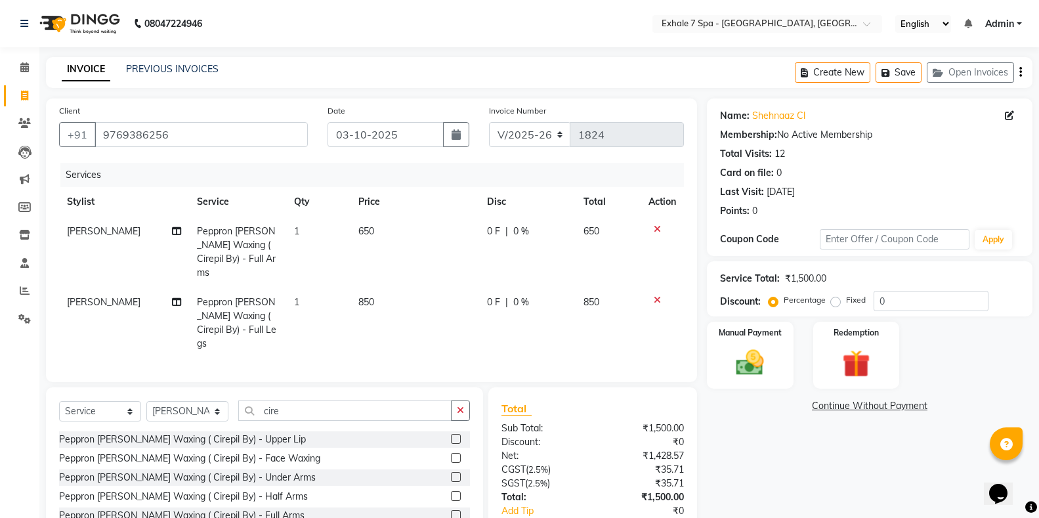
checkbox input "false"
click at [461, 406] on icon "button" at bounding box center [460, 410] width 7 height 9
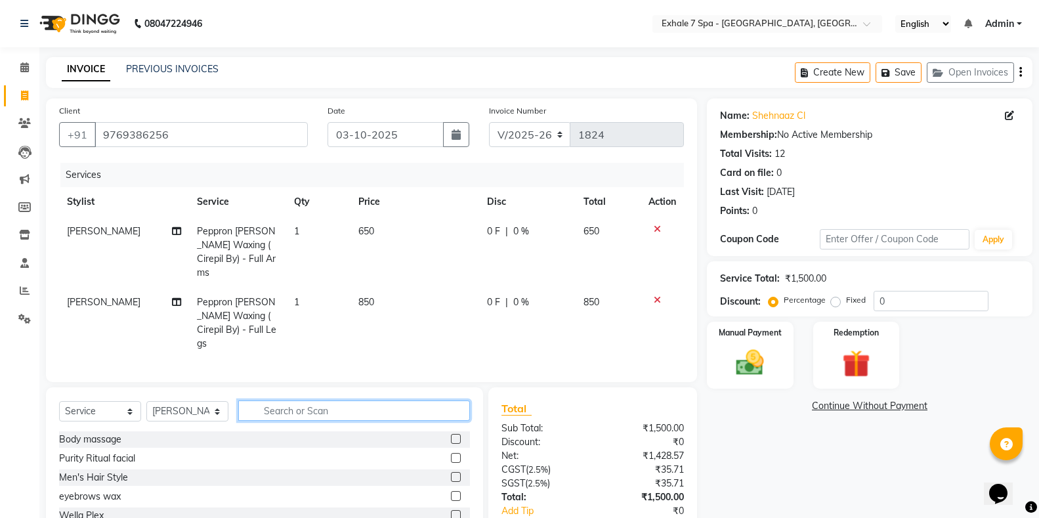
click at [438, 400] on input "text" at bounding box center [354, 410] width 232 height 20
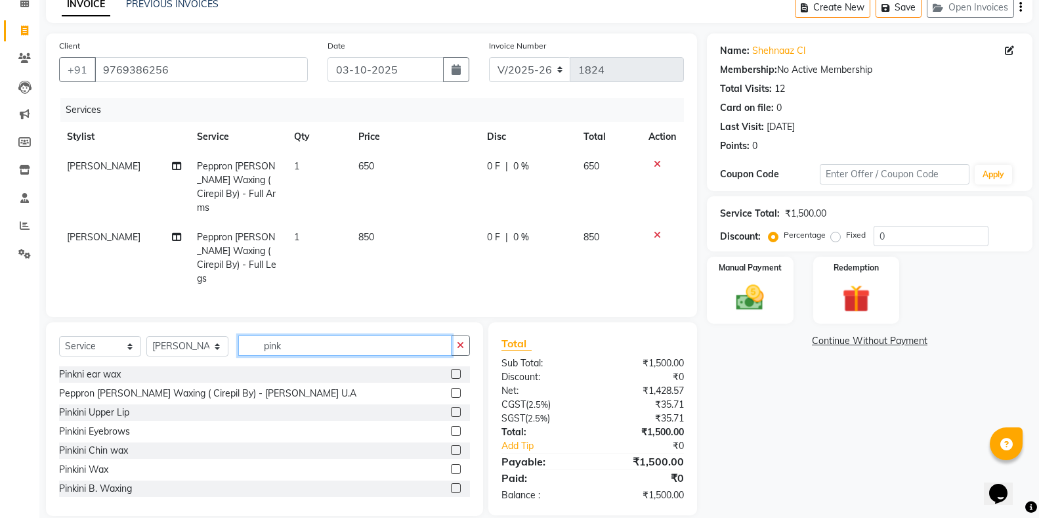
scroll to position [66, 0]
type input "pink"
click at [451, 482] on label at bounding box center [456, 487] width 10 height 10
click at [451, 483] on input "checkbox" at bounding box center [455, 487] width 9 height 9
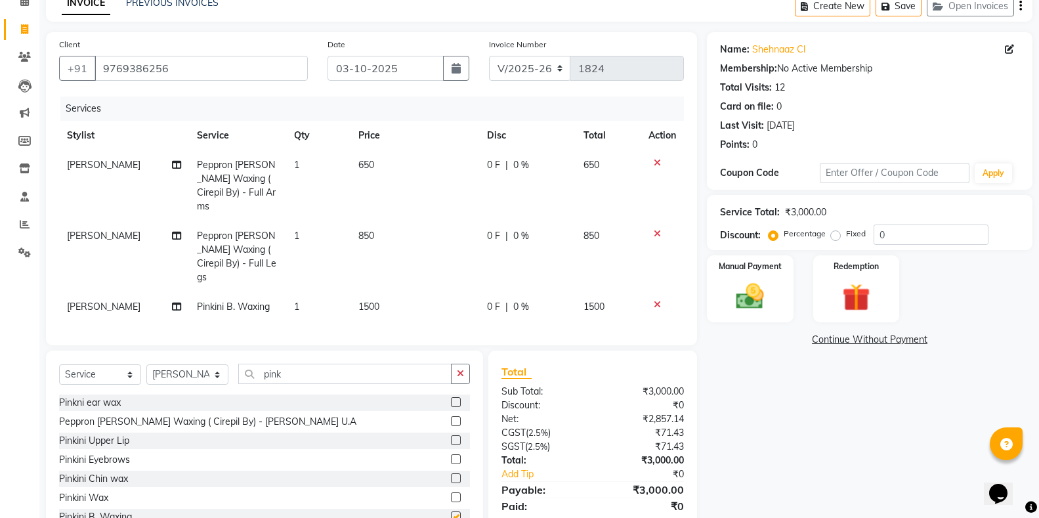
checkbox input "false"
click at [660, 300] on icon at bounding box center [657, 304] width 7 height 9
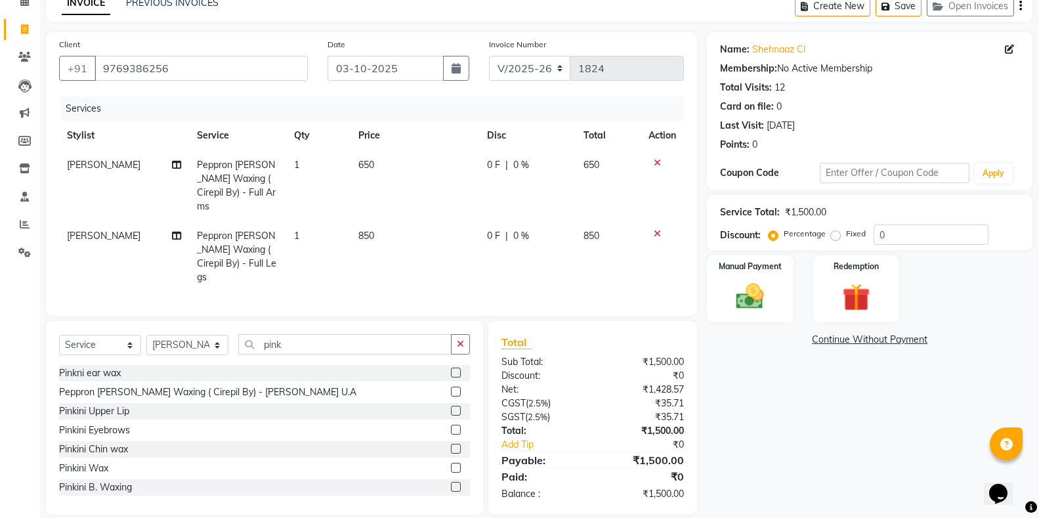
click at [451, 406] on label at bounding box center [456, 411] width 10 height 10
click at [451, 407] on input "checkbox" at bounding box center [455, 411] width 9 height 9
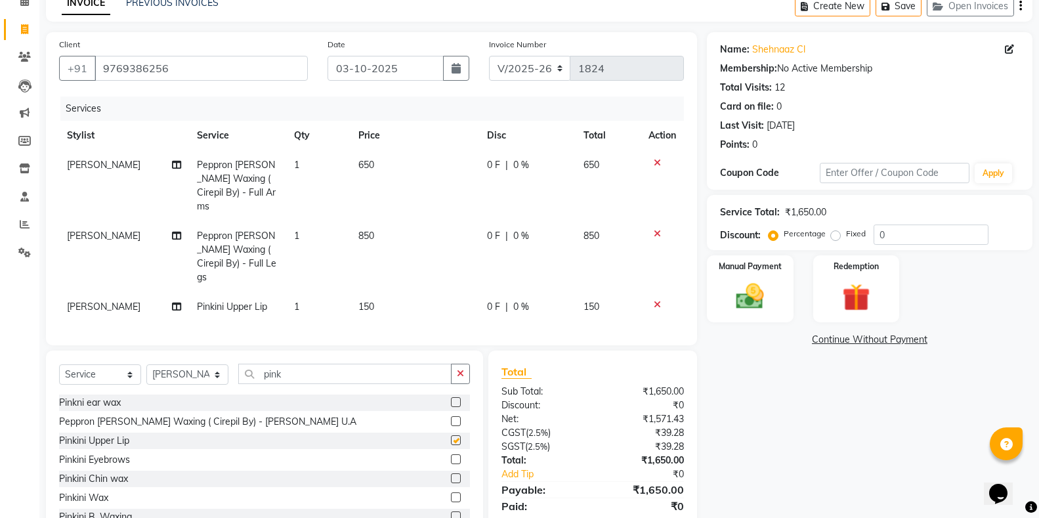
checkbox input "false"
click at [451, 488] on label at bounding box center [456, 495] width 10 height 10
click at [451, 488] on input "checkbox" at bounding box center [455, 496] width 9 height 9
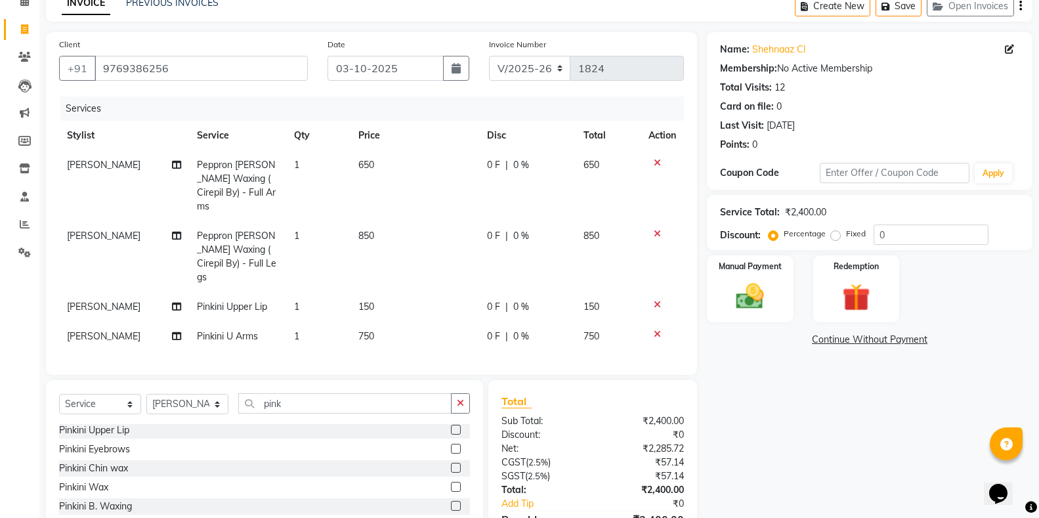
checkbox input "false"
click at [458, 398] on icon "button" at bounding box center [460, 402] width 7 height 9
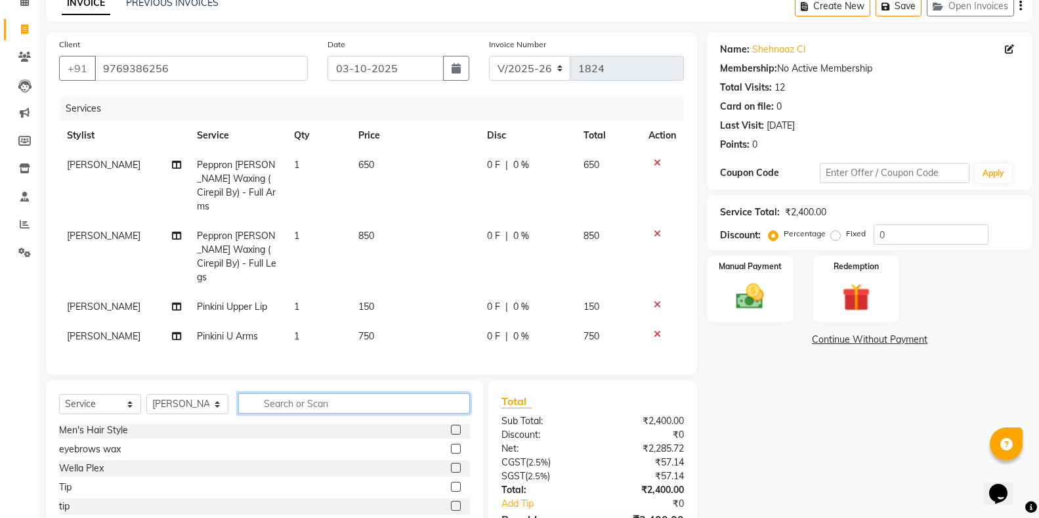
click at [441, 393] on input "text" at bounding box center [354, 403] width 232 height 20
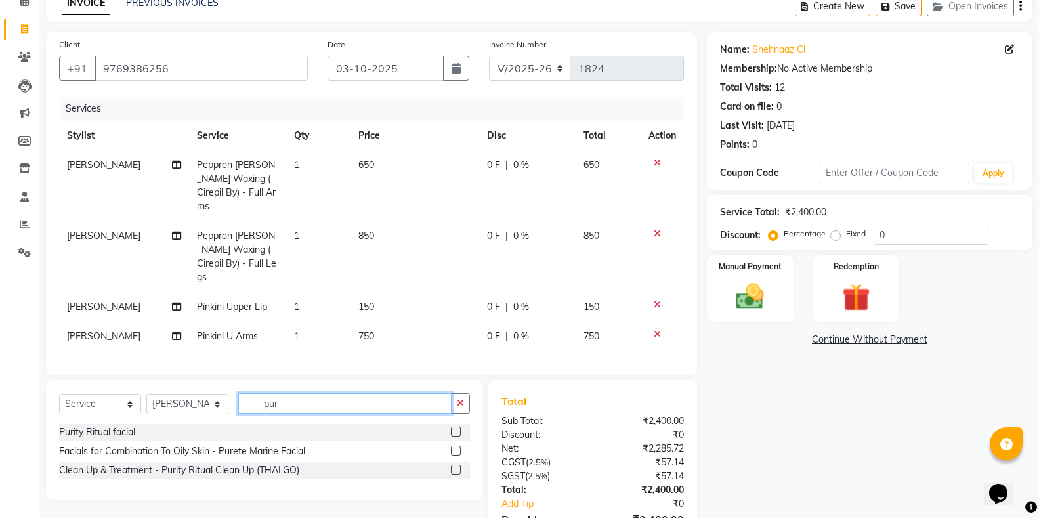
type input "pur"
click at [454, 465] on label at bounding box center [456, 470] width 10 height 10
click at [454, 466] on input "checkbox" at bounding box center [455, 470] width 9 height 9
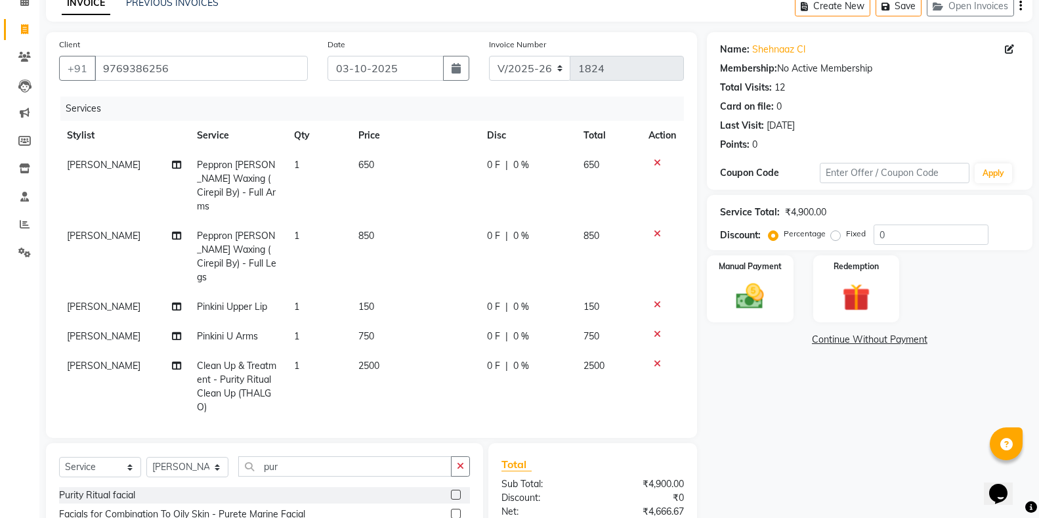
checkbox input "false"
click at [423, 360] on td "2500" at bounding box center [415, 386] width 129 height 71
select select "28490"
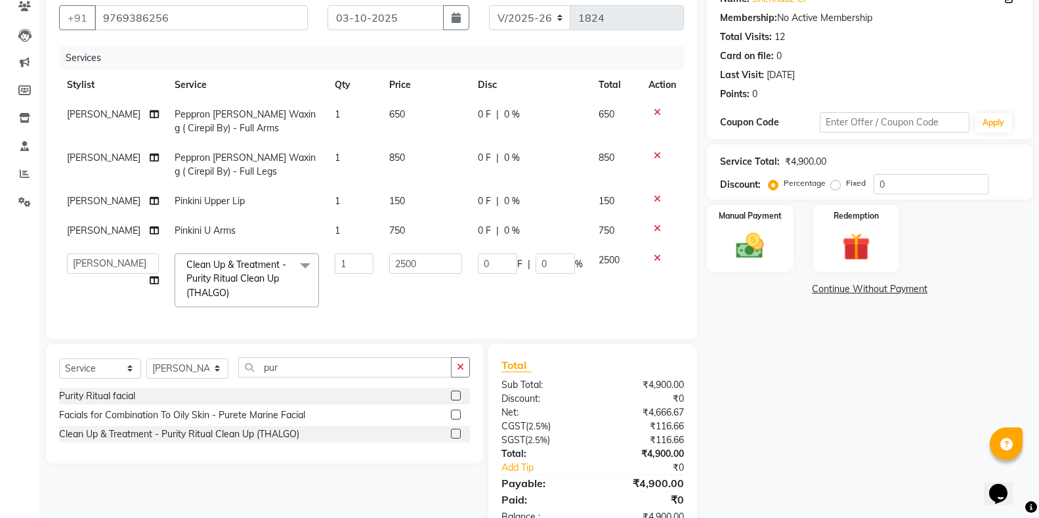
scroll to position [167, 0]
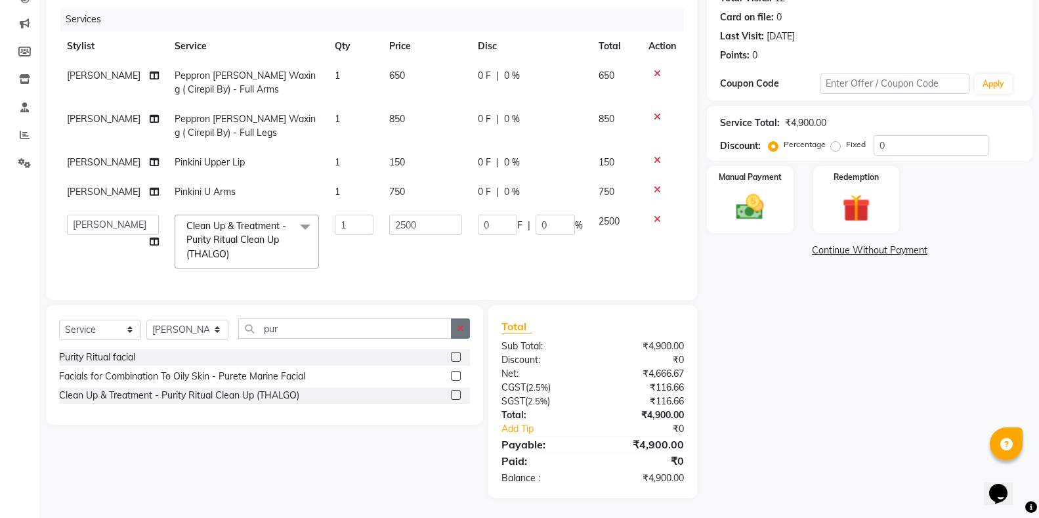
click at [461, 328] on icon "button" at bounding box center [460, 328] width 7 height 9
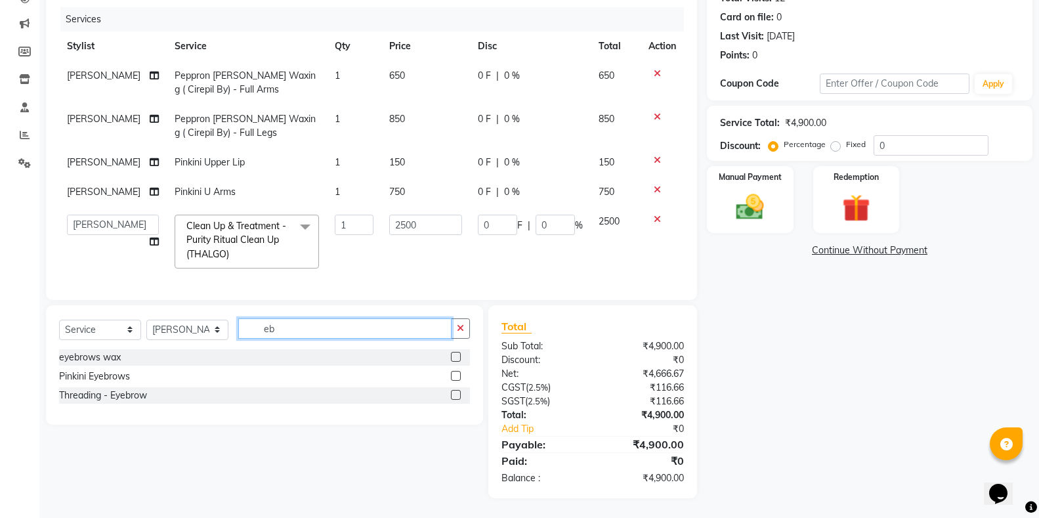
type input "eb"
click at [454, 395] on label at bounding box center [456, 395] width 10 height 10
click at [454, 395] on input "checkbox" at bounding box center [455, 395] width 9 height 9
checkbox input "true"
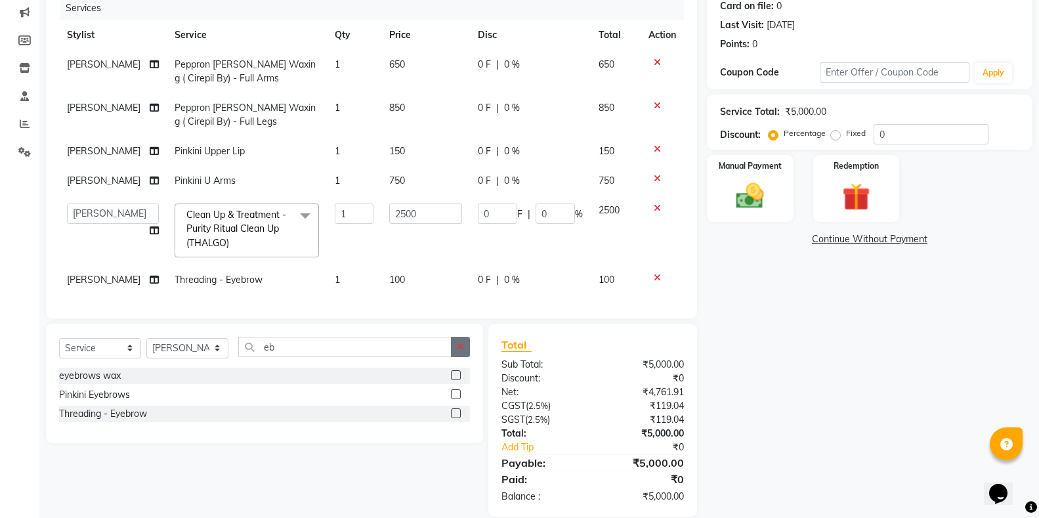
click at [465, 357] on button "button" at bounding box center [460, 347] width 19 height 20
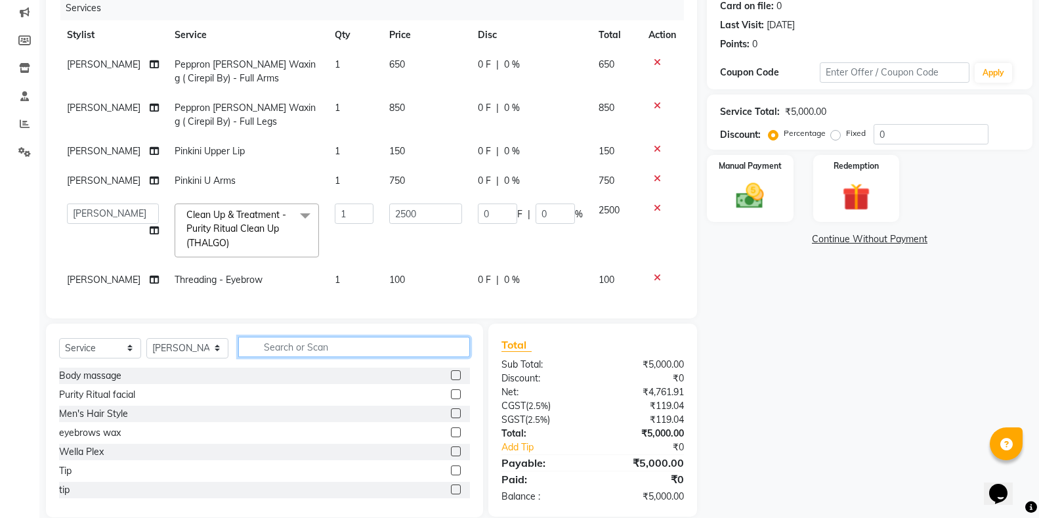
click at [454, 357] on input "text" at bounding box center [354, 347] width 232 height 20
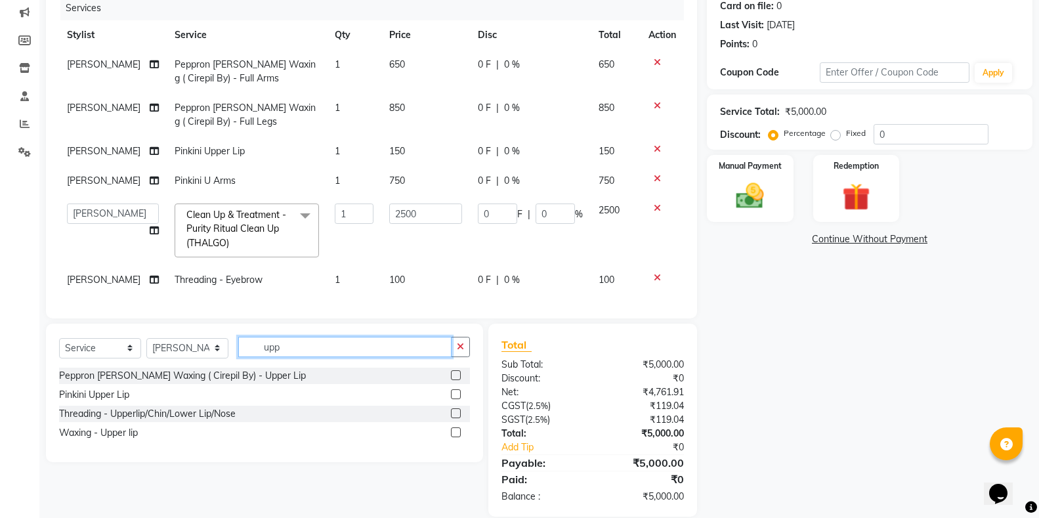
type input "upp"
click at [797, 177] on div "Manual Payment Redemption" at bounding box center [869, 188] width 345 height 67
click at [765, 190] on img at bounding box center [750, 195] width 47 height 33
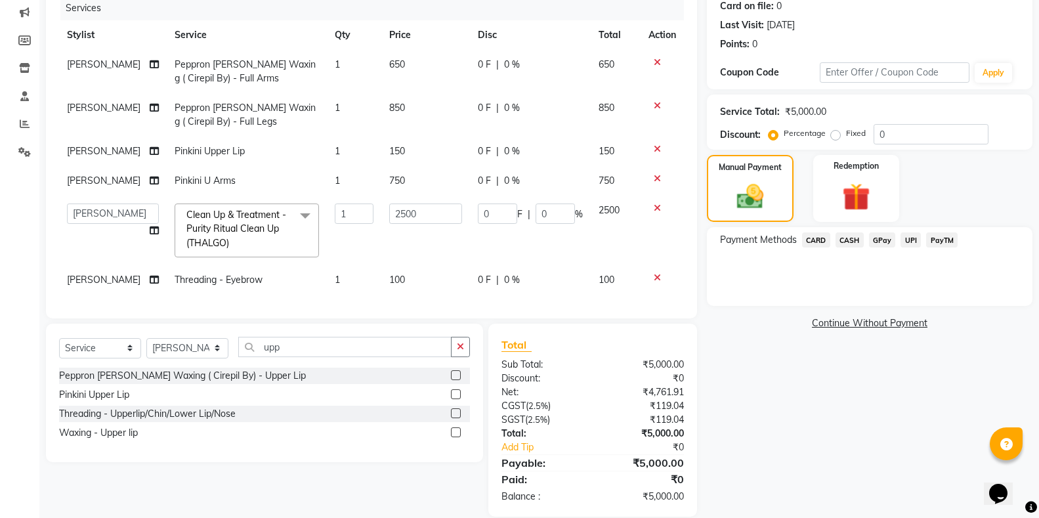
click at [942, 237] on span "PayTM" at bounding box center [942, 239] width 32 height 15
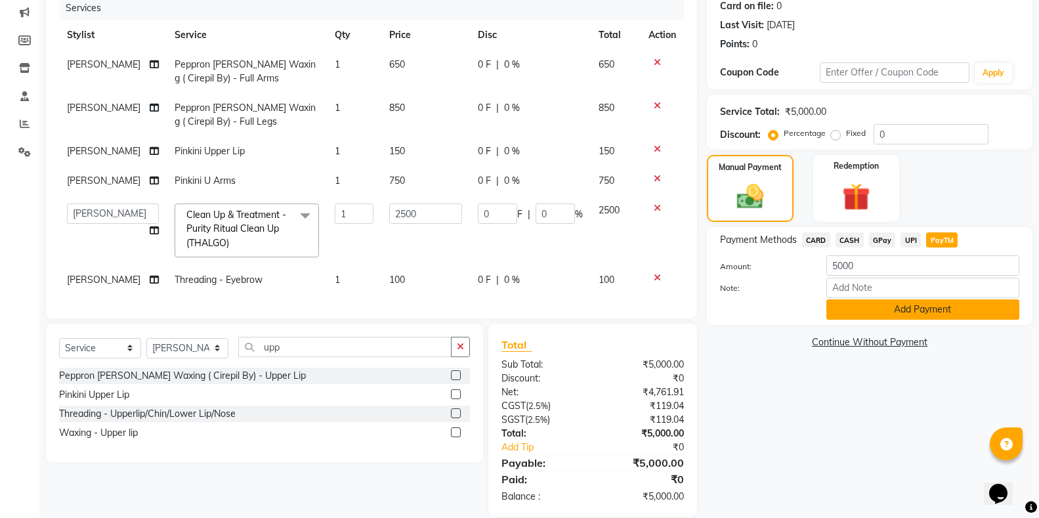
click at [923, 309] on button "Add Payment" at bounding box center [922, 309] width 193 height 20
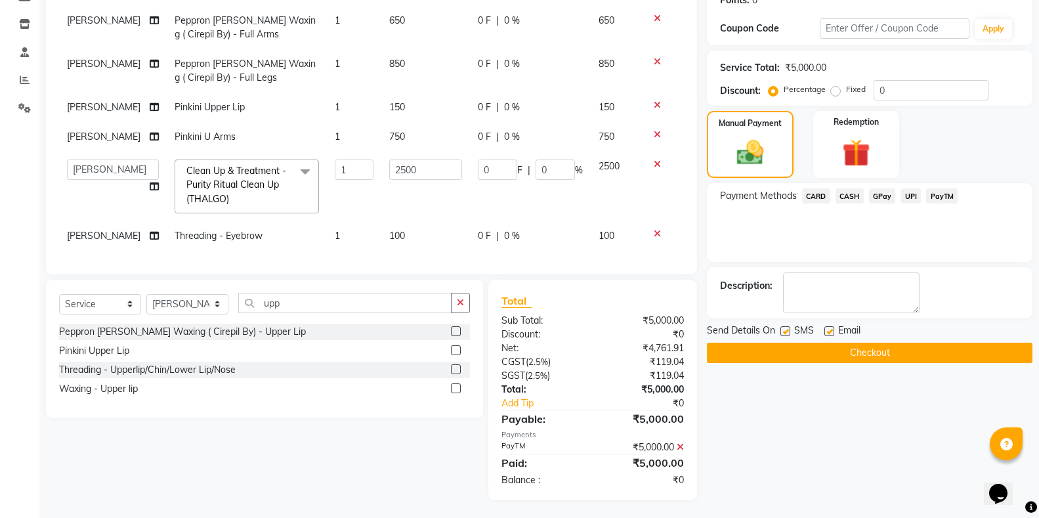
scroll to position [224, 0]
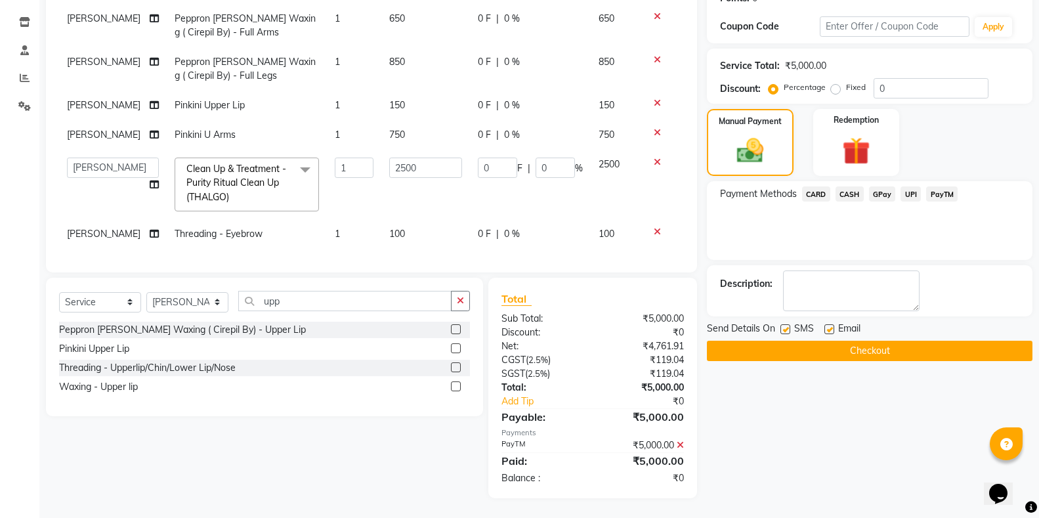
click at [784, 324] on label at bounding box center [786, 329] width 10 height 10
click at [784, 326] on input "checkbox" at bounding box center [785, 330] width 9 height 9
checkbox input "false"
click at [786, 341] on button "Checkout" at bounding box center [870, 351] width 326 height 20
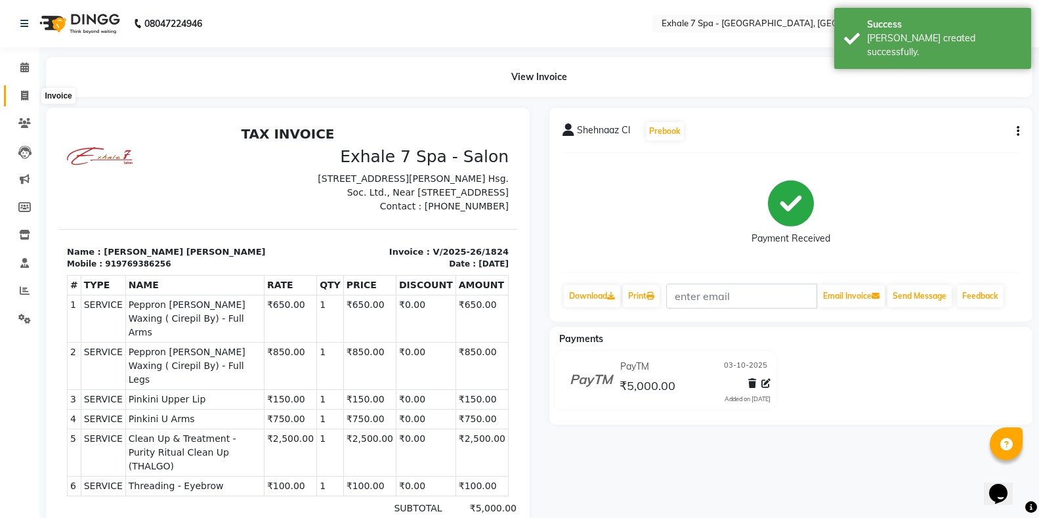
click at [28, 91] on icon at bounding box center [24, 96] width 7 height 10
select select "service"
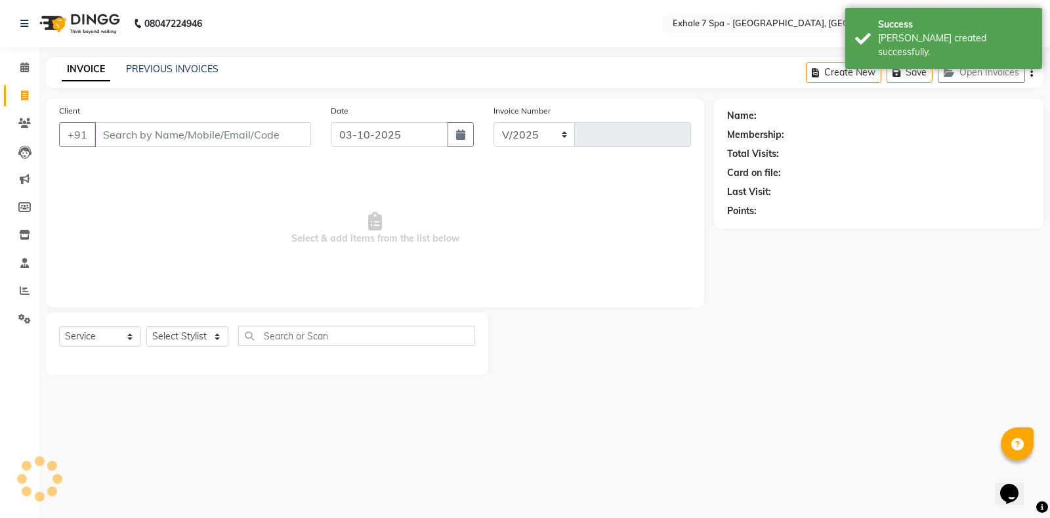
select select "4480"
type input "1825"
